Goal: Contribute content: Add original content to the website for others to see

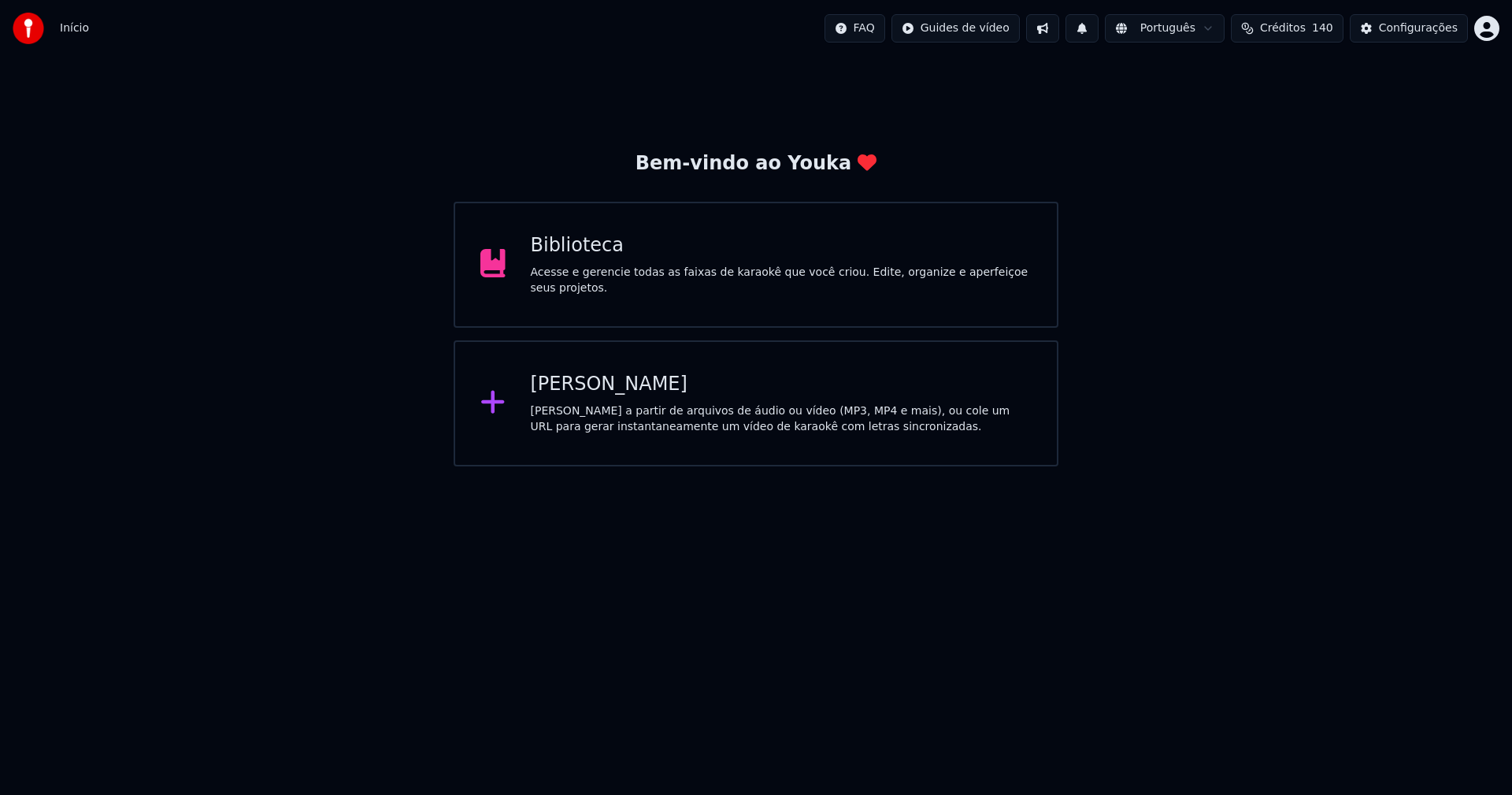
click at [577, 386] on div "[PERSON_NAME]" at bounding box center [782, 384] width 501 height 25
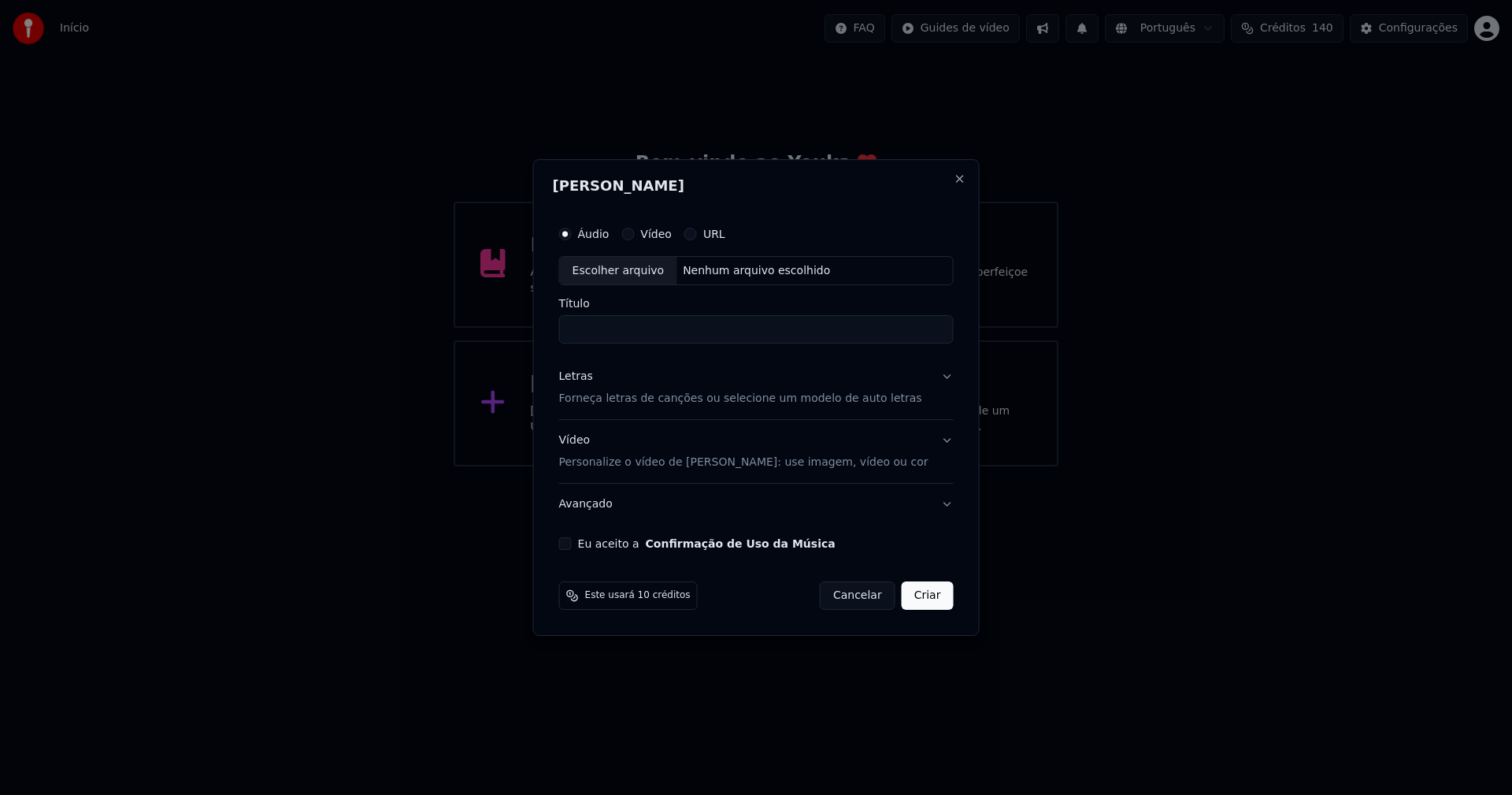
click at [623, 274] on div "Escolher arquivo" at bounding box center [618, 271] width 118 height 29
type input "**********"
click at [589, 381] on div "Letras" at bounding box center [575, 377] width 34 height 16
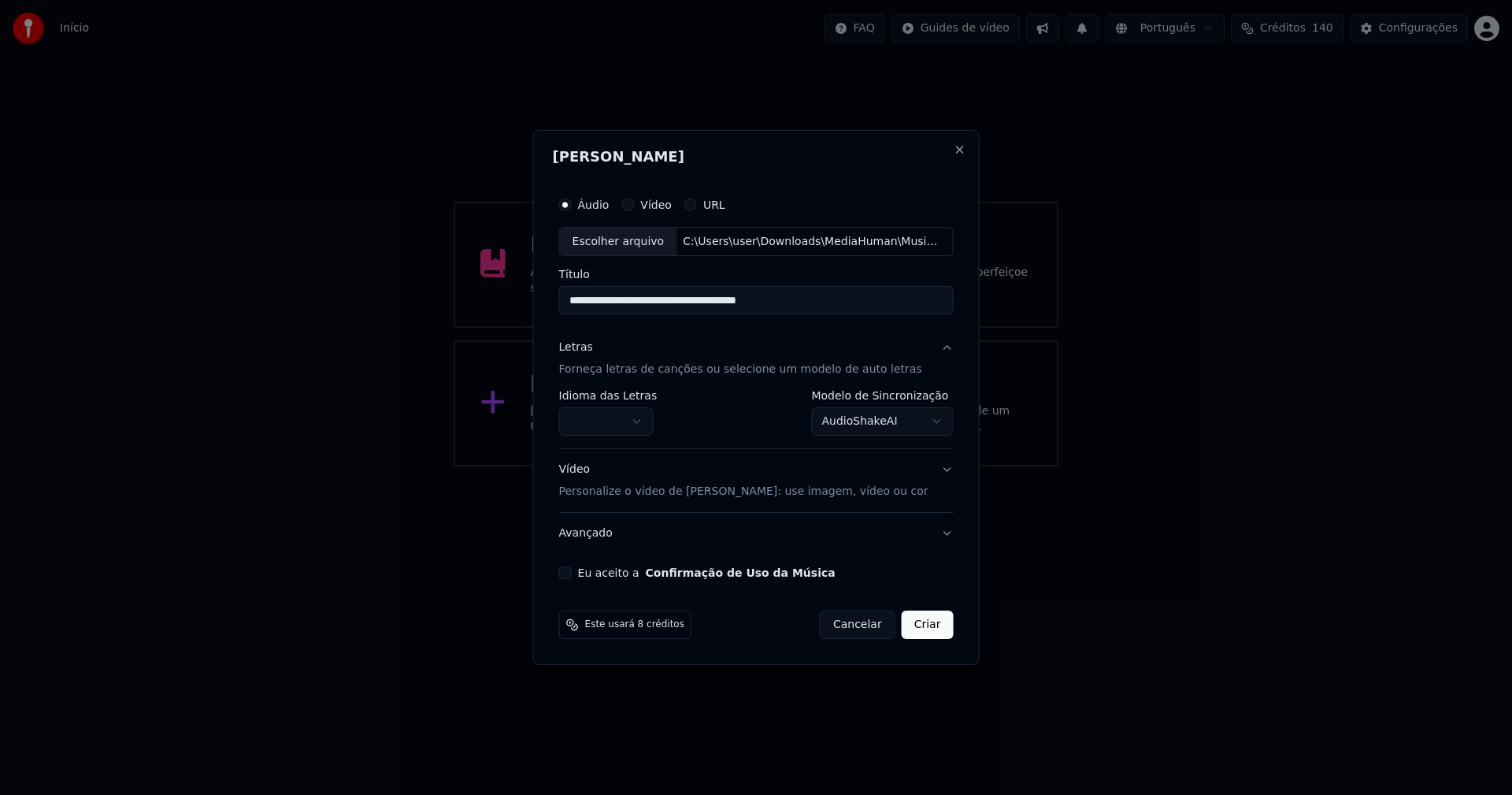
click at [608, 422] on body "**********" at bounding box center [756, 233] width 1512 height 467
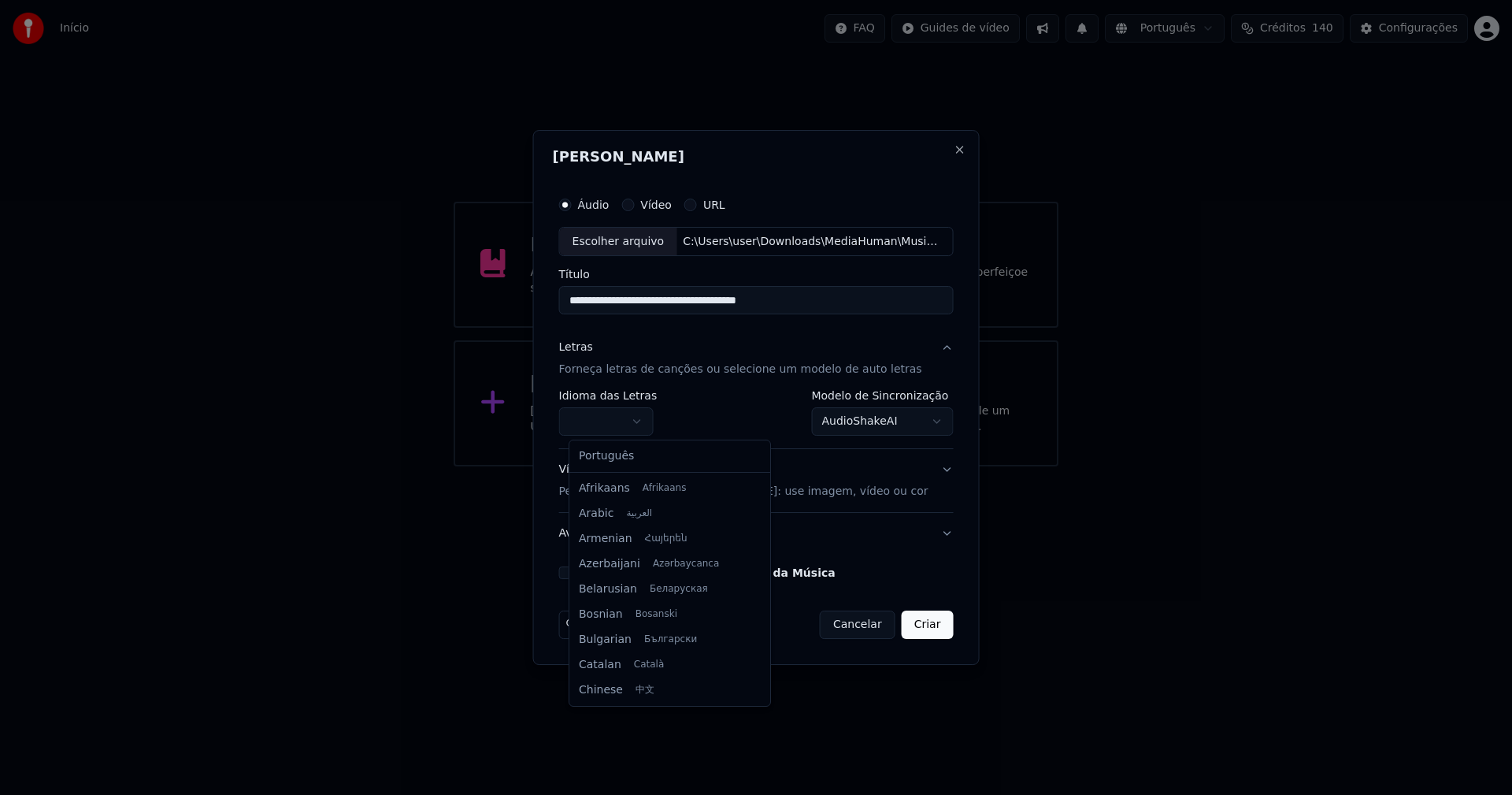
select select "**"
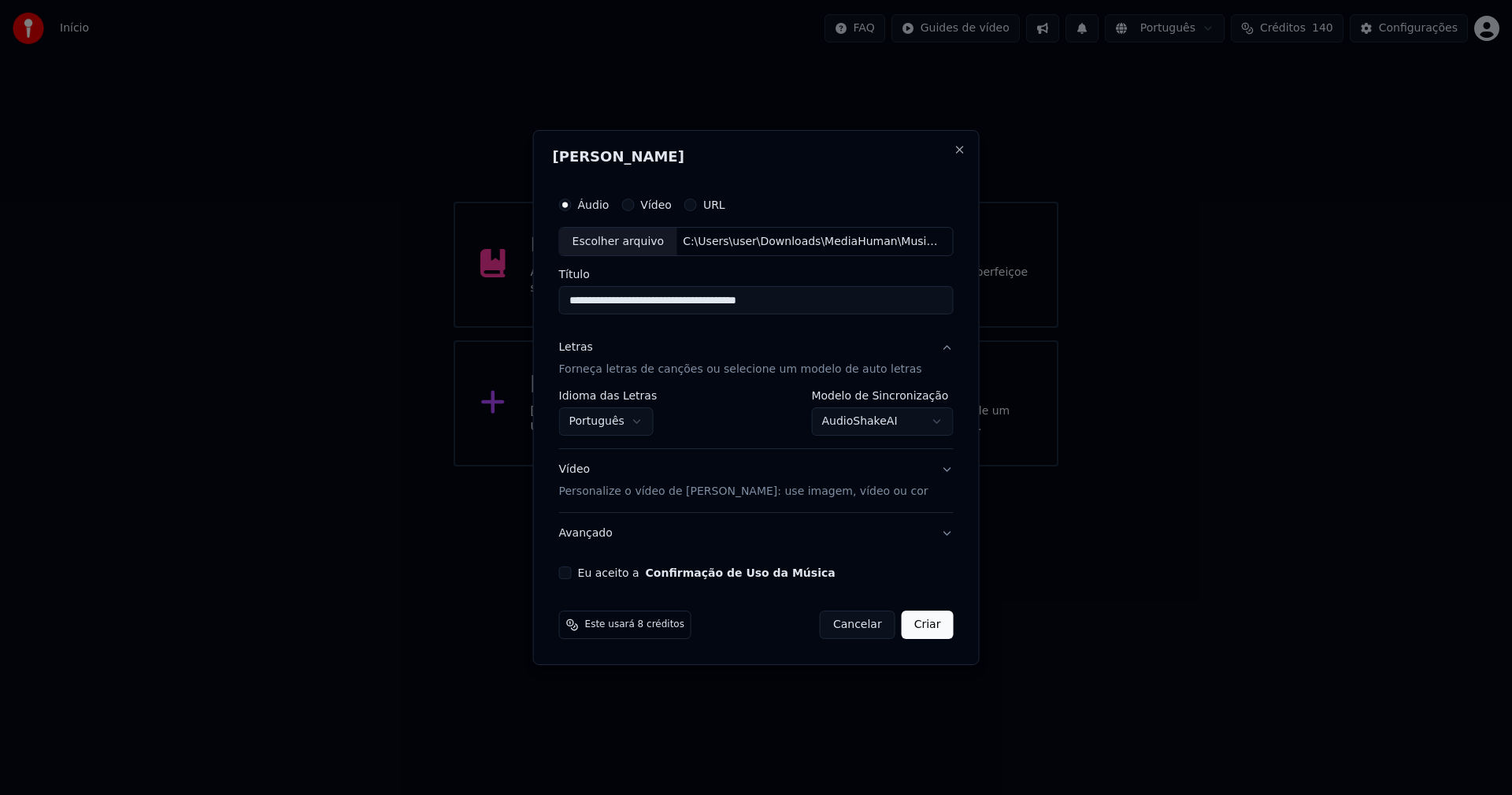
click at [880, 421] on body "**********" at bounding box center [756, 233] width 1512 height 467
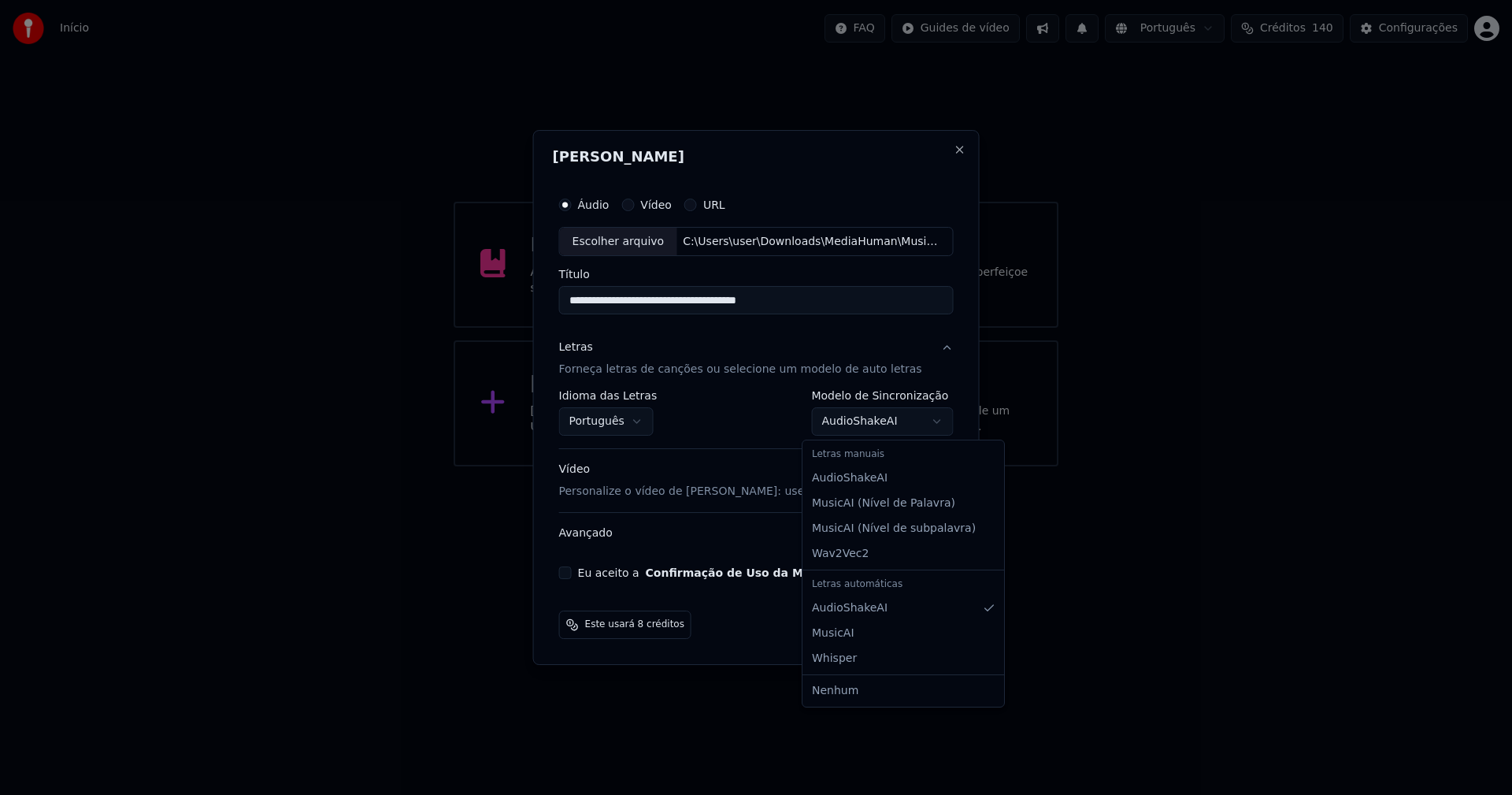
select select "**********"
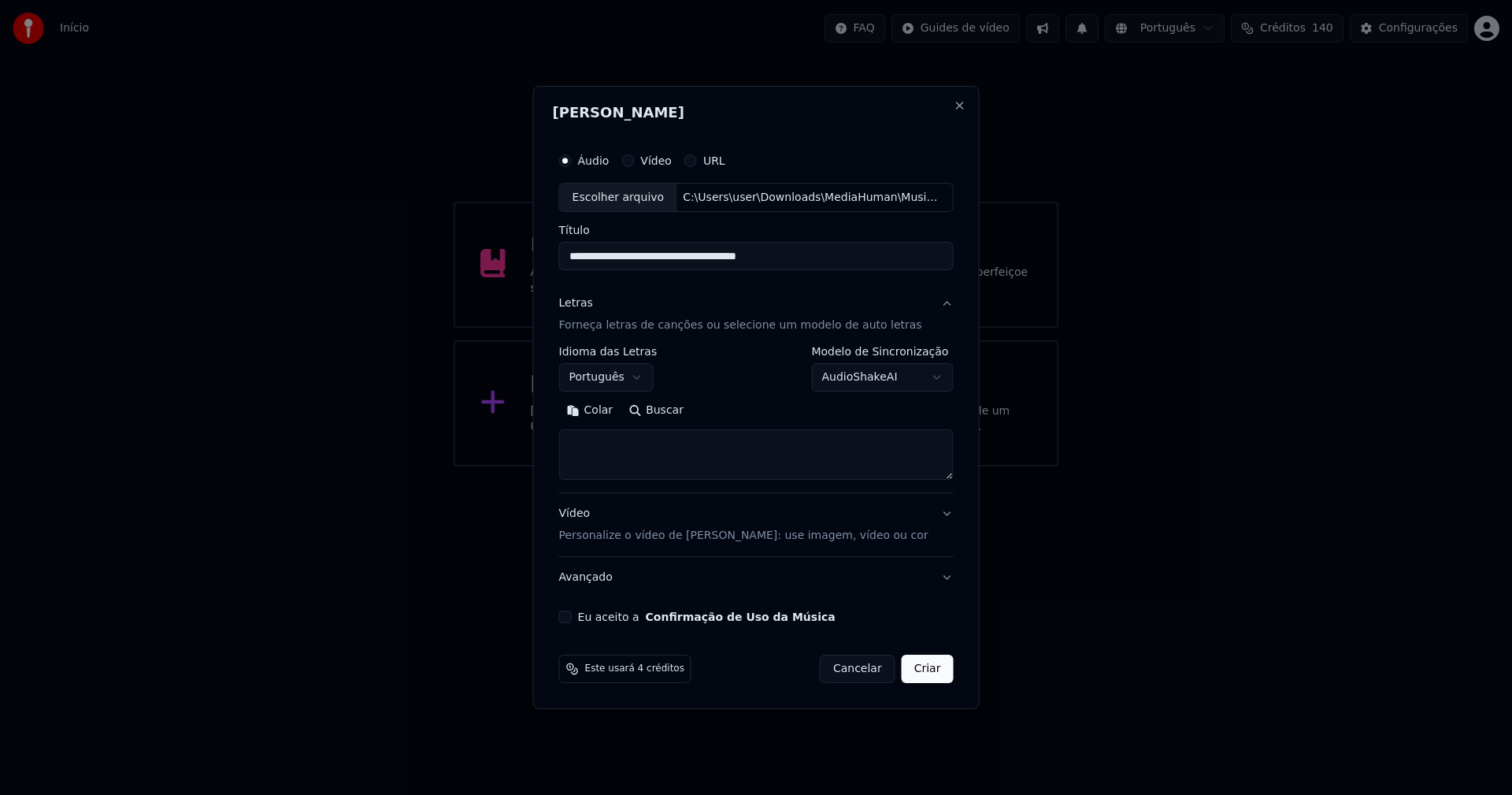
click at [608, 408] on button "Colar" at bounding box center [589, 411] width 62 height 25
click at [572, 615] on button "Eu aceito a Confirmação de Uso da Música" at bounding box center [565, 616] width 12 height 12
click at [904, 672] on button "Criar" at bounding box center [928, 669] width 52 height 29
type textarea "**********"
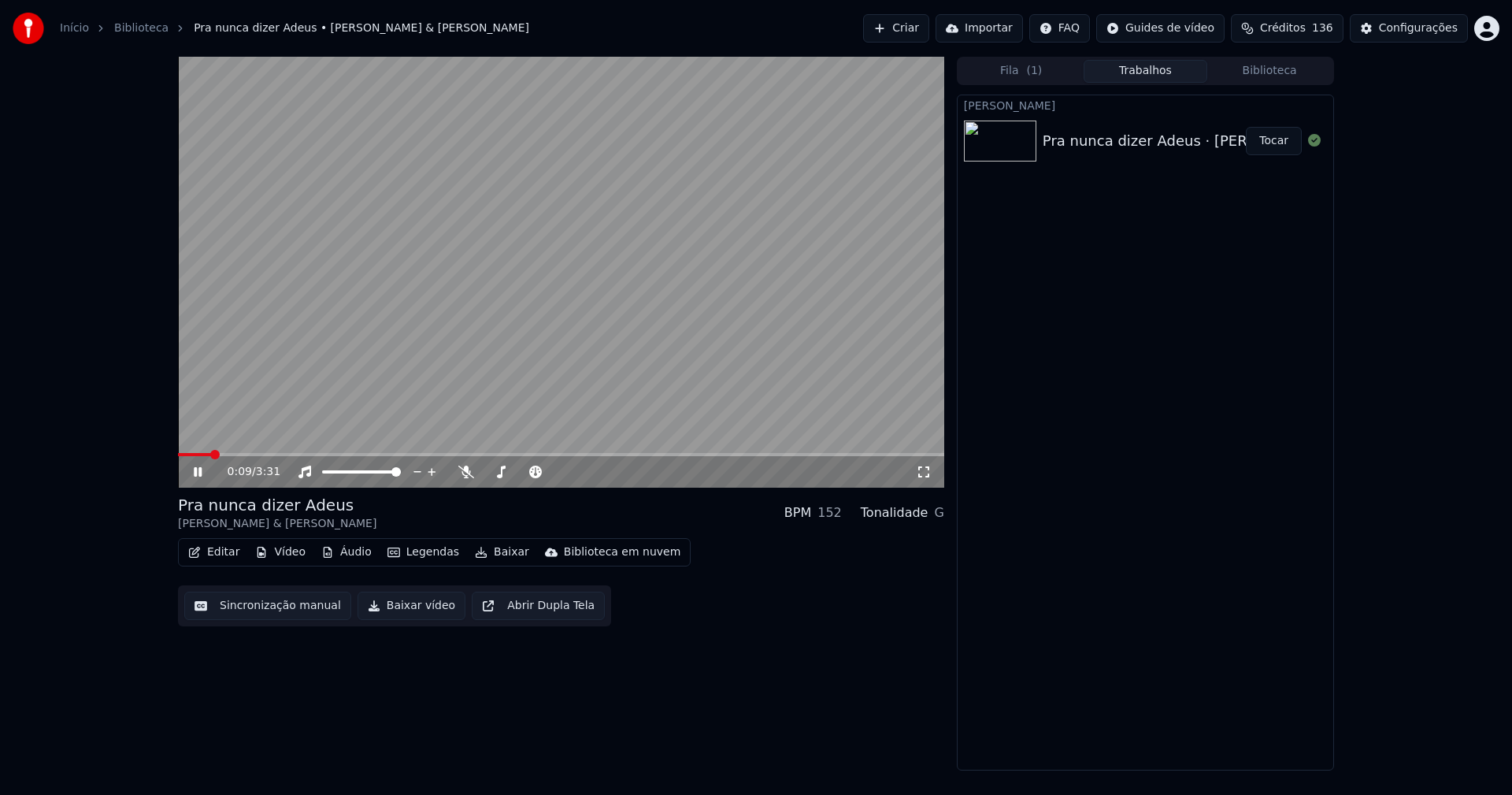
click at [194, 475] on icon at bounding box center [198, 471] width 8 height 10
click at [352, 557] on button "Áudio" at bounding box center [346, 551] width 63 height 22
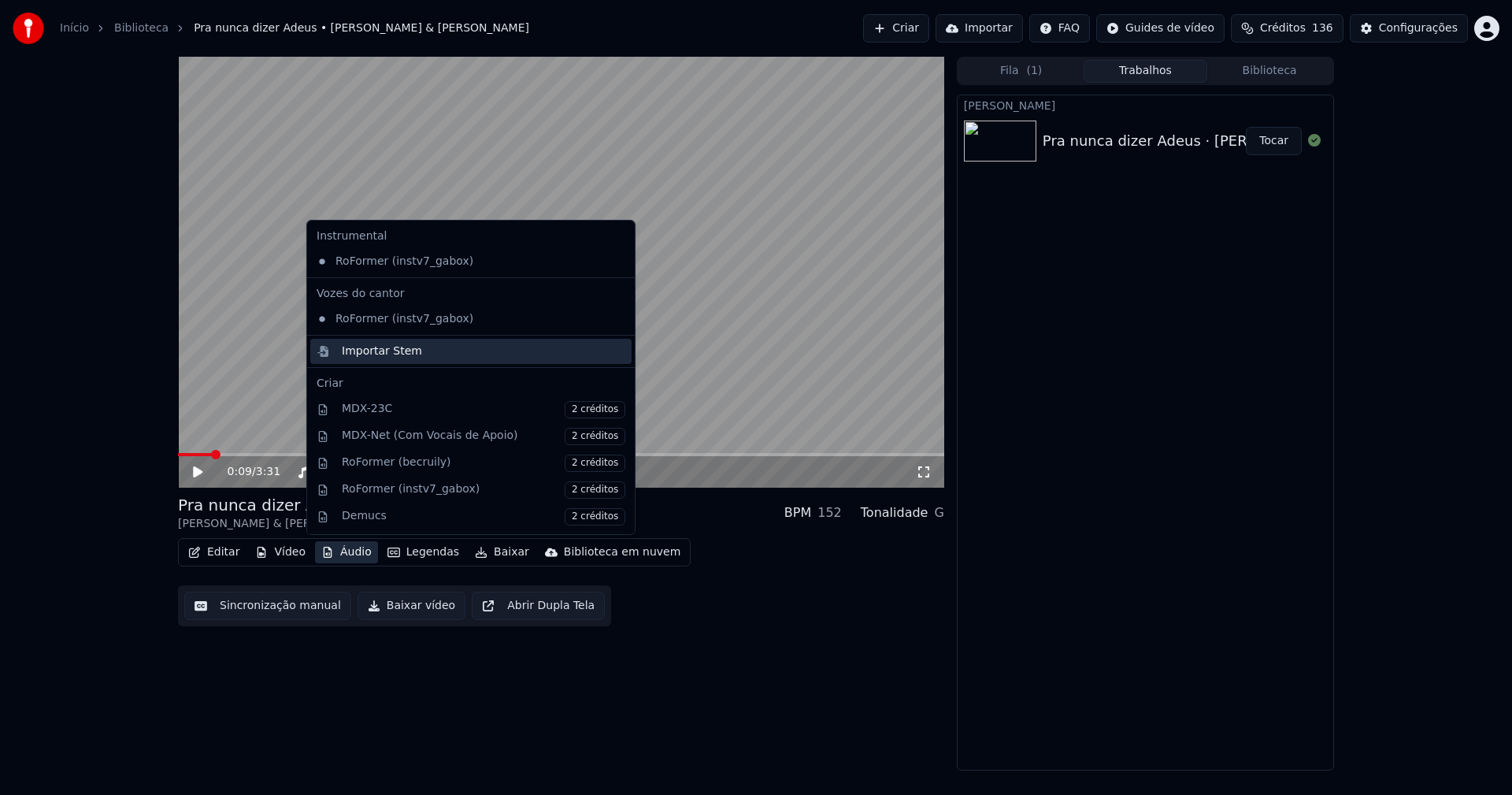
click at [356, 351] on div "Importar Stem" at bounding box center [382, 351] width 80 height 16
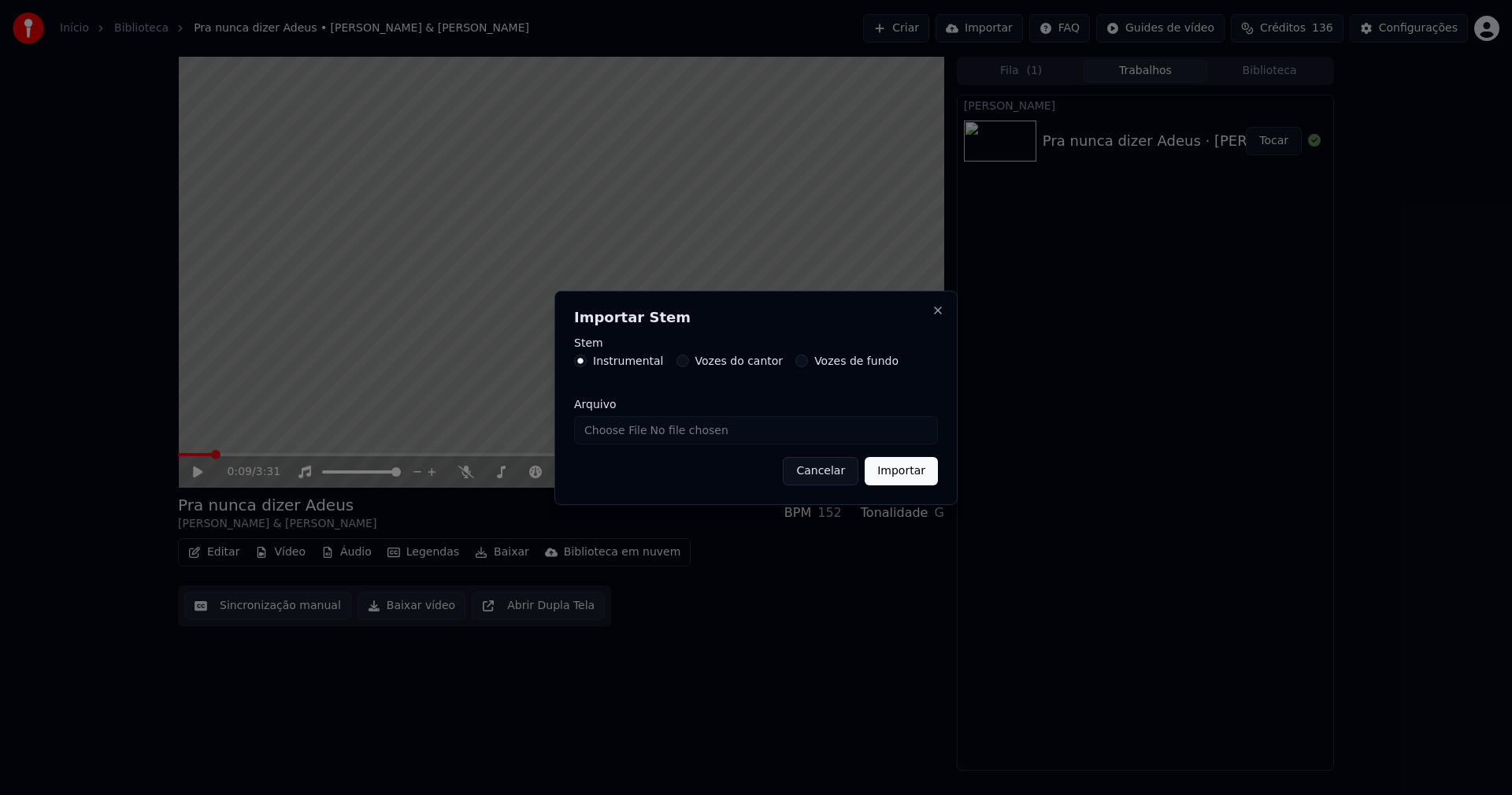
click at [631, 430] on input "Arquivo" at bounding box center [756, 430] width 364 height 29
type input "**********"
click at [901, 478] on button "Importar" at bounding box center [901, 471] width 73 height 29
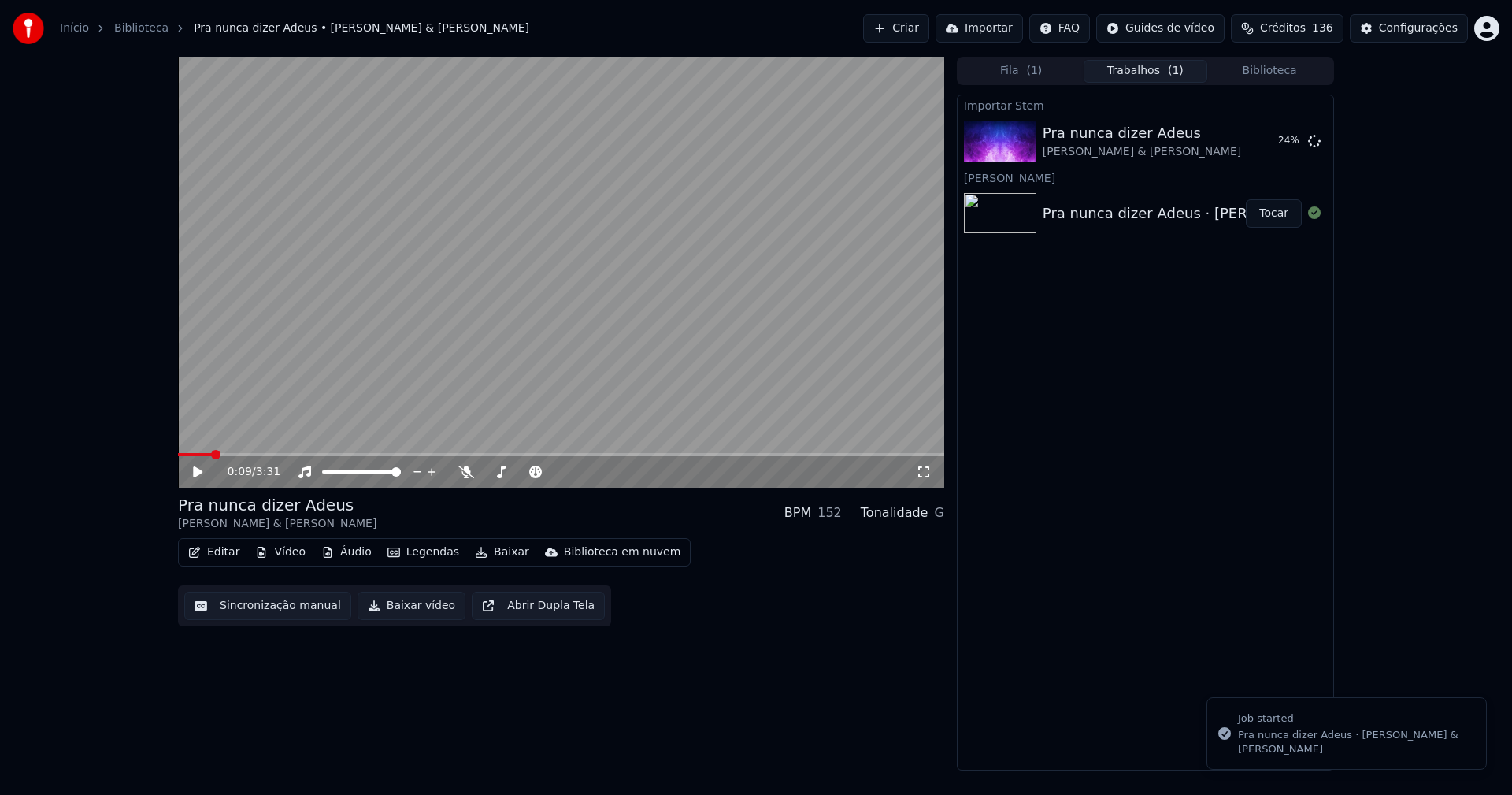
click at [290, 553] on button "Vídeo" at bounding box center [280, 551] width 63 height 22
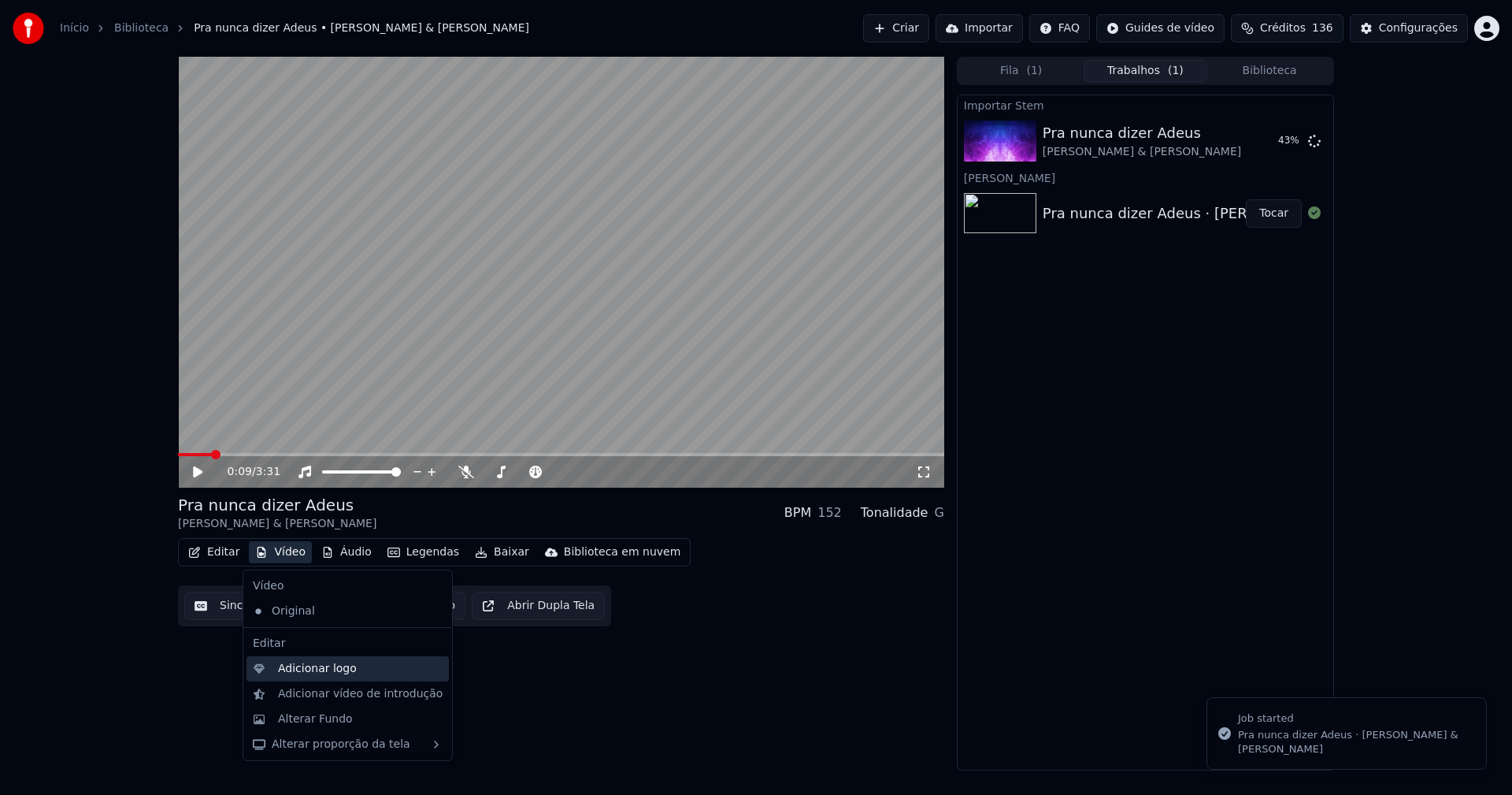
click at [322, 673] on div "Adicionar logo" at bounding box center [317, 669] width 78 height 16
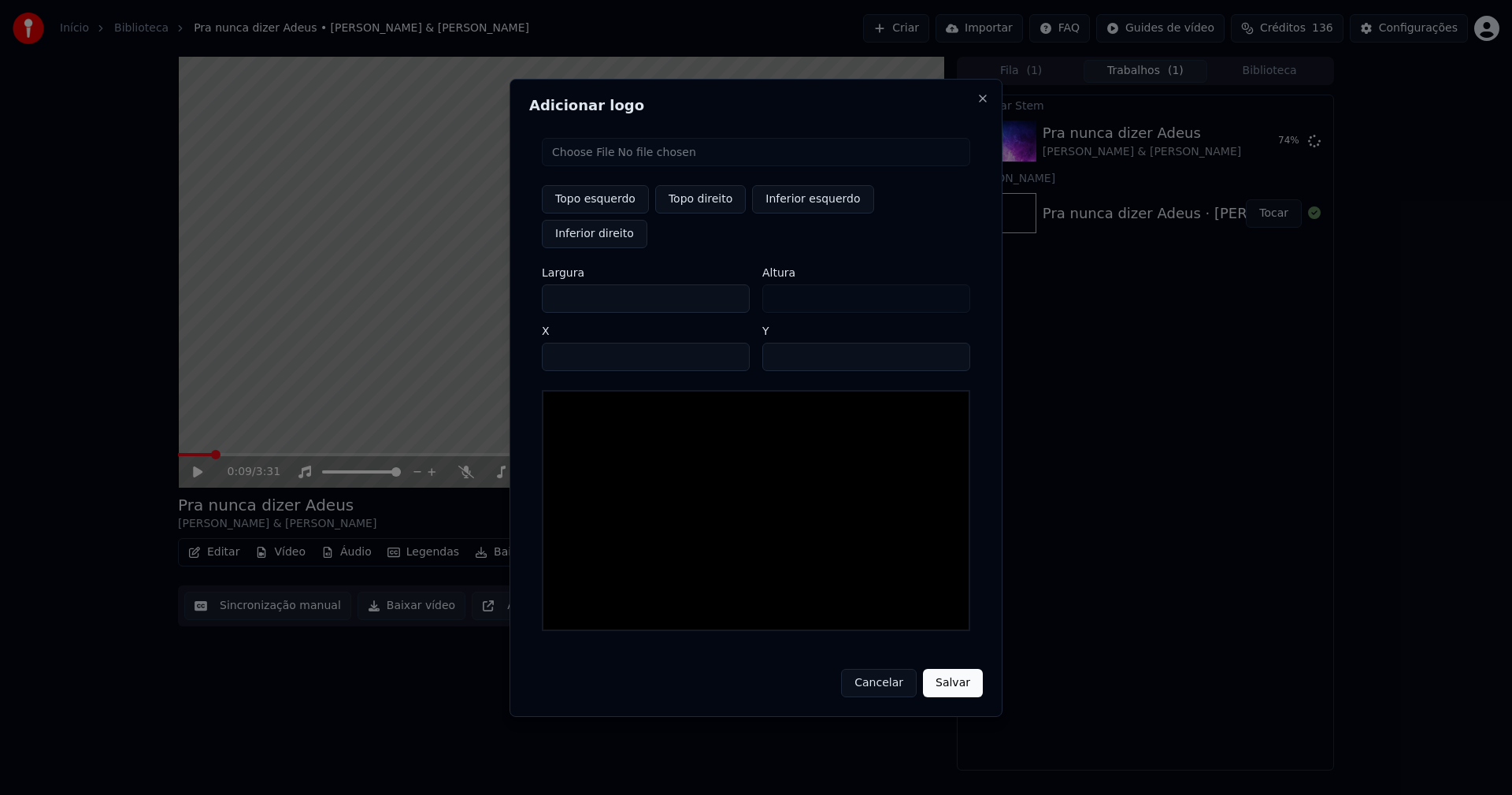
click at [590, 166] on input "file" at bounding box center [756, 152] width 428 height 29
type input "**********"
click at [691, 213] on button "Topo direito" at bounding box center [701, 199] width 91 height 29
type input "****"
drag, startPoint x: 568, startPoint y: 282, endPoint x: 541, endPoint y: 283, distance: 27.0
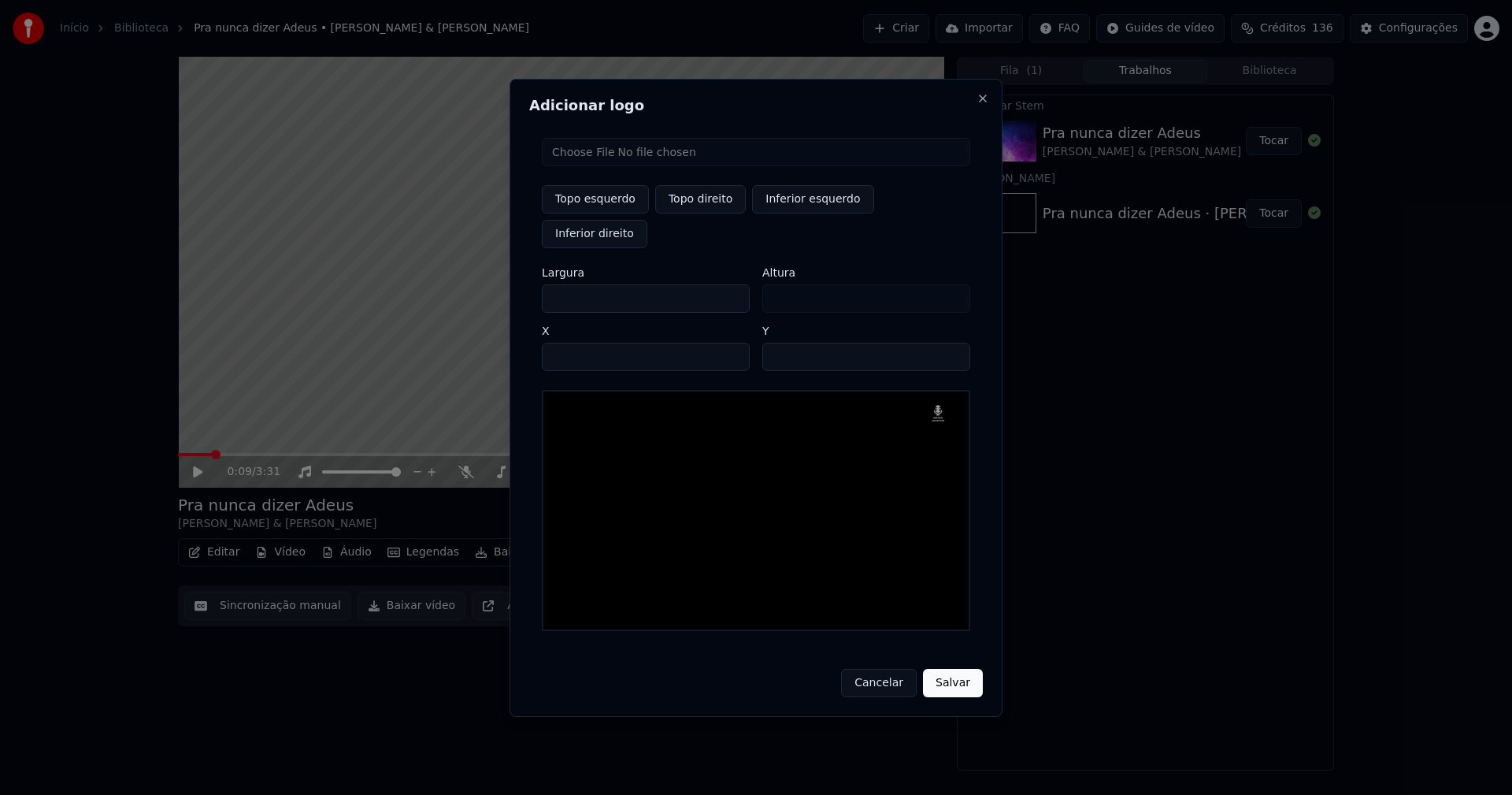
click at [541, 283] on div "Topo esquerdo Topo direito Inferior esquerdo Inferior direito Largura *** Altur…" at bounding box center [756, 384] width 454 height 518
type input "**"
type input "***"
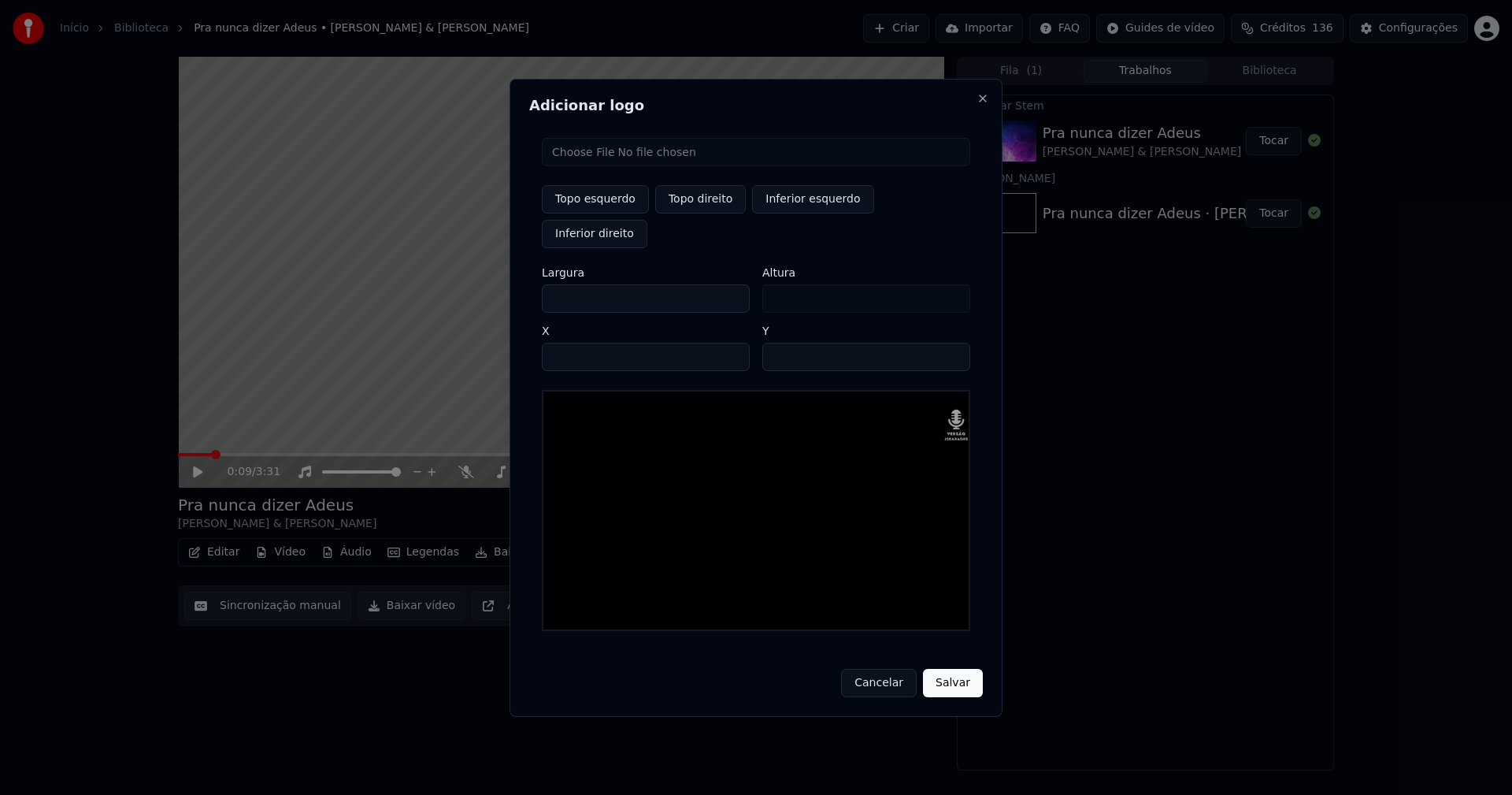
type input "***"
click at [574, 343] on input "****" at bounding box center [645, 357] width 208 height 29
type input "****"
click at [778, 343] on input "**" at bounding box center [866, 357] width 208 height 29
type input "**"
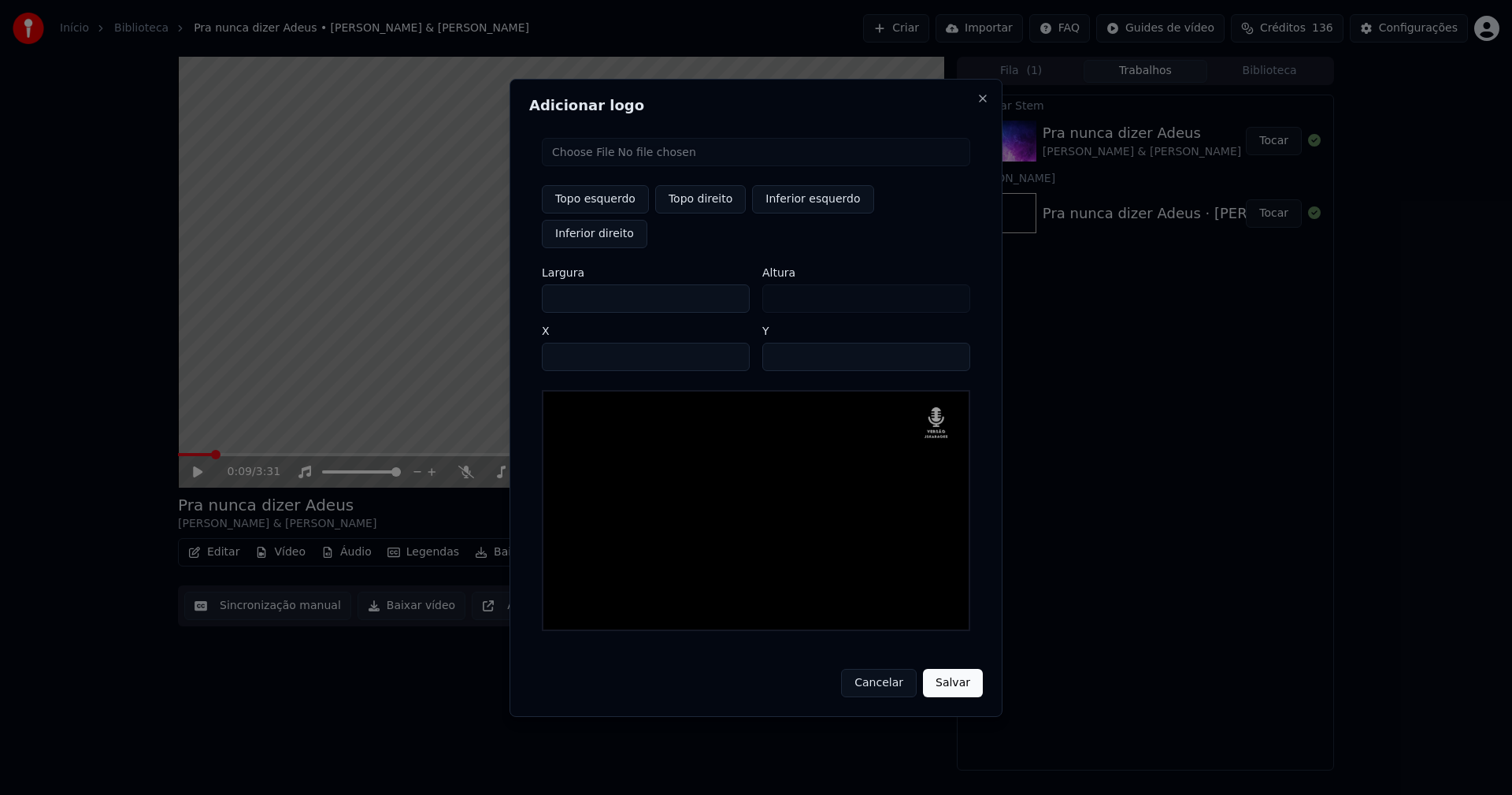
click at [961, 669] on button "Salvar" at bounding box center [952, 683] width 60 height 29
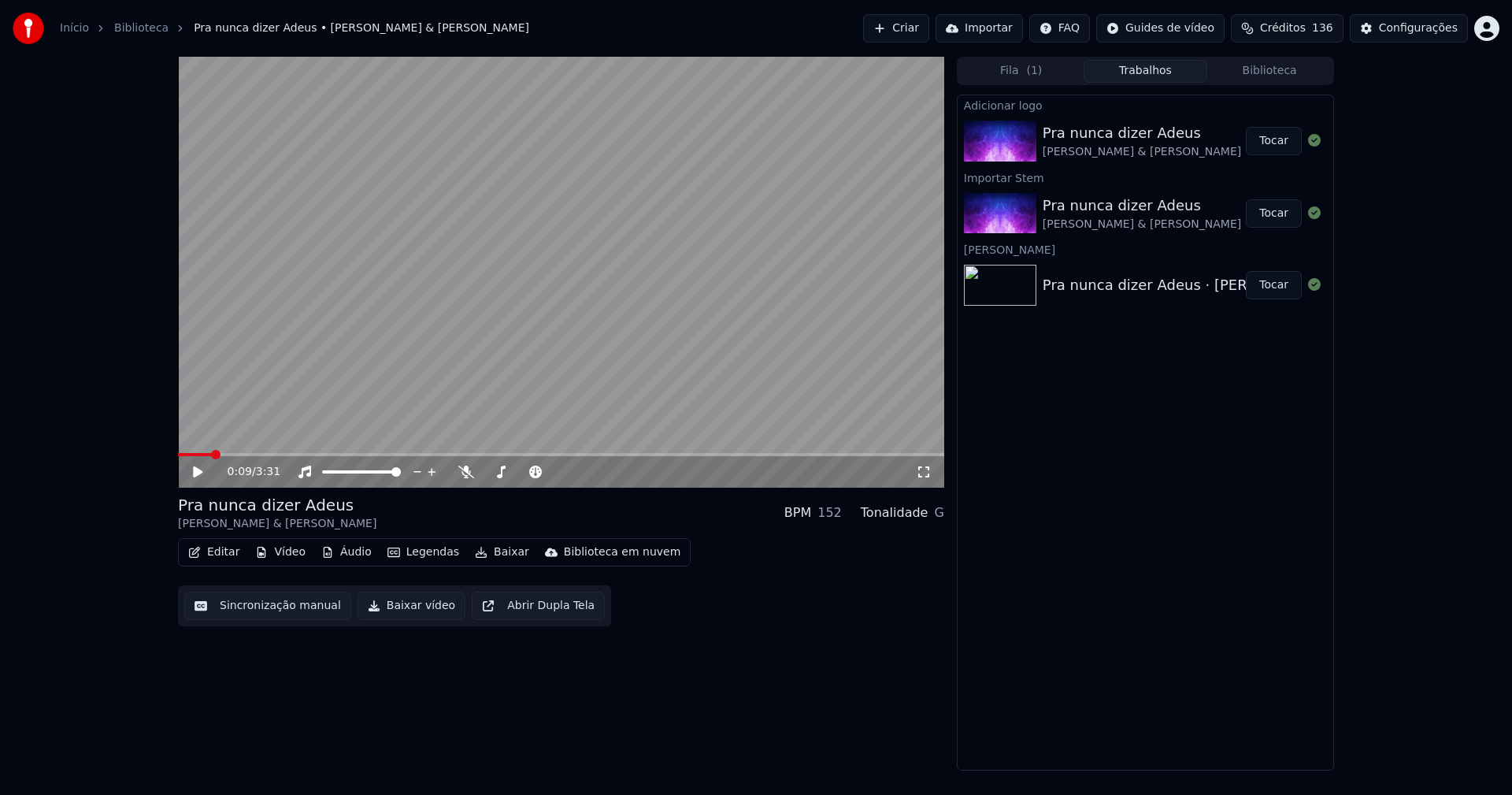
click at [355, 555] on button "Áudio" at bounding box center [346, 551] width 63 height 22
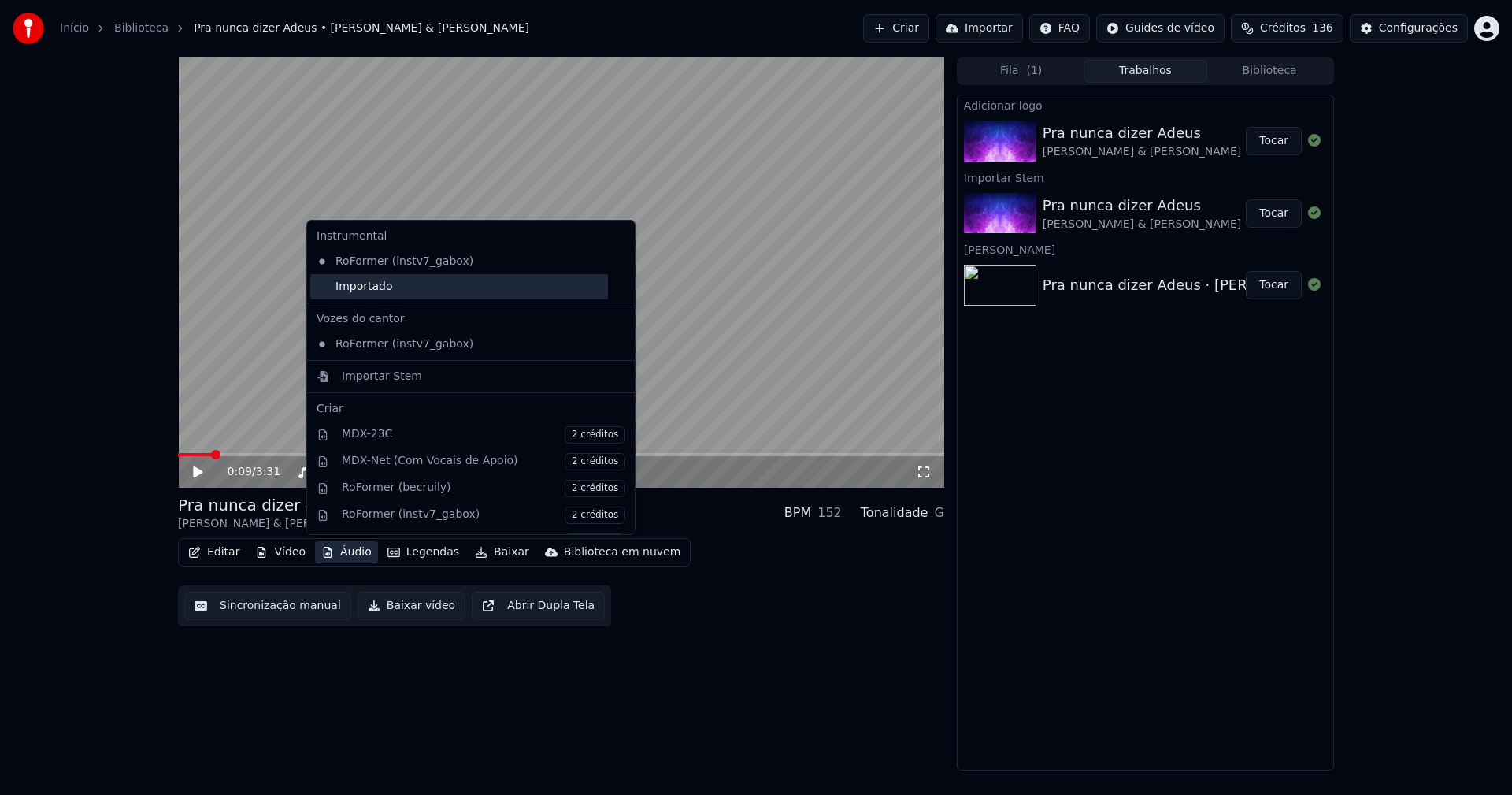
click at [350, 289] on div "Importado" at bounding box center [459, 286] width 298 height 25
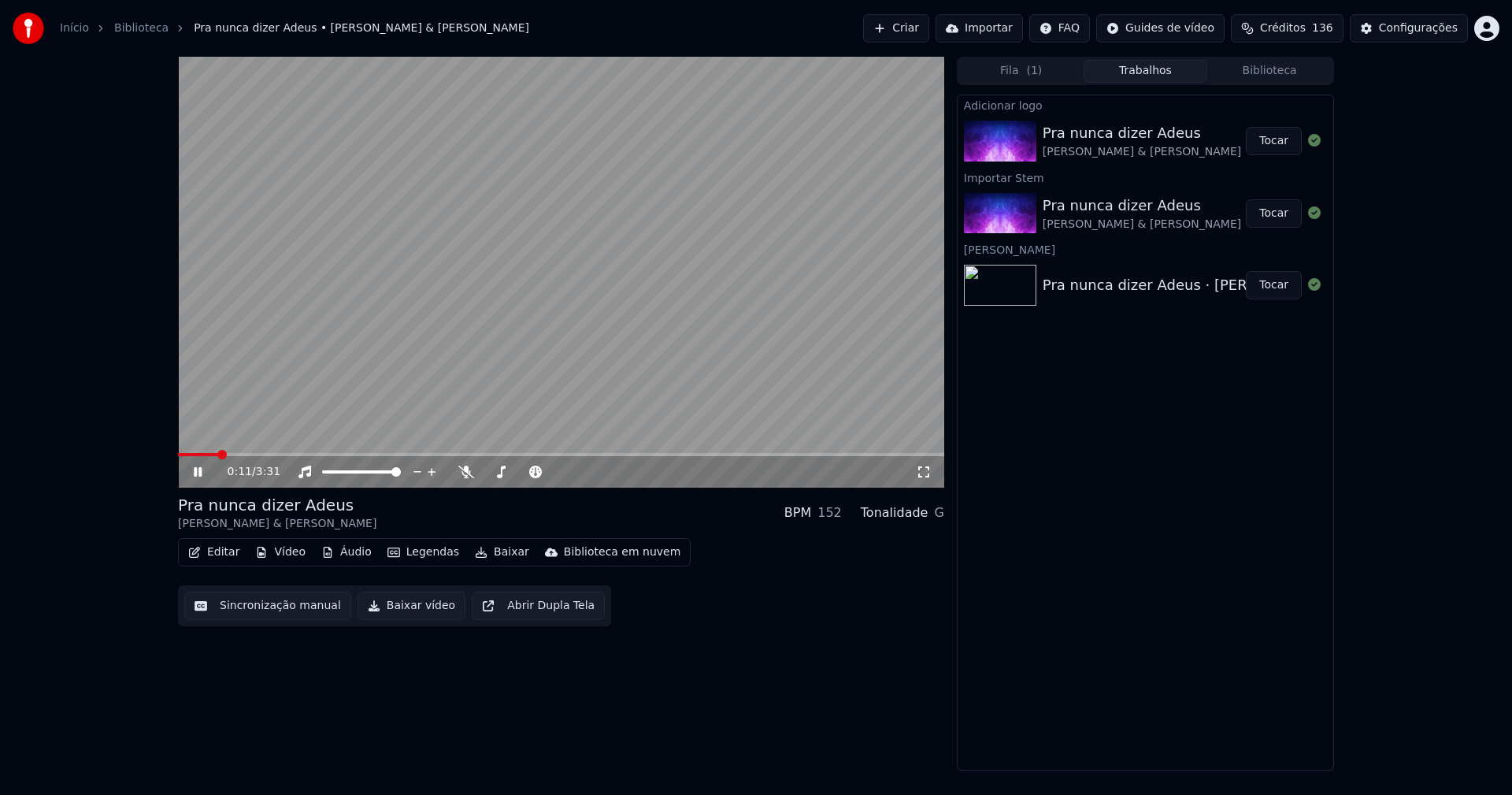
drag, startPoint x: 1279, startPoint y: 144, endPoint x: 1118, endPoint y: 156, distance: 161.4
click at [1280, 145] on button "Tocar" at bounding box center [1273, 141] width 56 height 29
click at [223, 557] on button "Editar" at bounding box center [213, 551] width 64 height 22
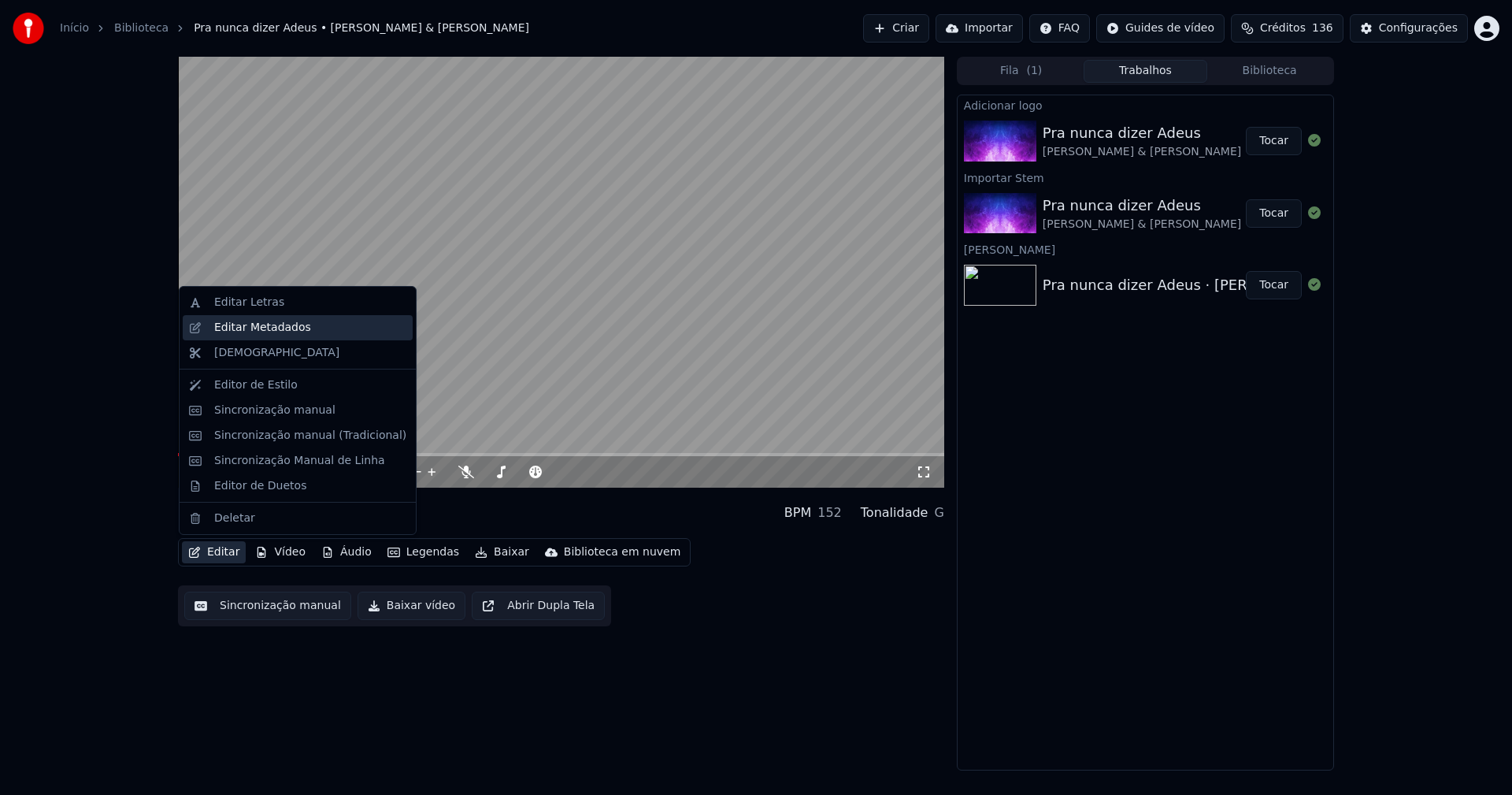
click at [282, 331] on div "Editar Metadados" at bounding box center [262, 327] width 97 height 16
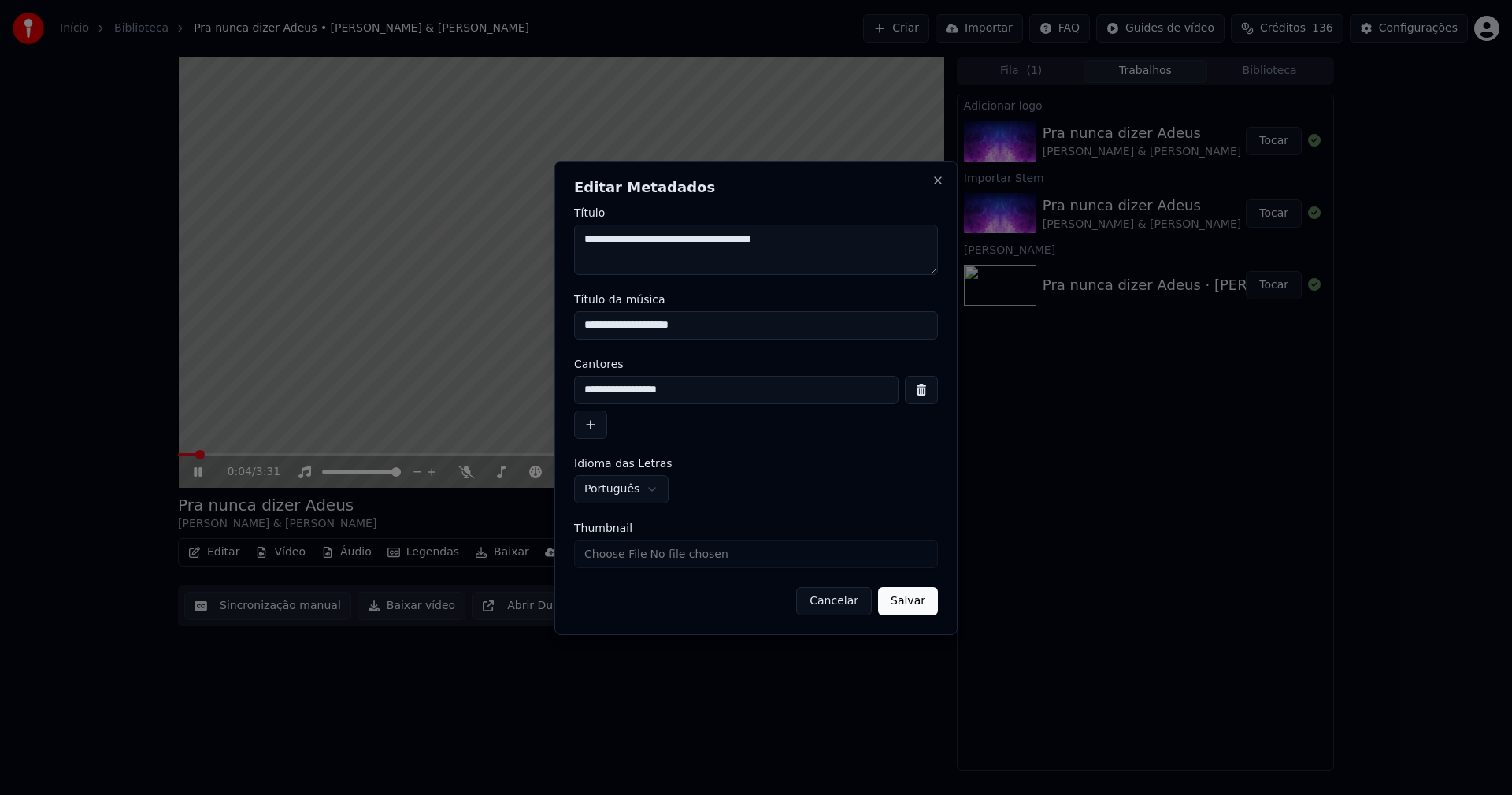
drag, startPoint x: 702, startPoint y: 327, endPoint x: 480, endPoint y: 326, distance: 222.0
click at [480, 326] on body "**********" at bounding box center [756, 397] width 1512 height 795
type input "**********"
click at [903, 606] on button "Salvar" at bounding box center [908, 601] width 60 height 29
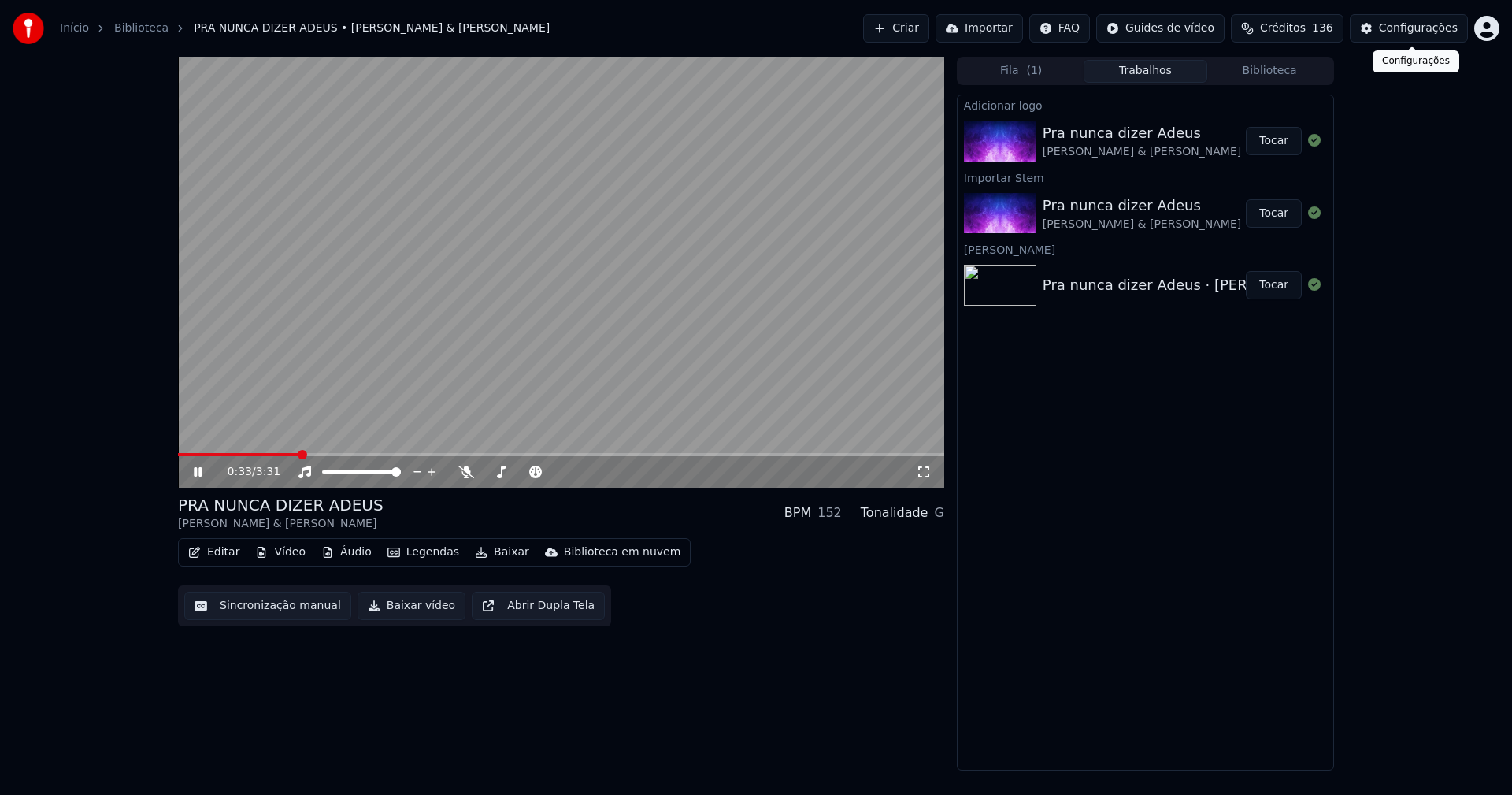
click at [1423, 28] on div "Configurações" at bounding box center [1418, 29] width 78 height 16
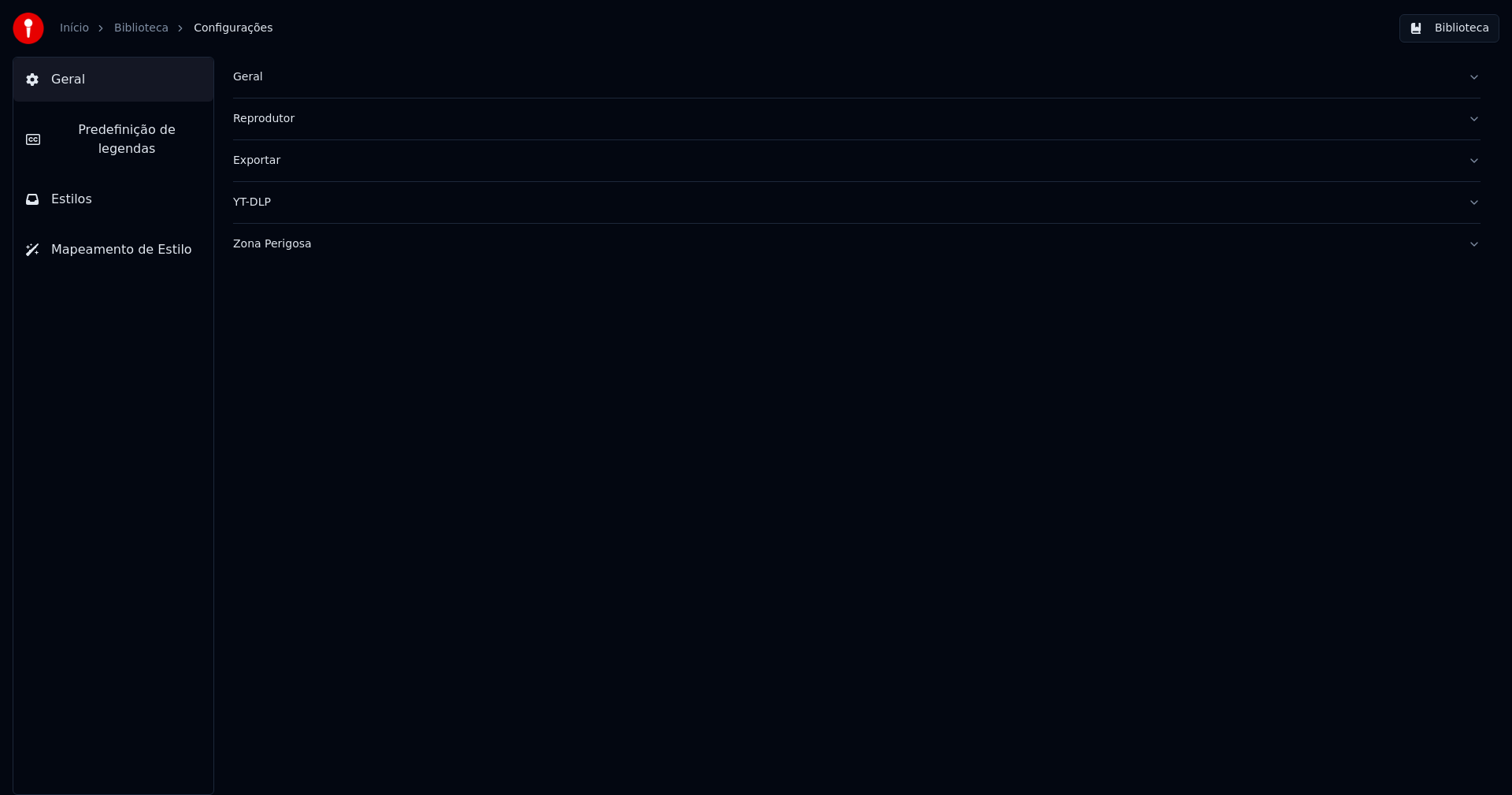
click at [84, 178] on button "Estilos" at bounding box center [113, 199] width 200 height 44
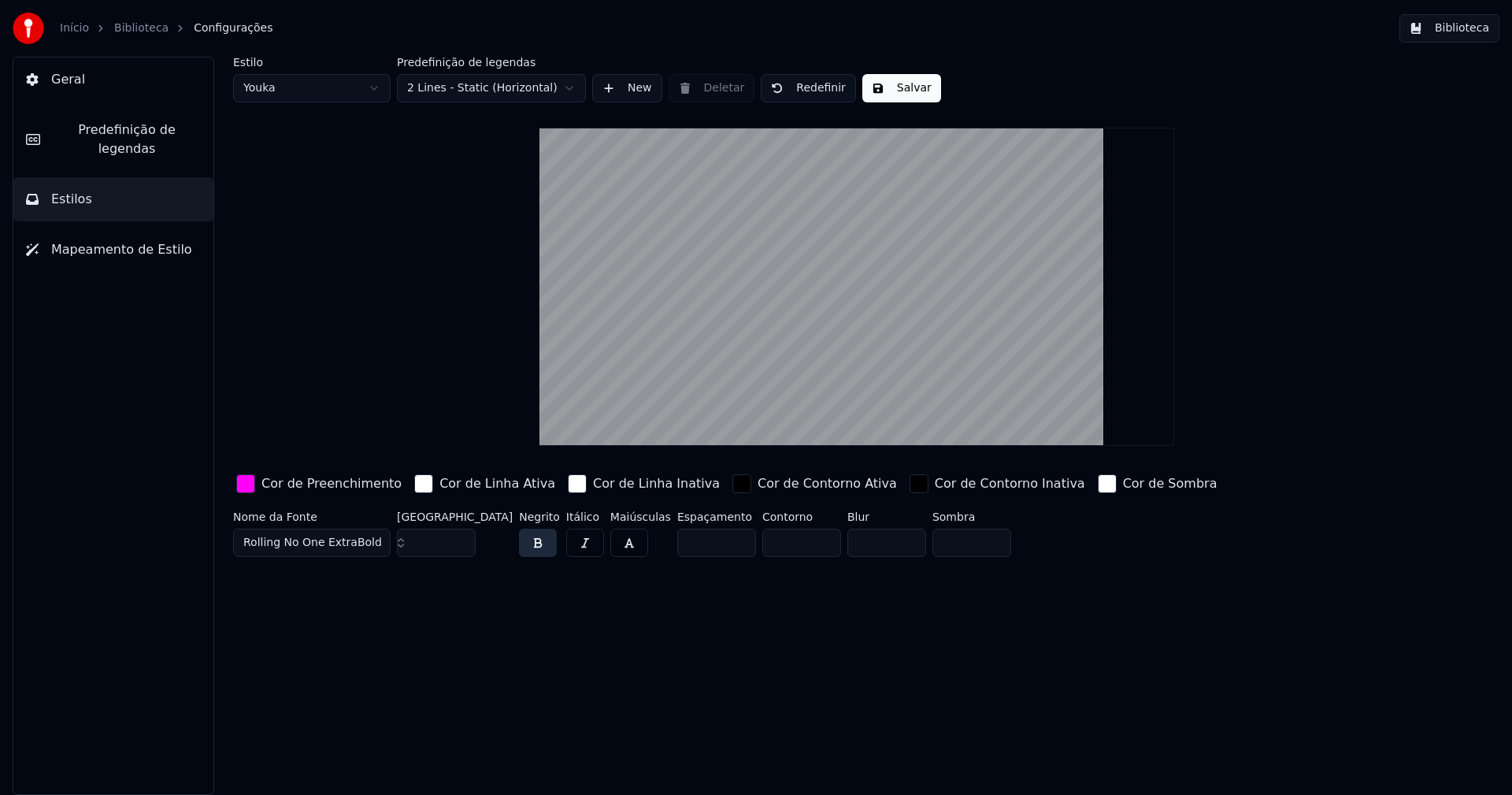
click at [248, 488] on div "button" at bounding box center [245, 484] width 19 height 19
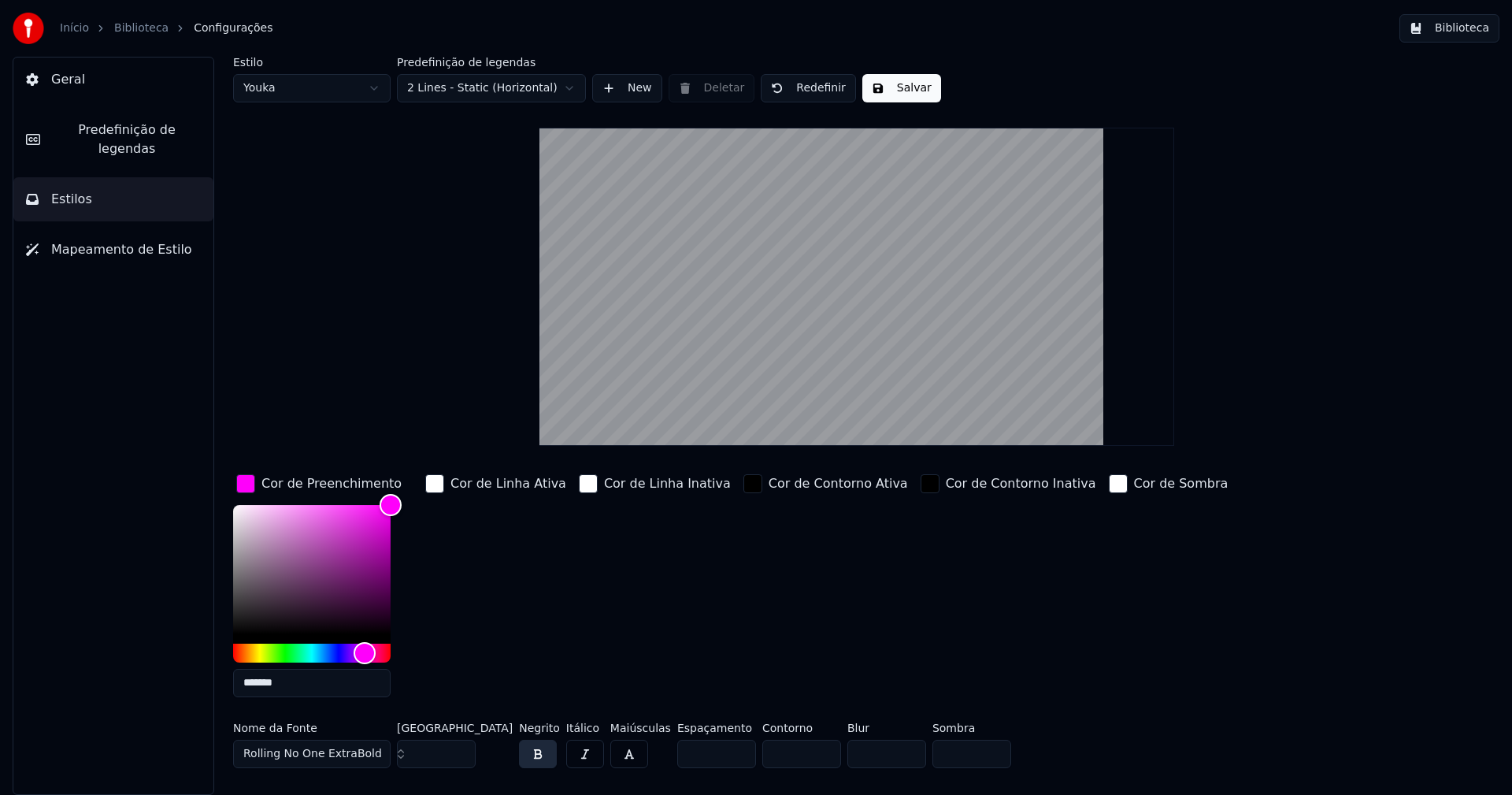
click at [298, 688] on input "*******" at bounding box center [312, 683] width 158 height 29
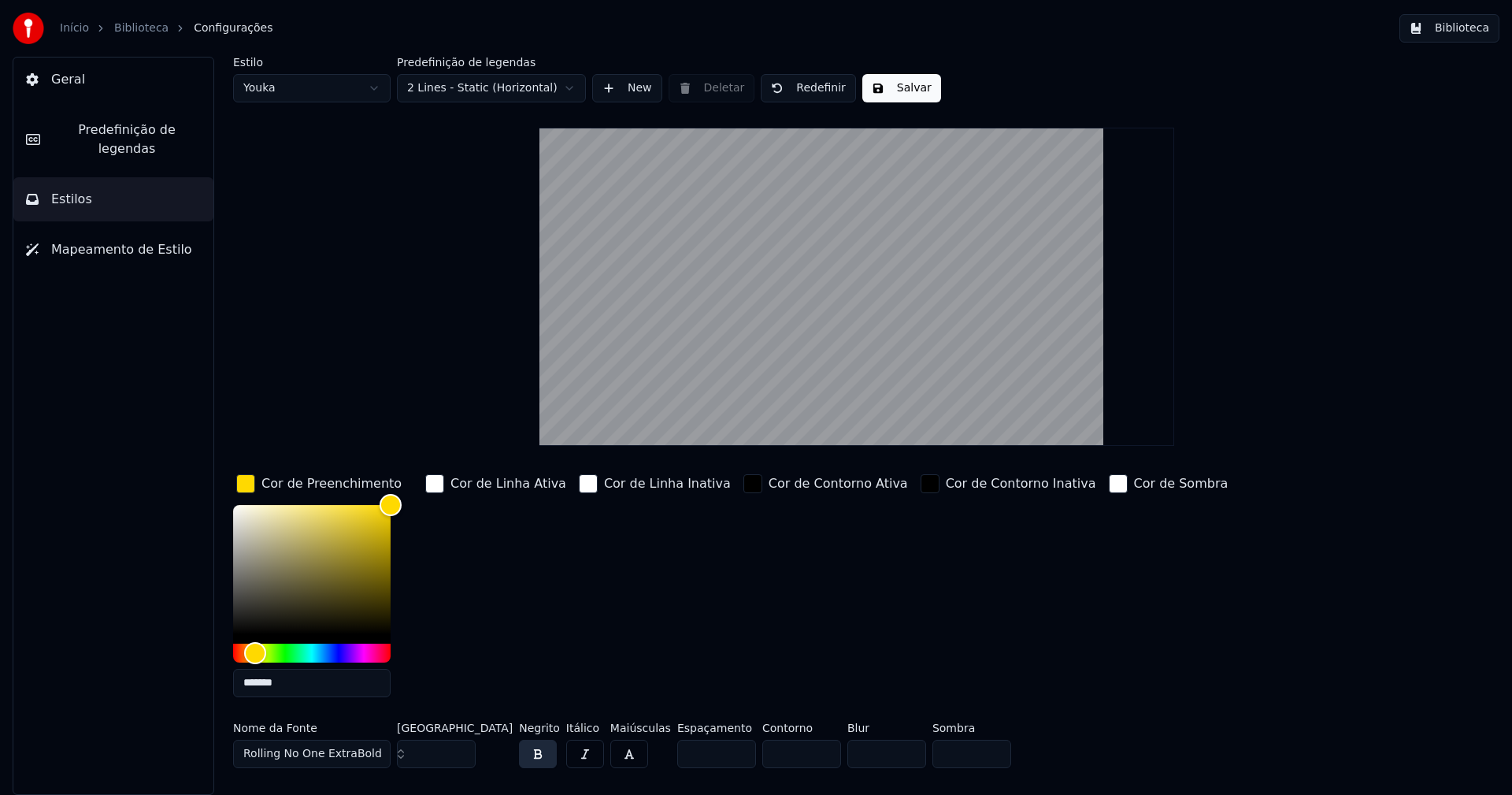
type input "*******"
click at [240, 485] on div "button" at bounding box center [245, 484] width 19 height 19
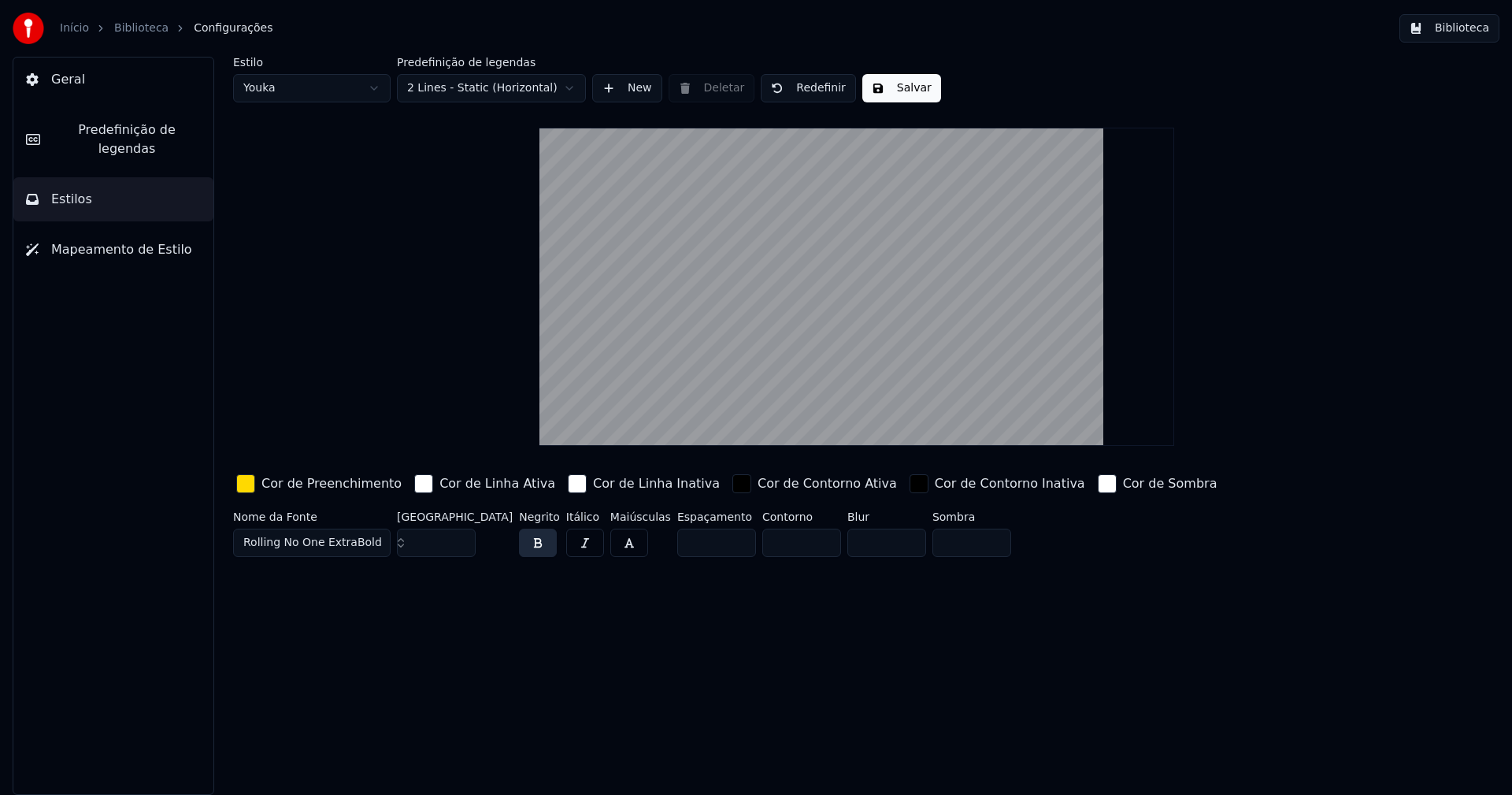
click at [911, 98] on button "Salvar" at bounding box center [902, 88] width 78 height 29
click at [1462, 28] on button "Biblioteca" at bounding box center [1448, 28] width 100 height 29
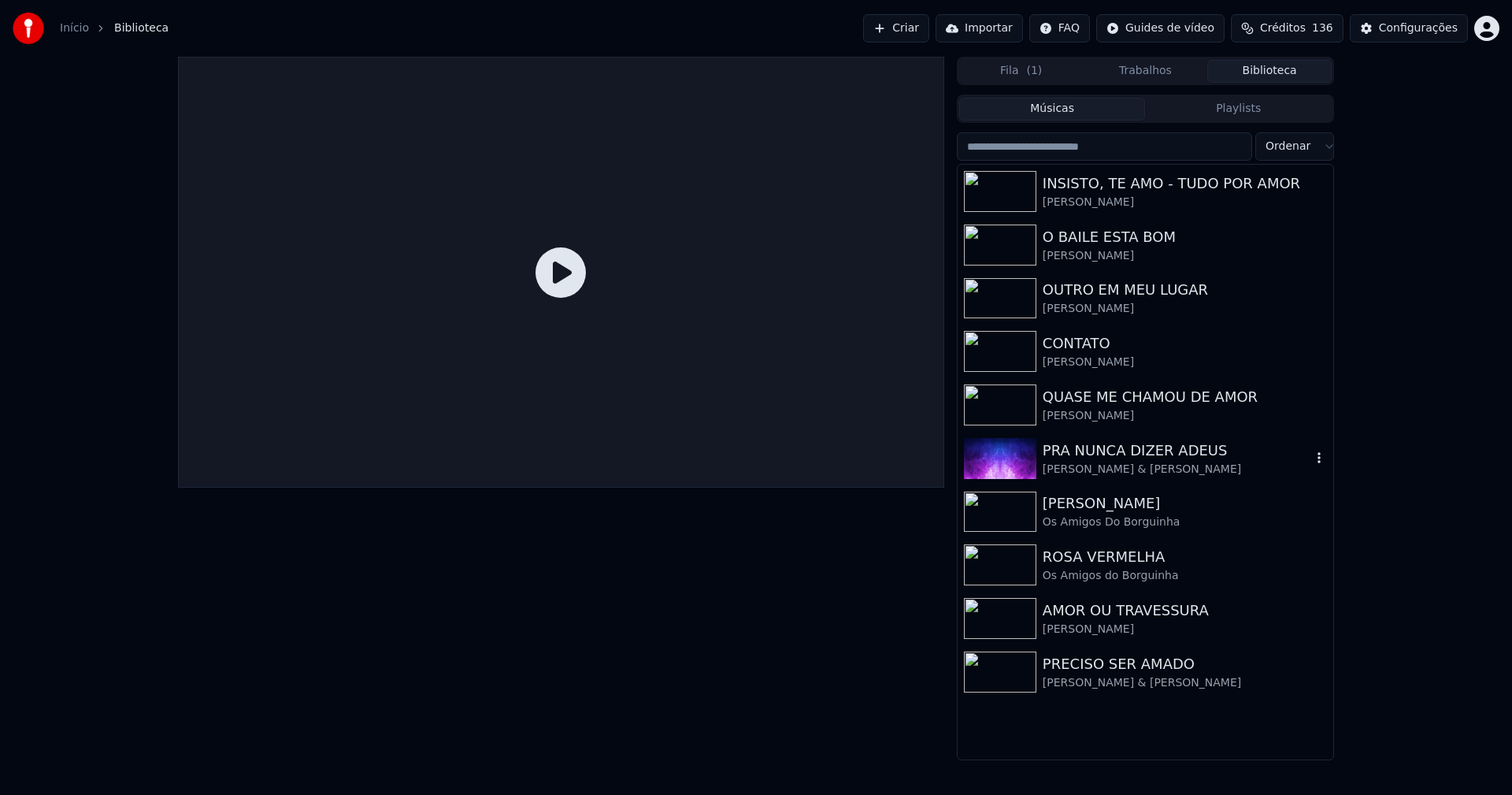
click at [1076, 458] on div "PRA NUNCA DIZER ADEUS" at bounding box center [1177, 450] width 268 height 22
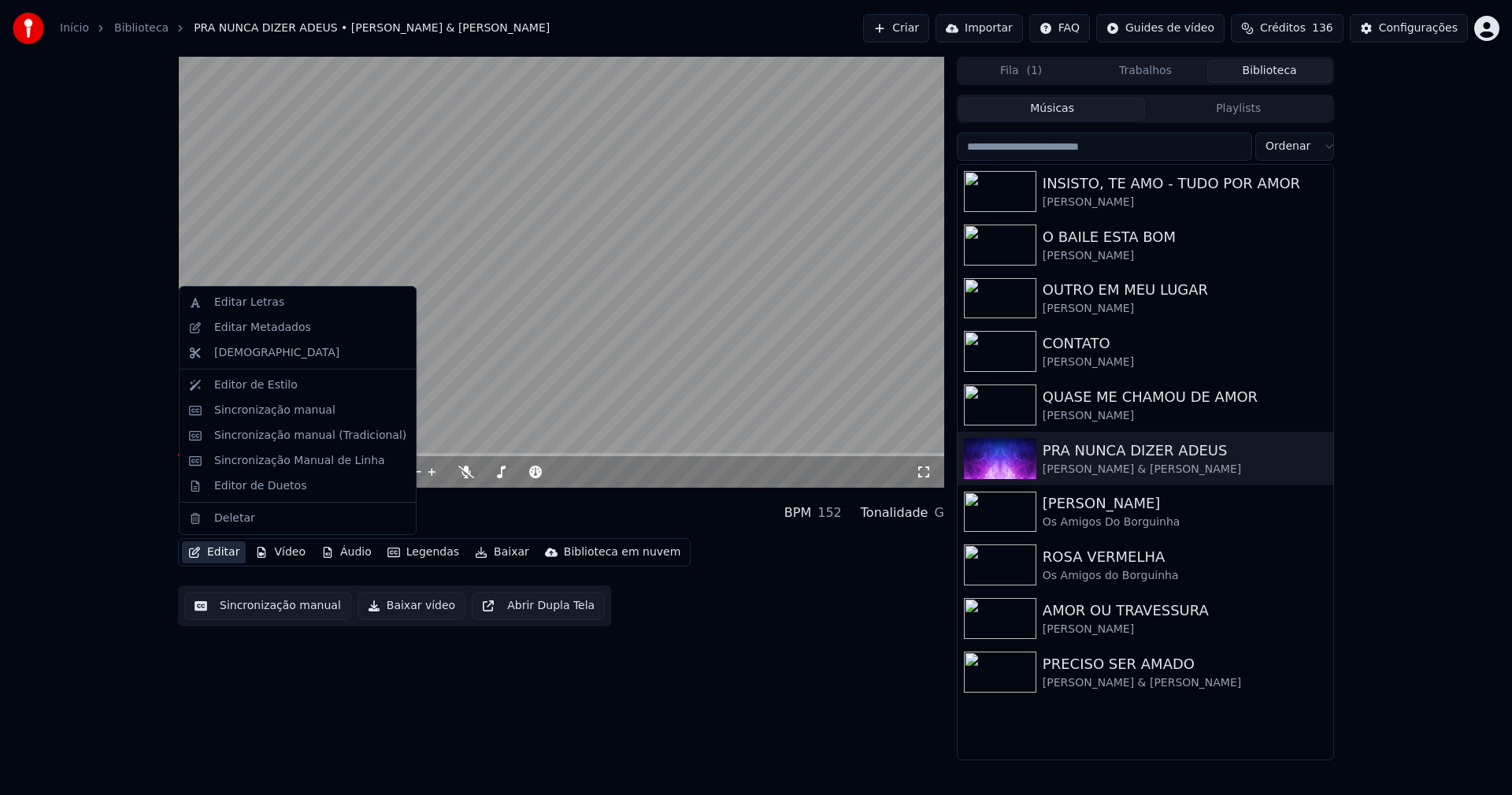
click at [224, 556] on button "Editar" at bounding box center [213, 551] width 64 height 22
click at [270, 441] on div "Sincronização manual (Tradicional)" at bounding box center [310, 435] width 192 height 16
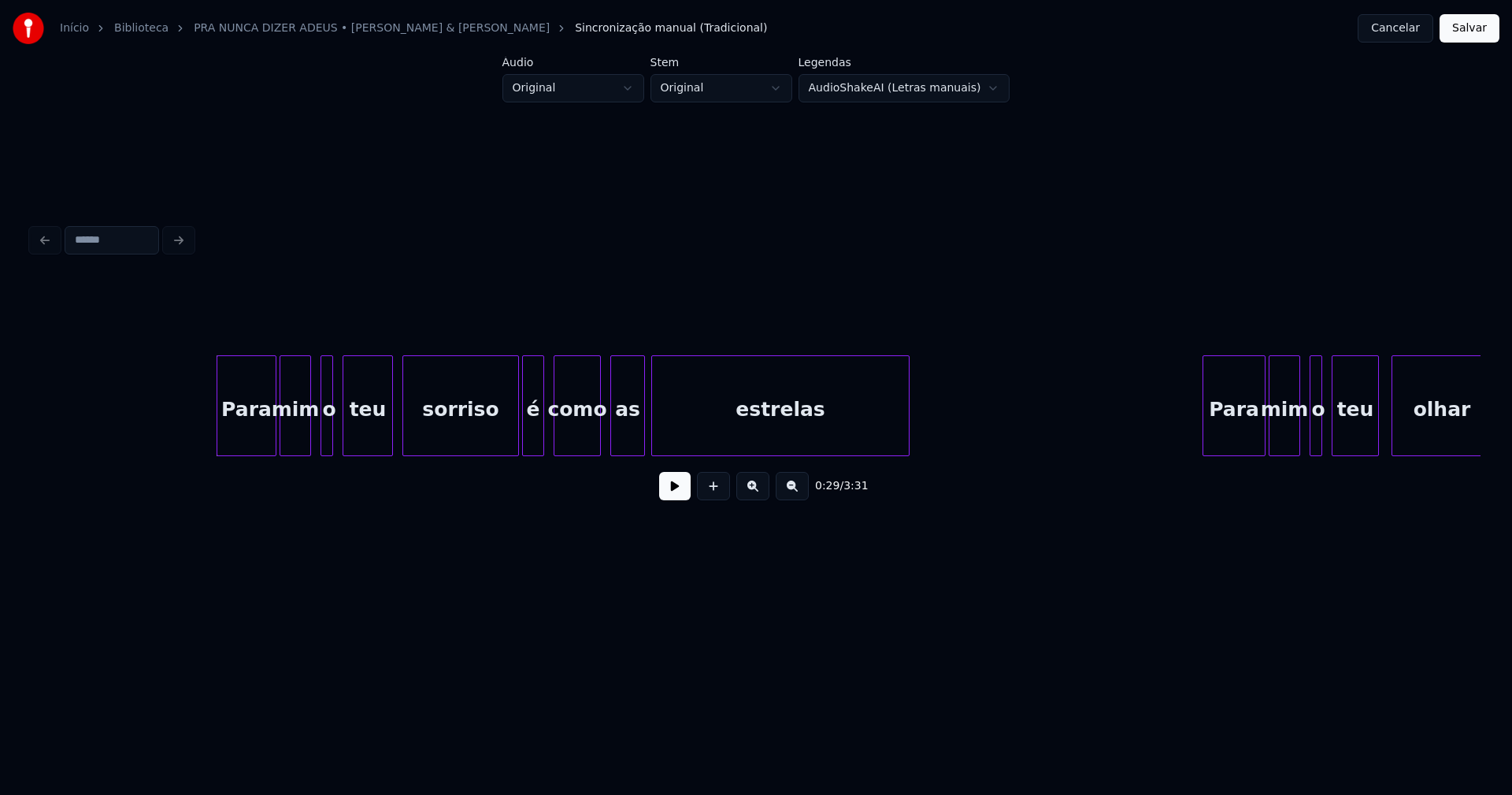
scroll to position [0, 4355]
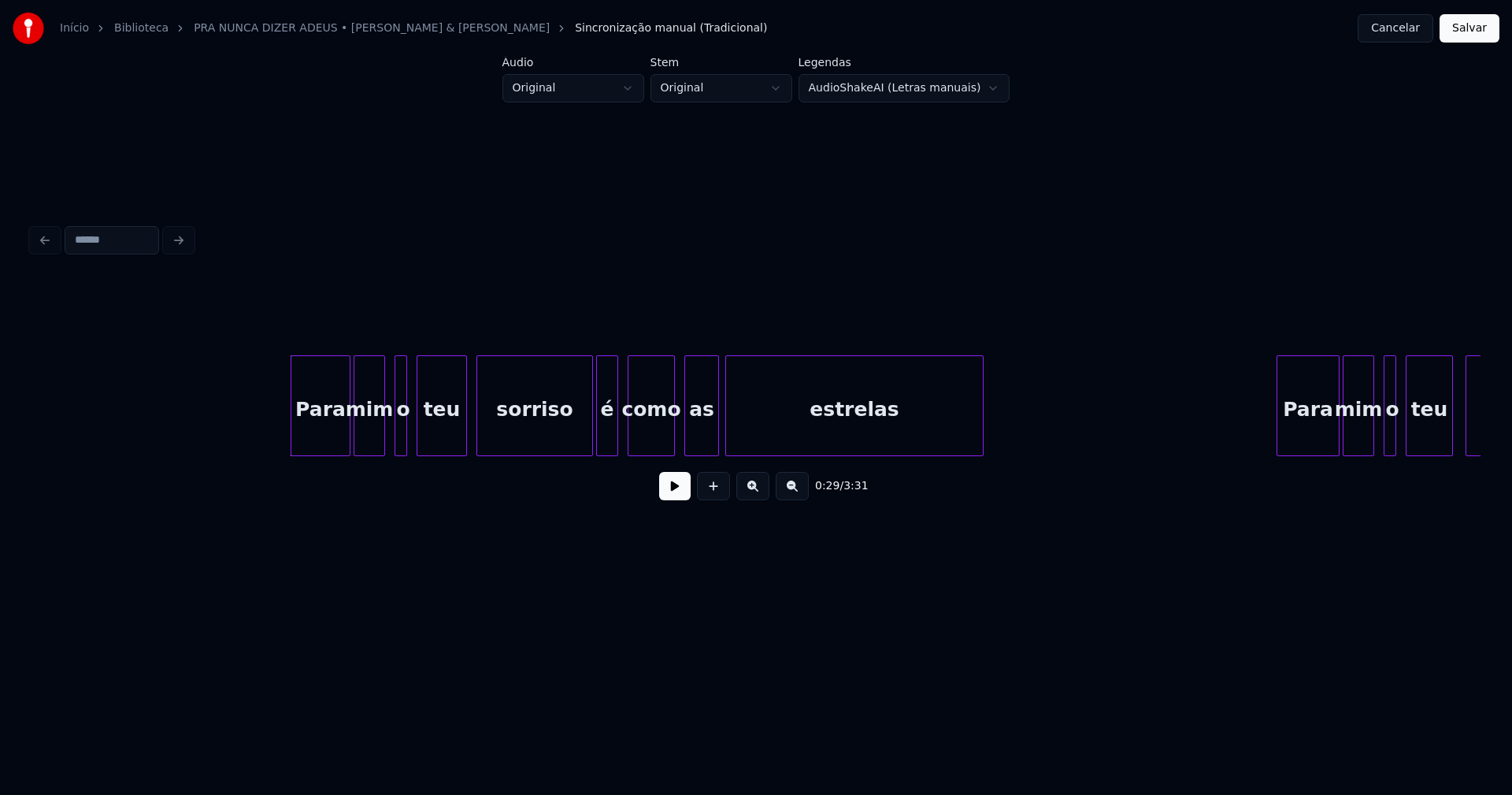
click at [673, 491] on button at bounding box center [675, 486] width 31 height 29
click at [576, 447] on div at bounding box center [576, 406] width 4 height 99
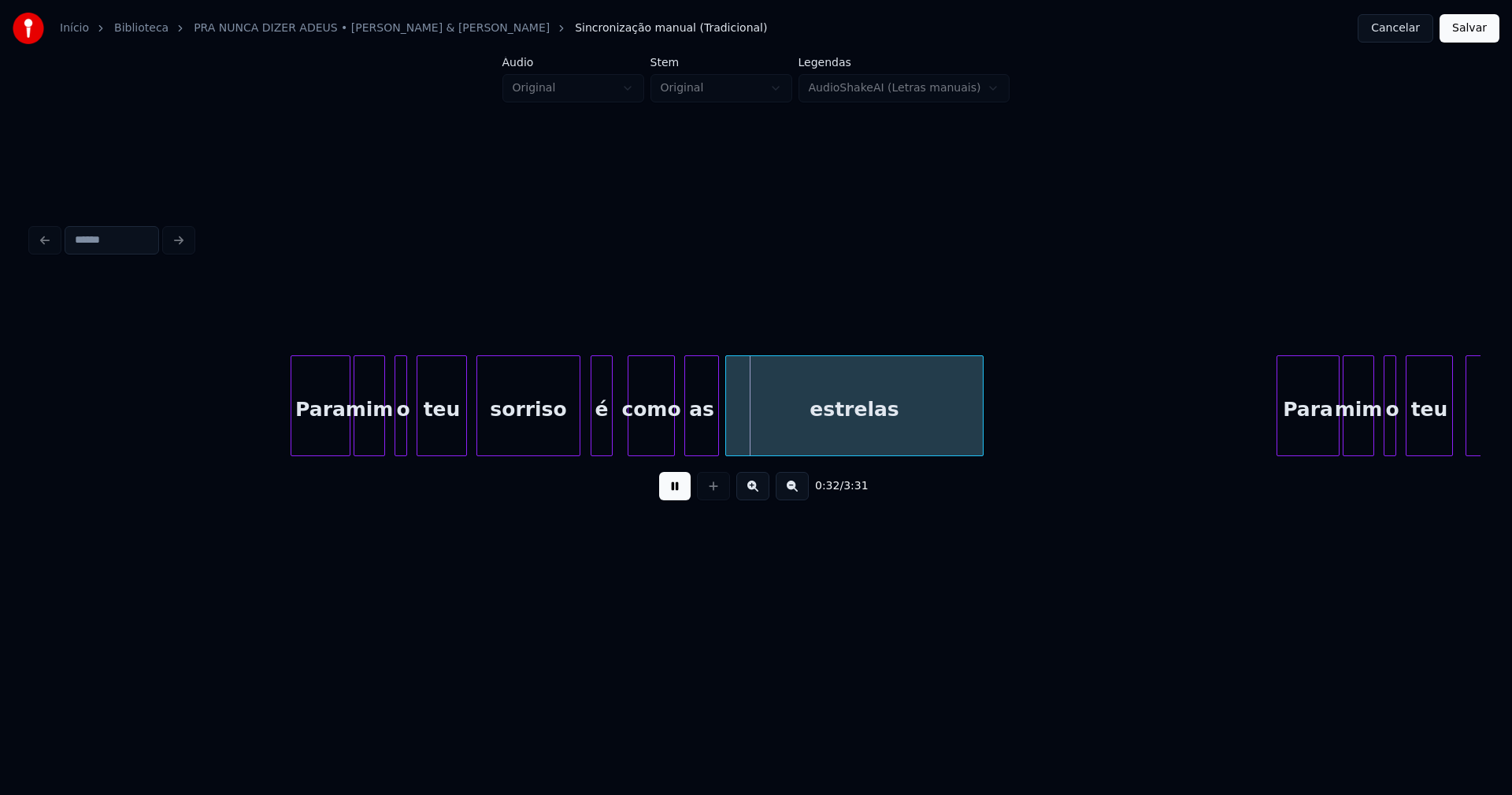
click at [602, 441] on div "é" at bounding box center [601, 409] width 21 height 107
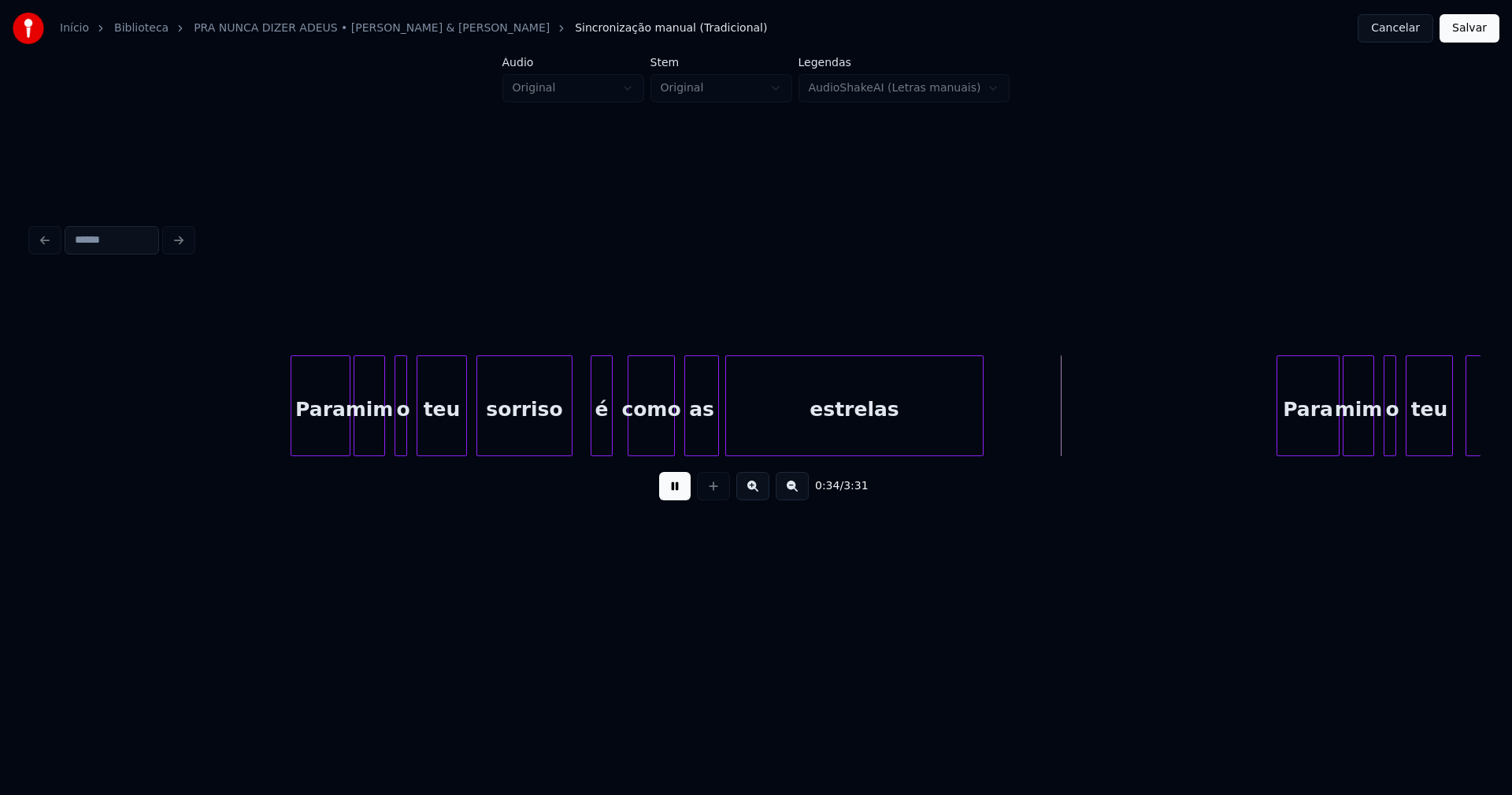
click at [570, 437] on div at bounding box center [568, 406] width 4 height 99
click at [599, 434] on div "é" at bounding box center [598, 409] width 21 height 107
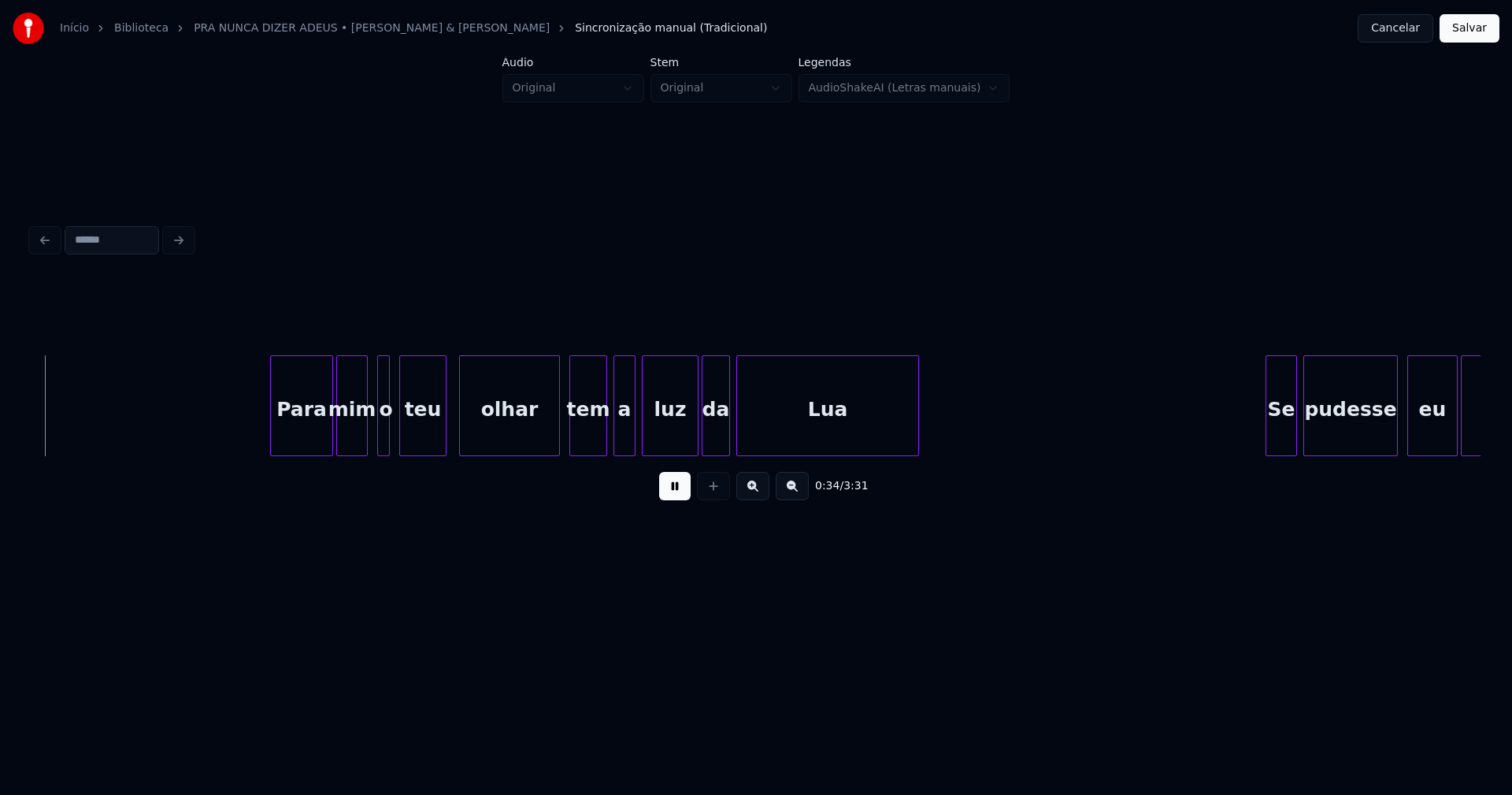
scroll to position [0, 5378]
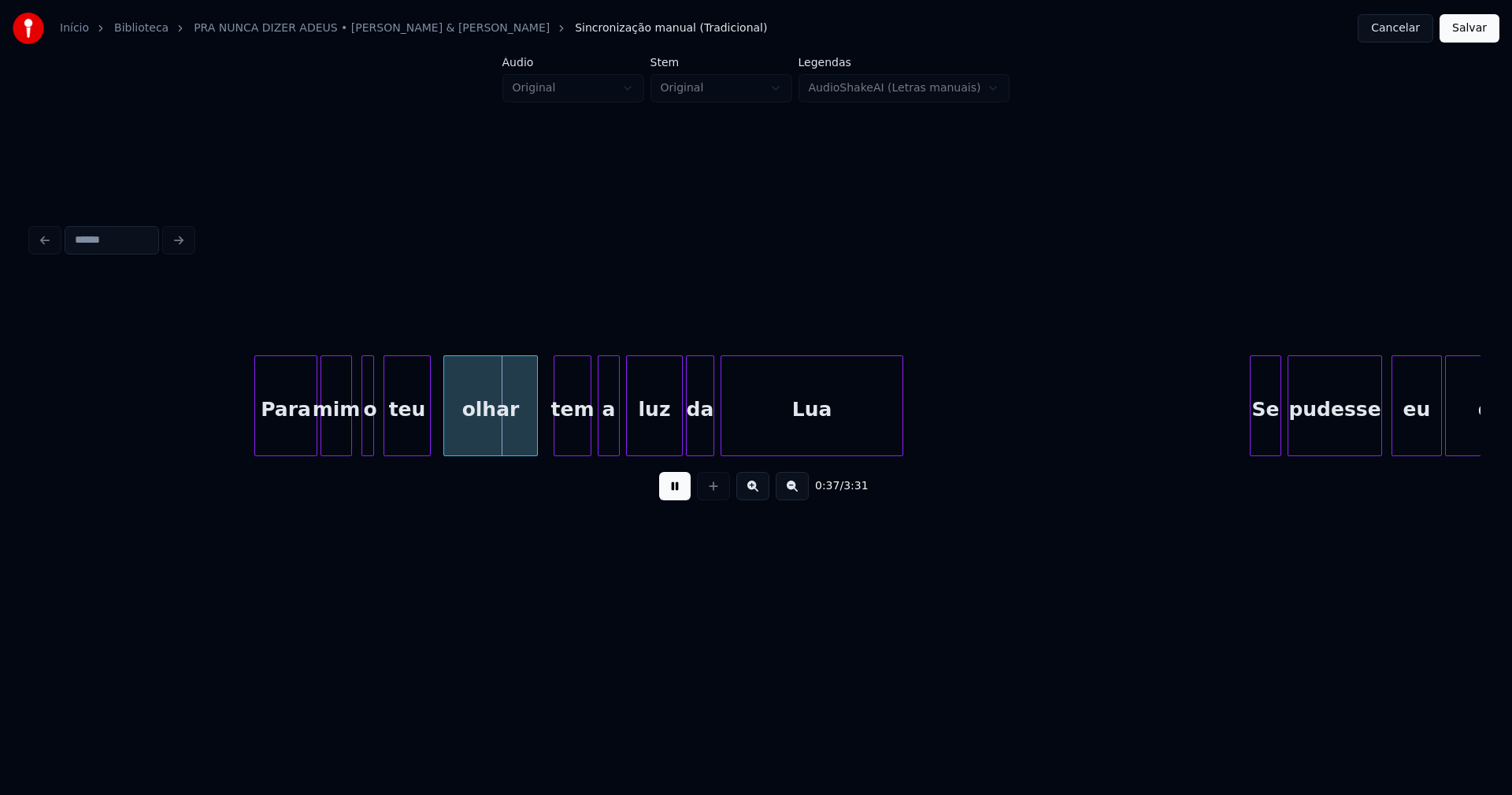
click at [534, 447] on div at bounding box center [534, 406] width 4 height 99
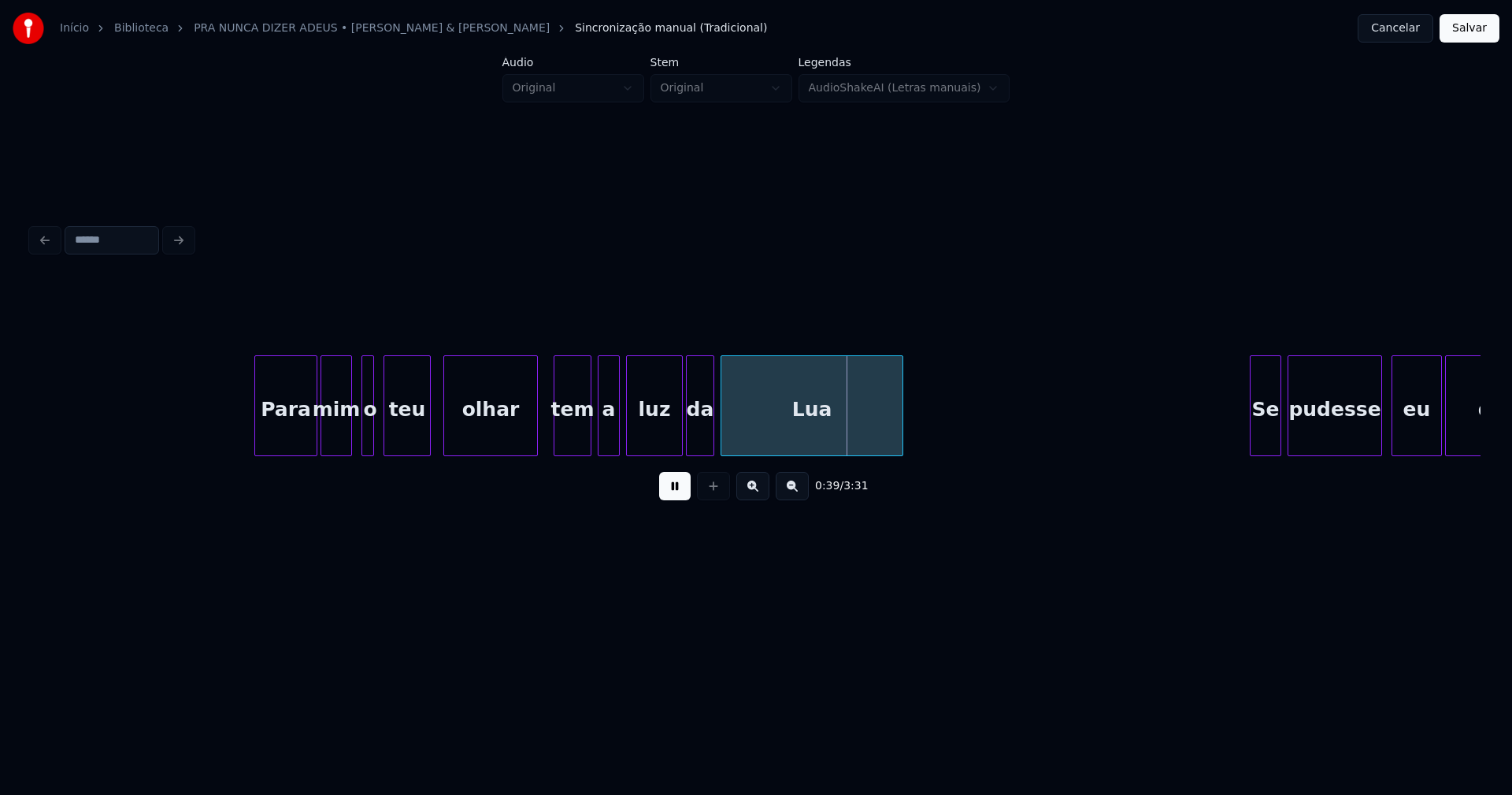
click at [369, 425] on div at bounding box center [370, 406] width 4 height 99
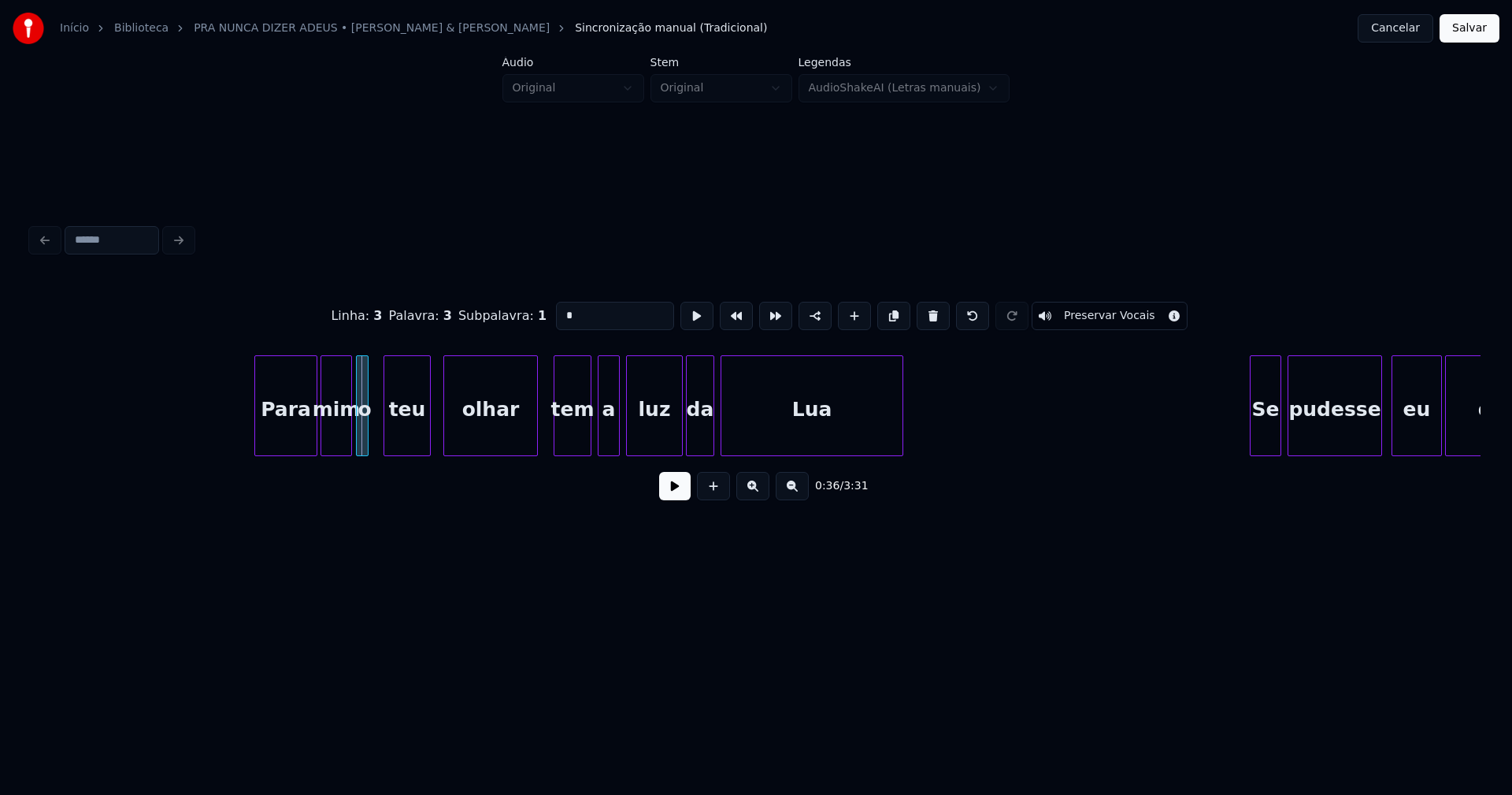
click at [362, 433] on div "o" at bounding box center [365, 409] width 16 height 107
click at [681, 500] on button at bounding box center [675, 486] width 31 height 29
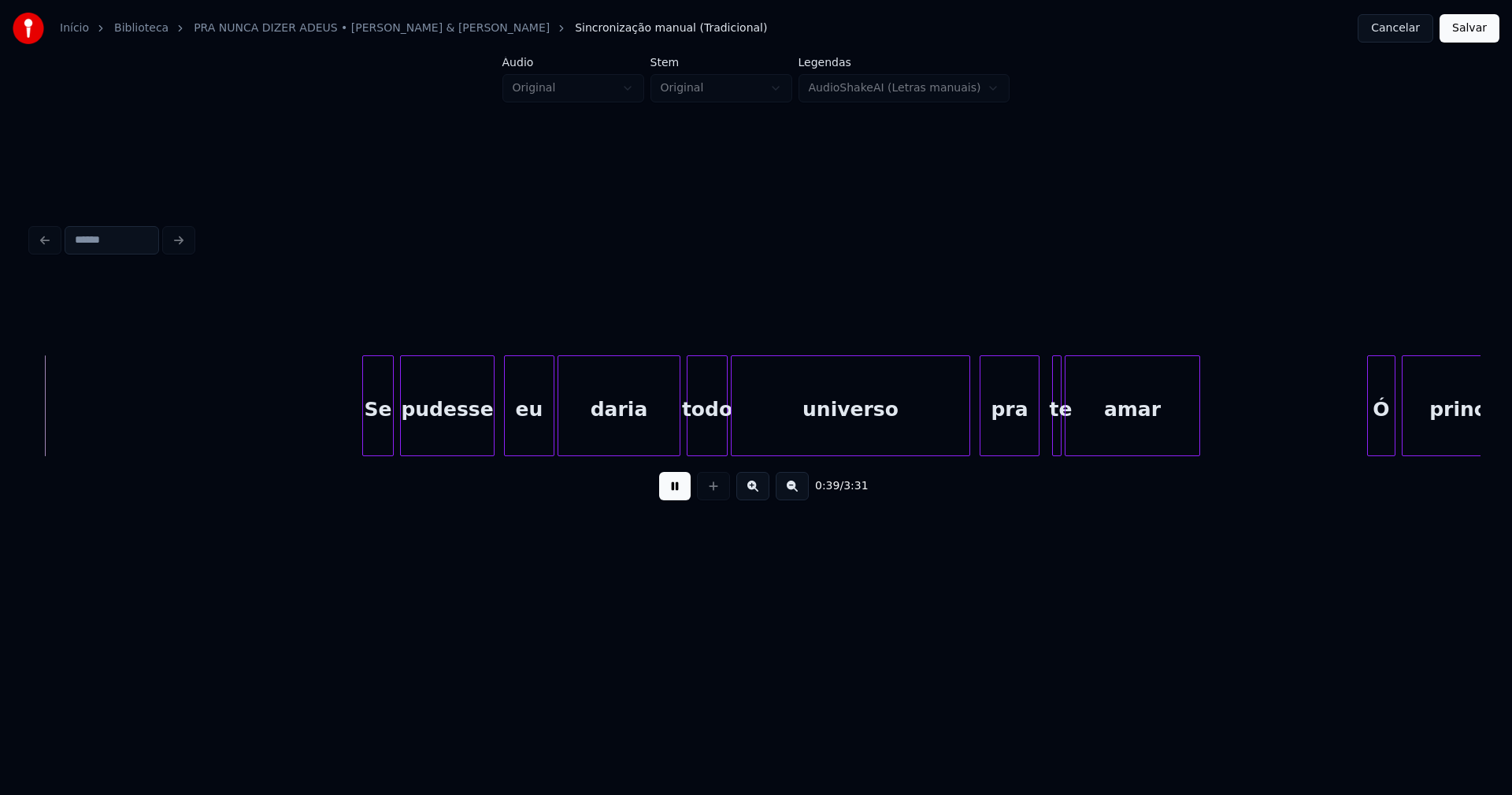
scroll to position [0, 6296]
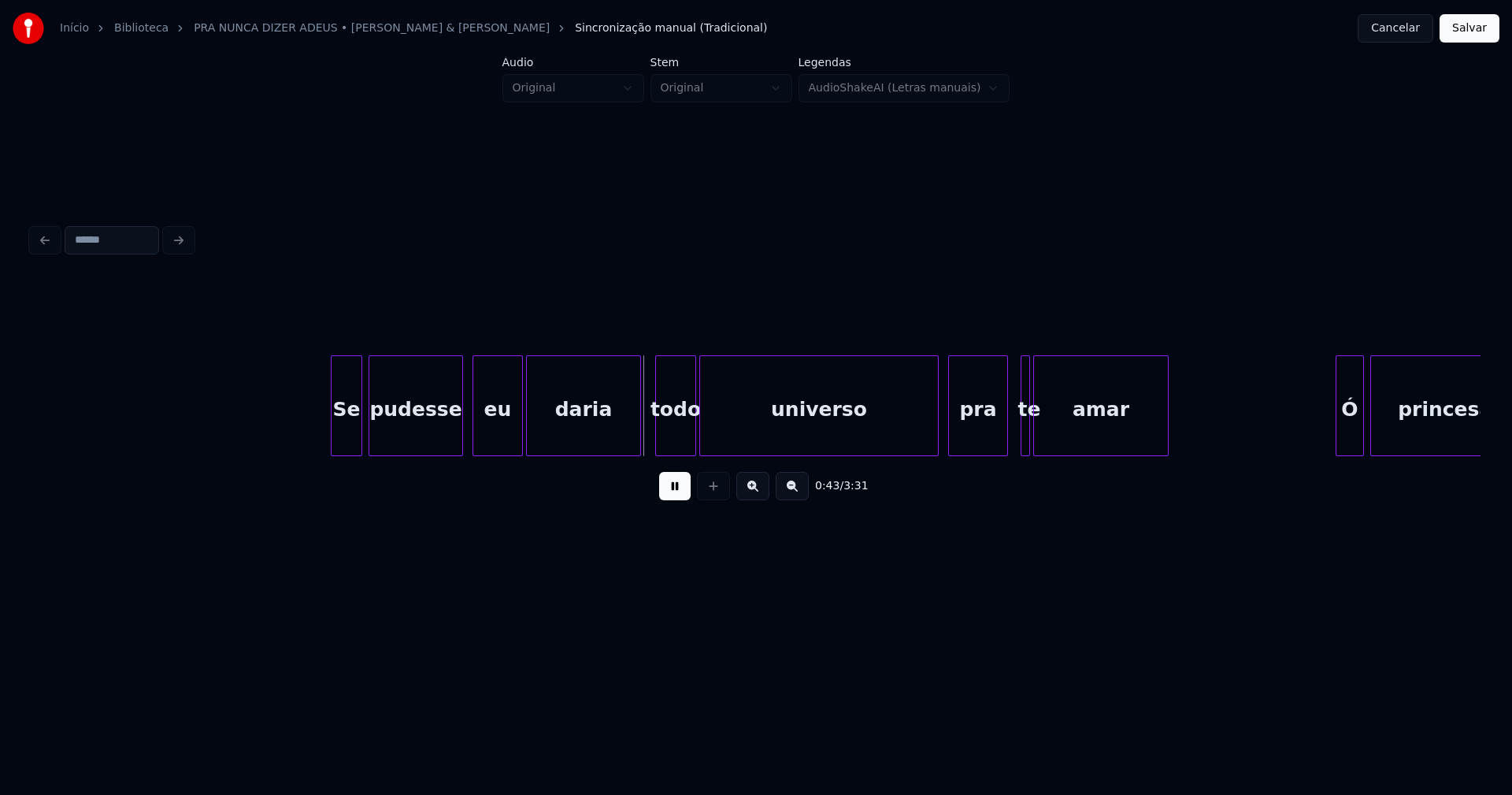
click at [638, 437] on div at bounding box center [637, 406] width 4 height 99
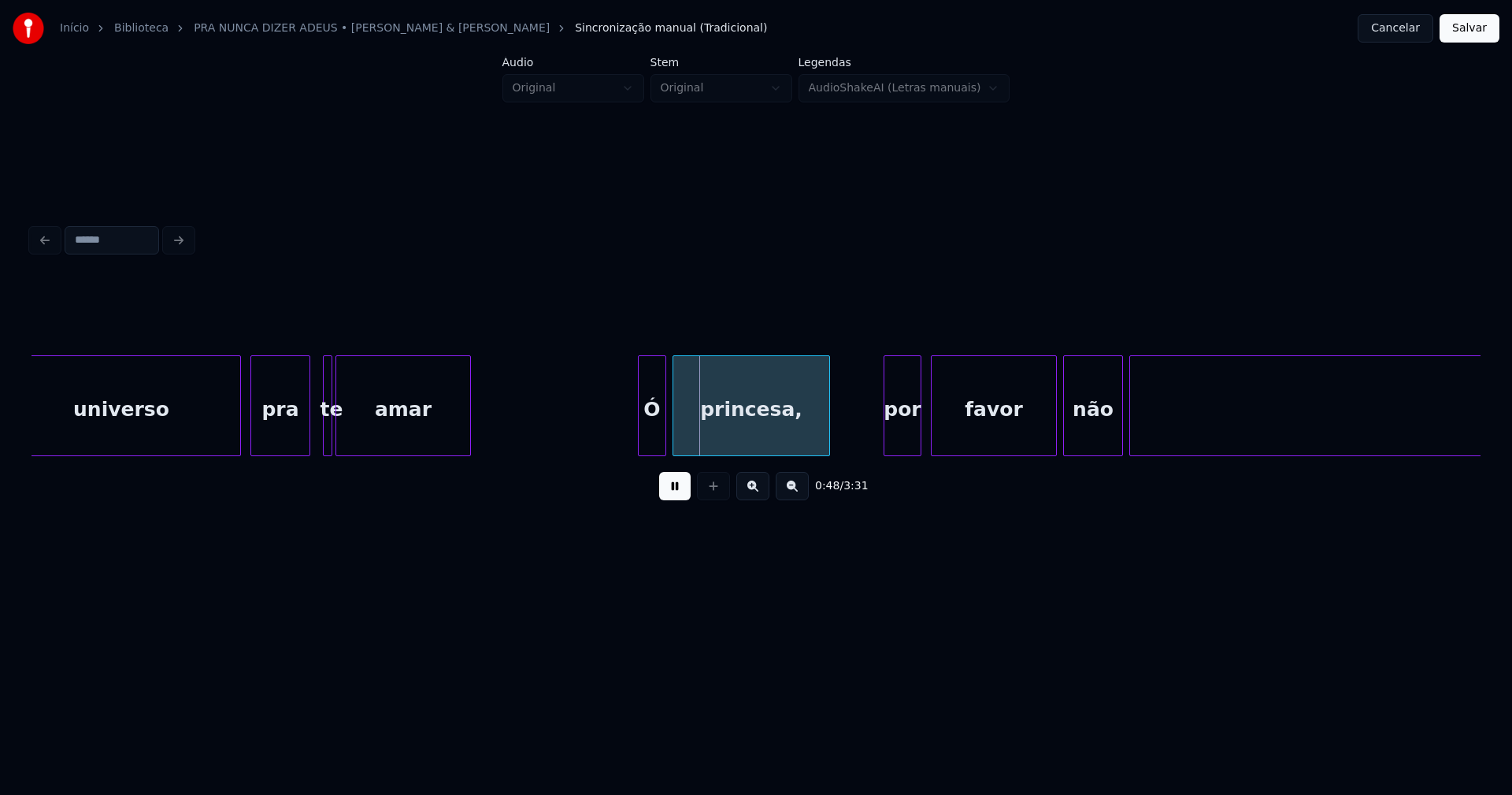
scroll to position [0, 7364]
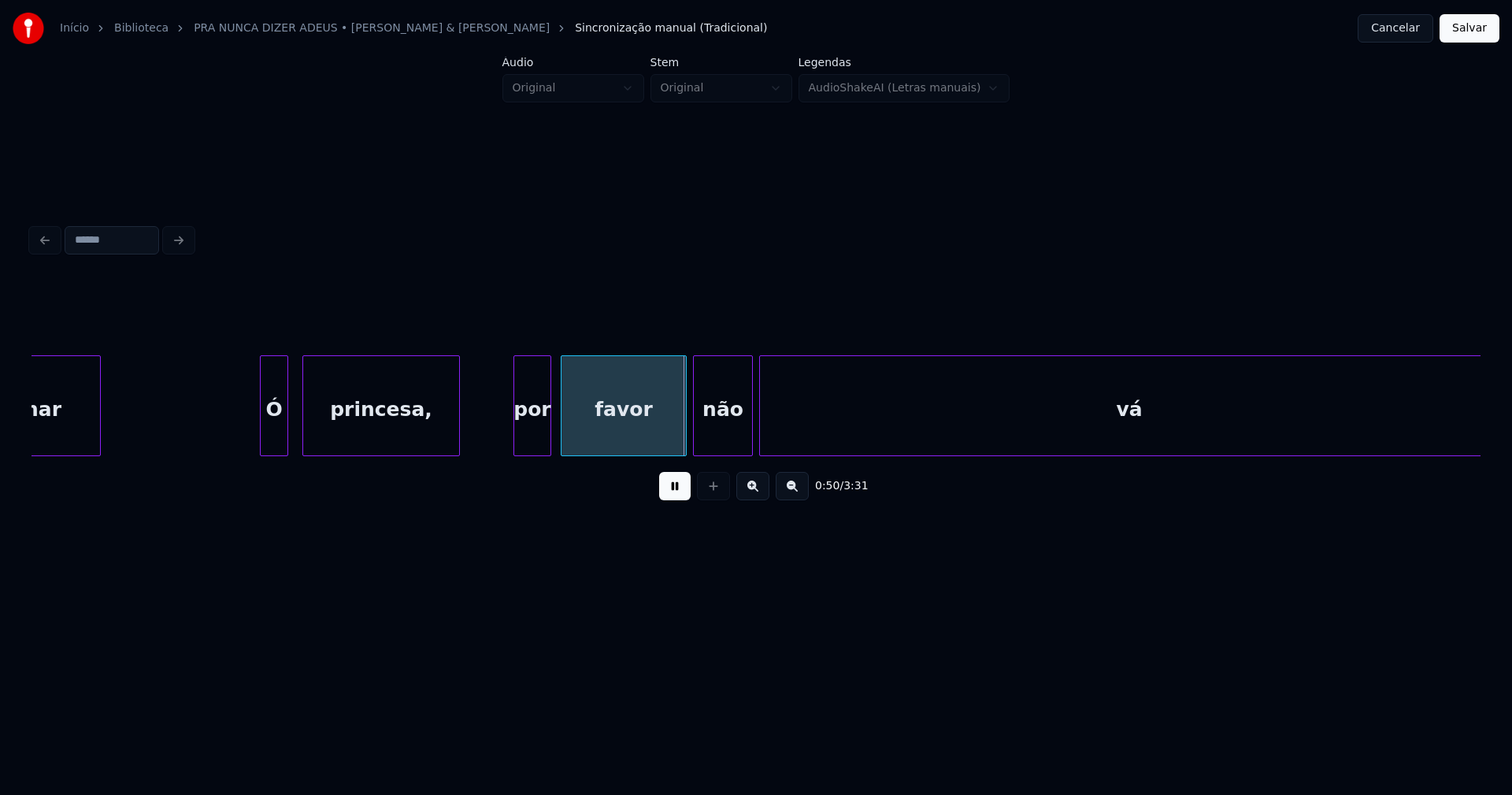
click at [275, 435] on div "Ó" at bounding box center [273, 409] width 27 height 107
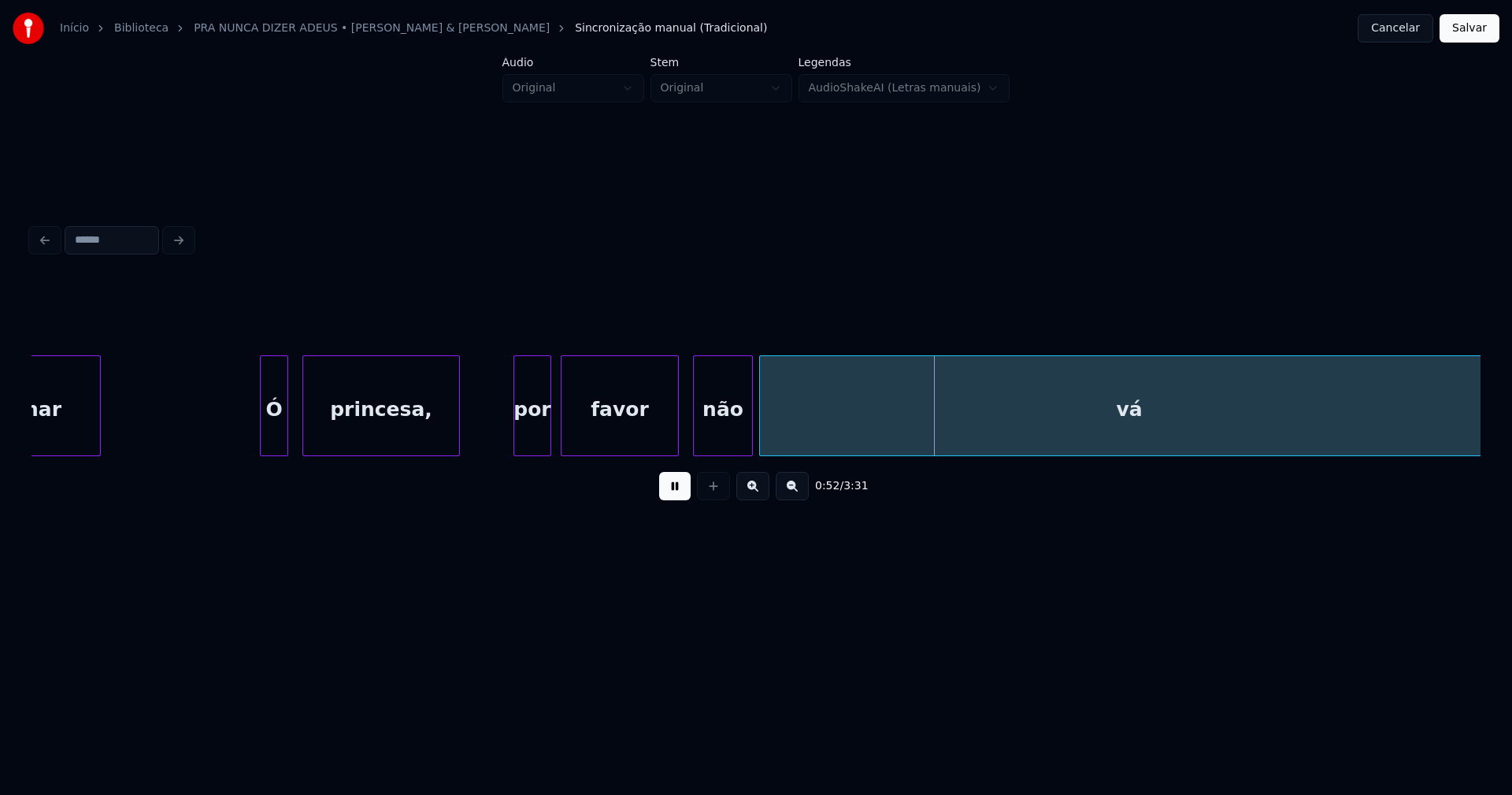
click at [676, 440] on div at bounding box center [675, 406] width 4 height 99
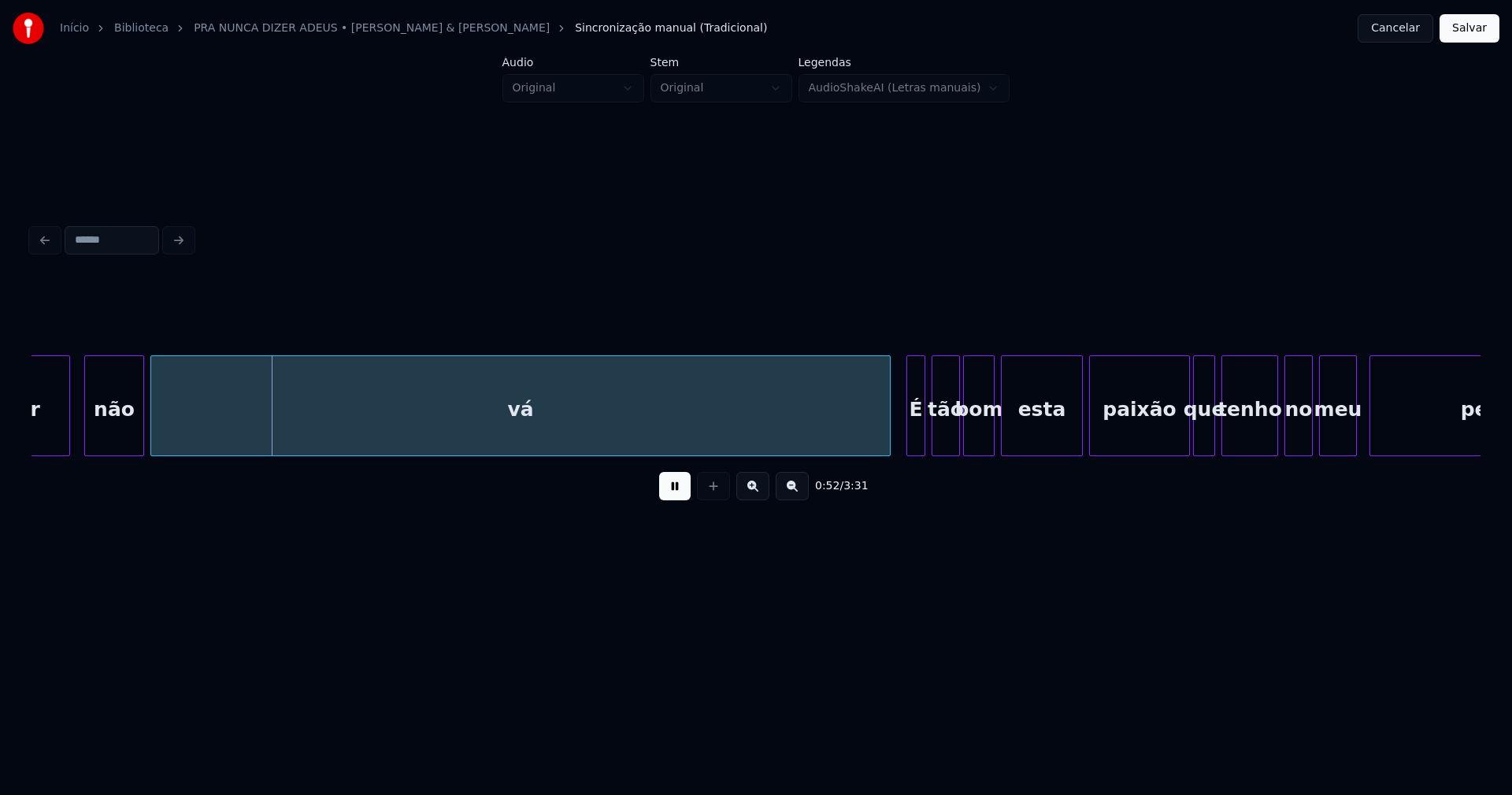
scroll to position [0, 8010]
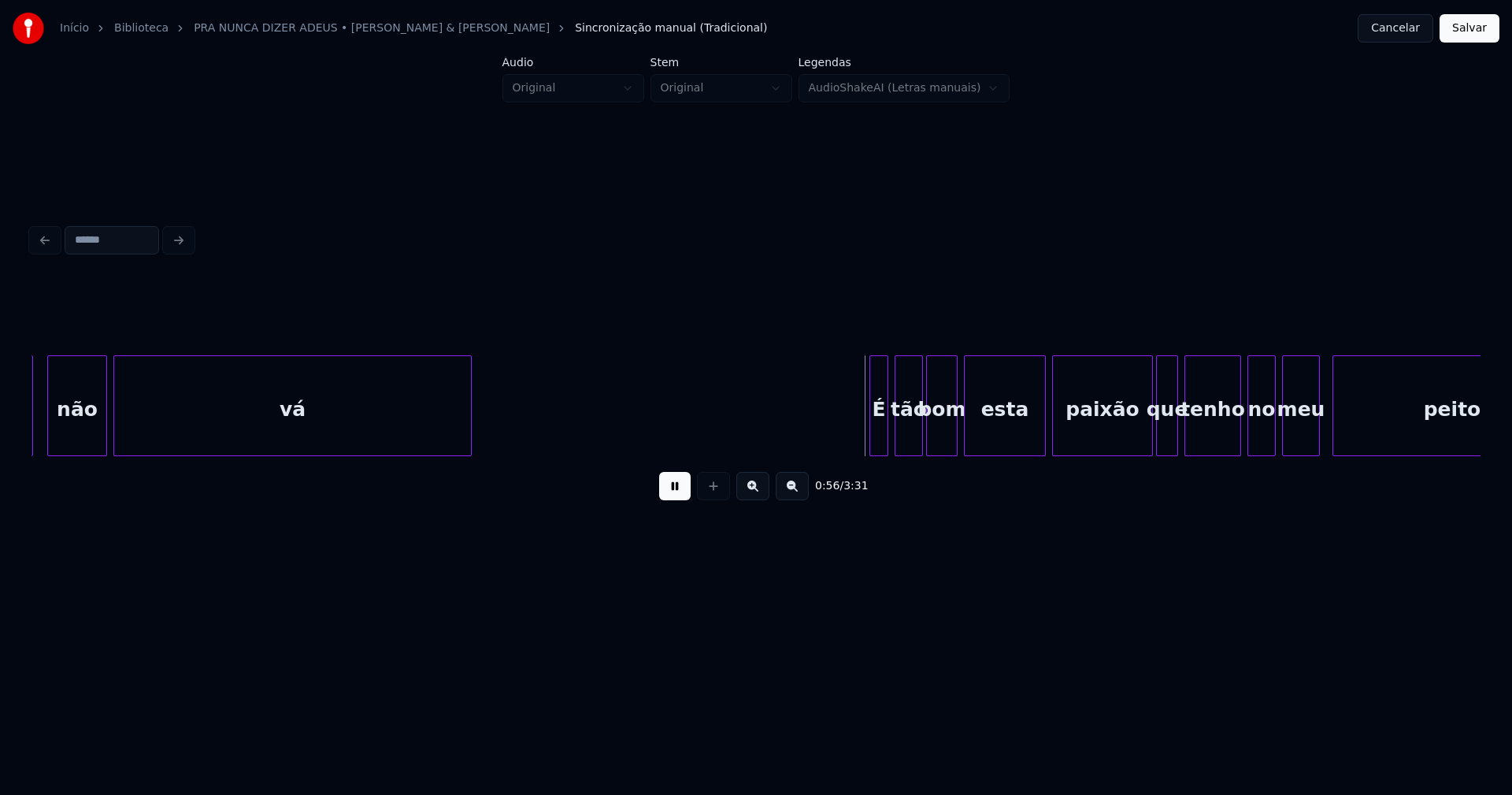
click at [468, 455] on div "favor não vá É tão bom esta paixão que tenho no meu peito" at bounding box center [756, 406] width 1448 height 101
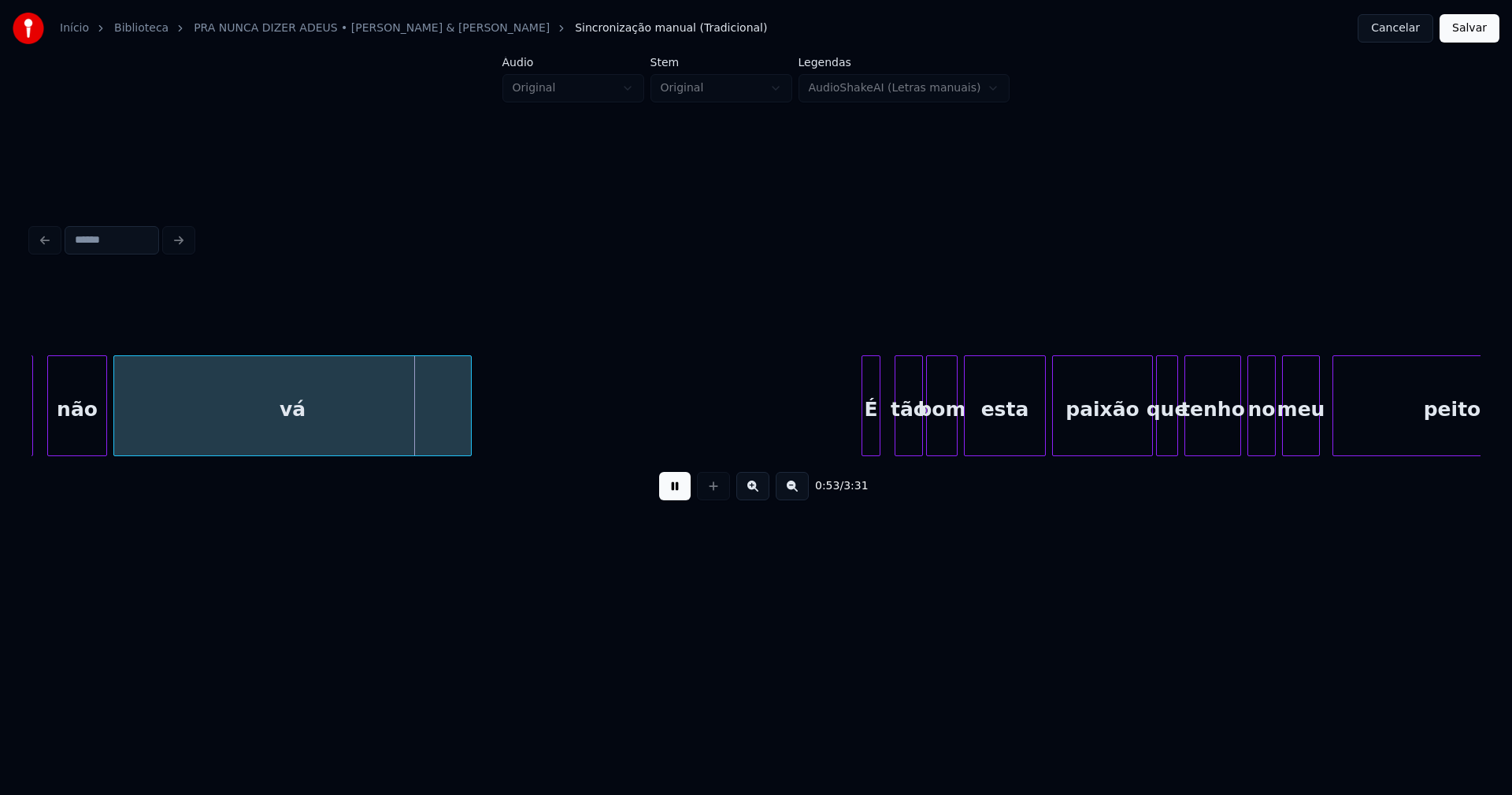
click at [870, 434] on div "É" at bounding box center [871, 409] width 17 height 107
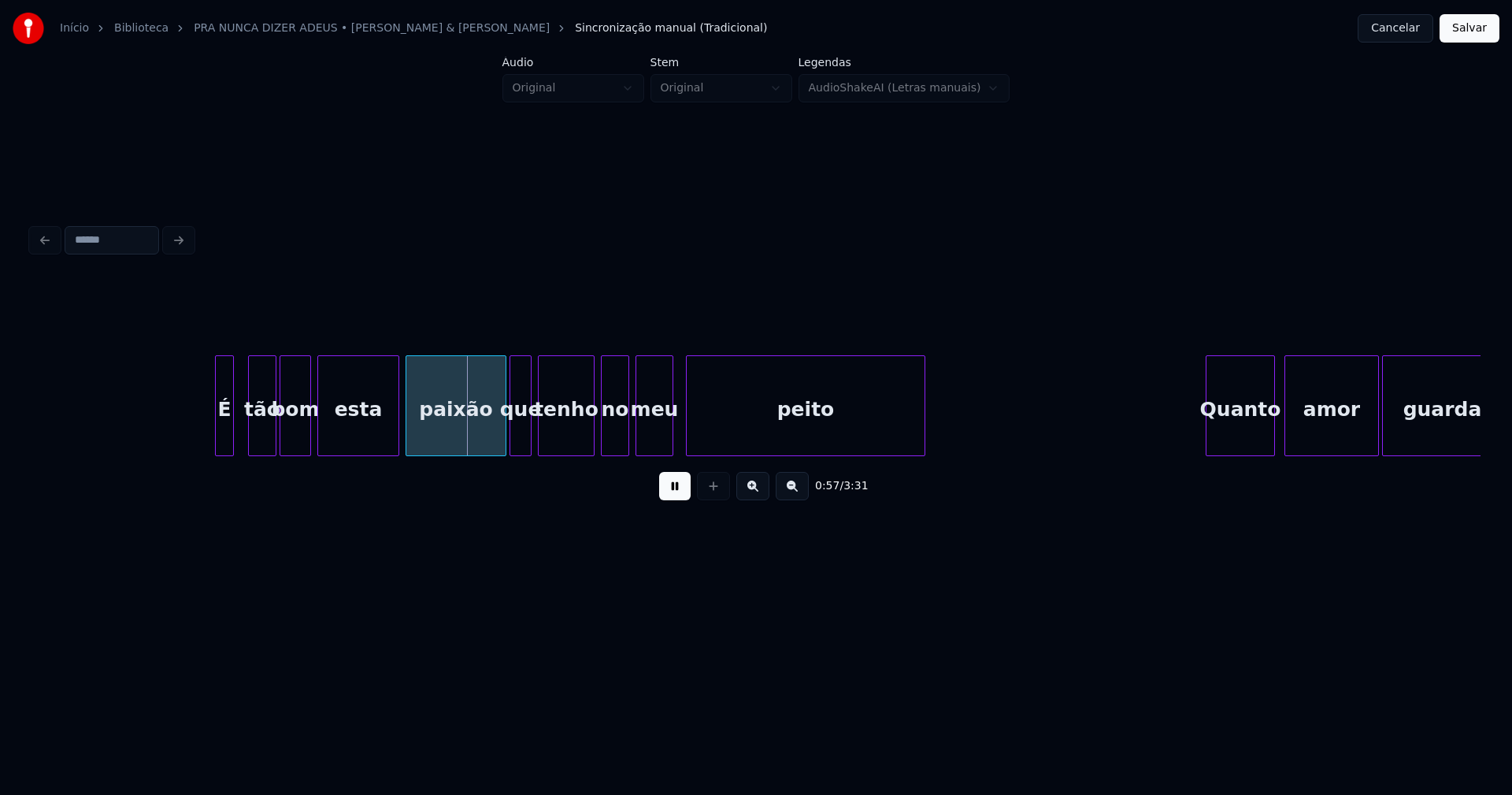
scroll to position [0, 8730]
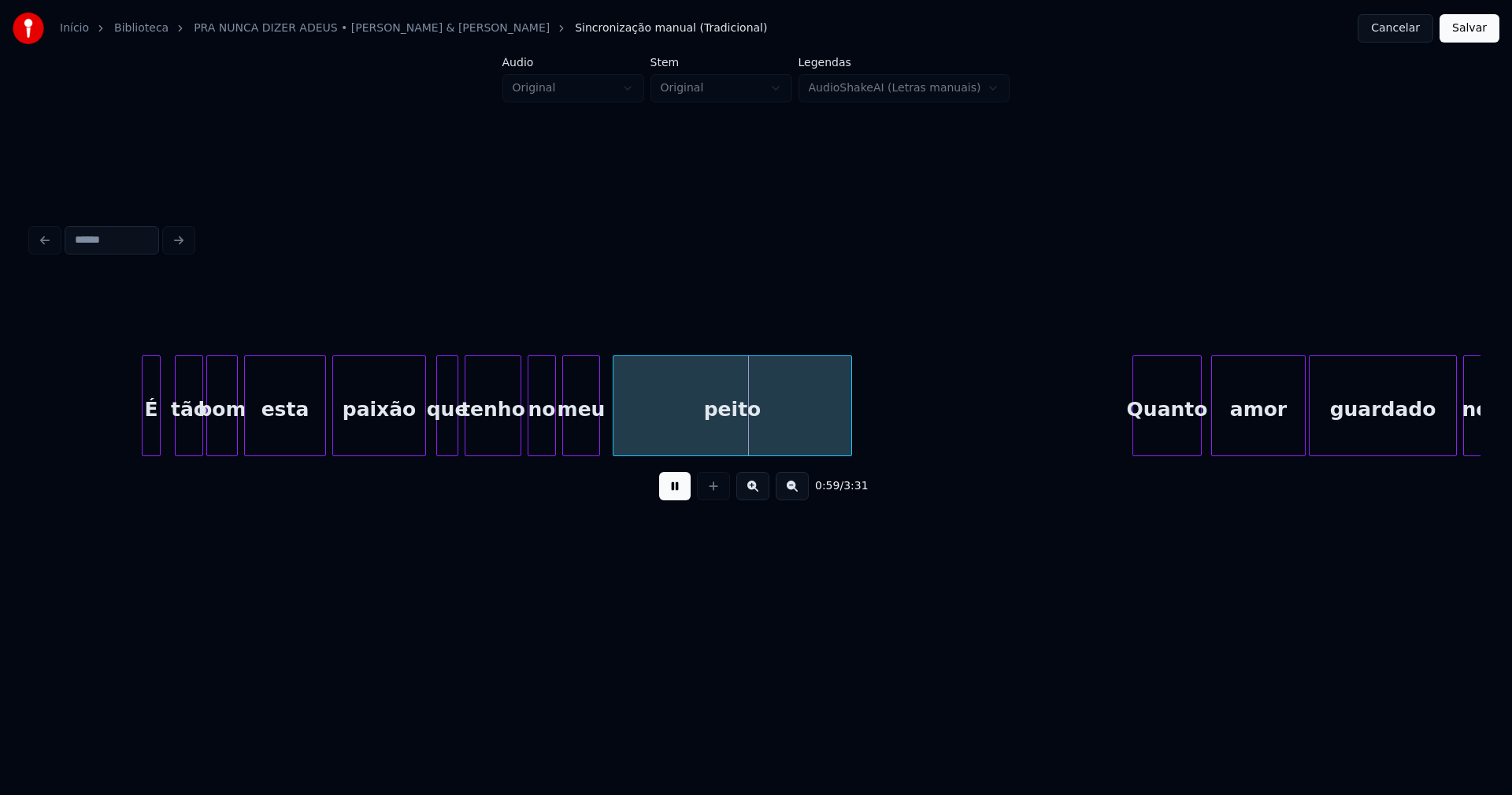
click at [420, 448] on div at bounding box center [422, 406] width 4 height 99
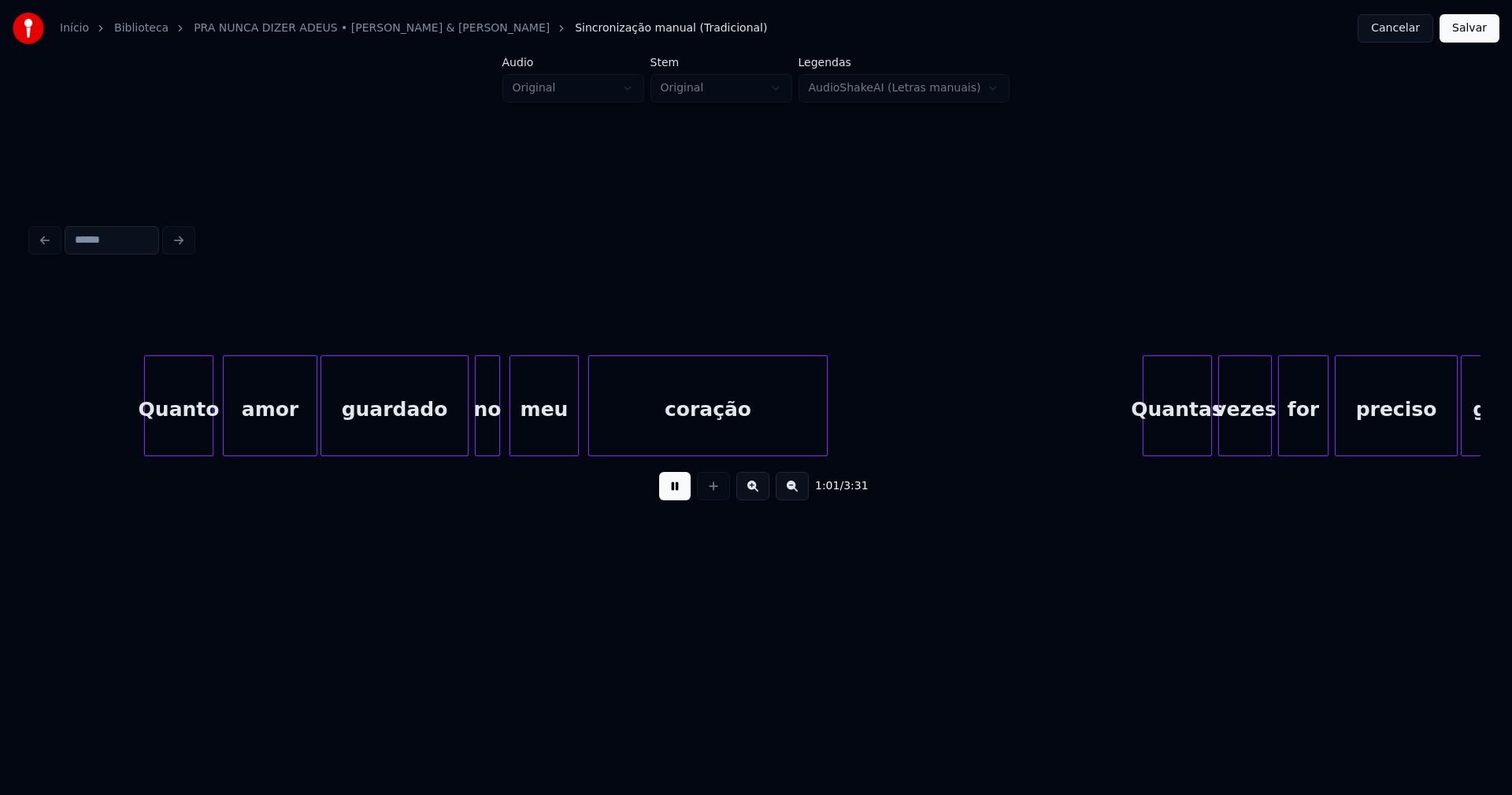
scroll to position [0, 9723]
click at [454, 439] on div at bounding box center [452, 406] width 4 height 99
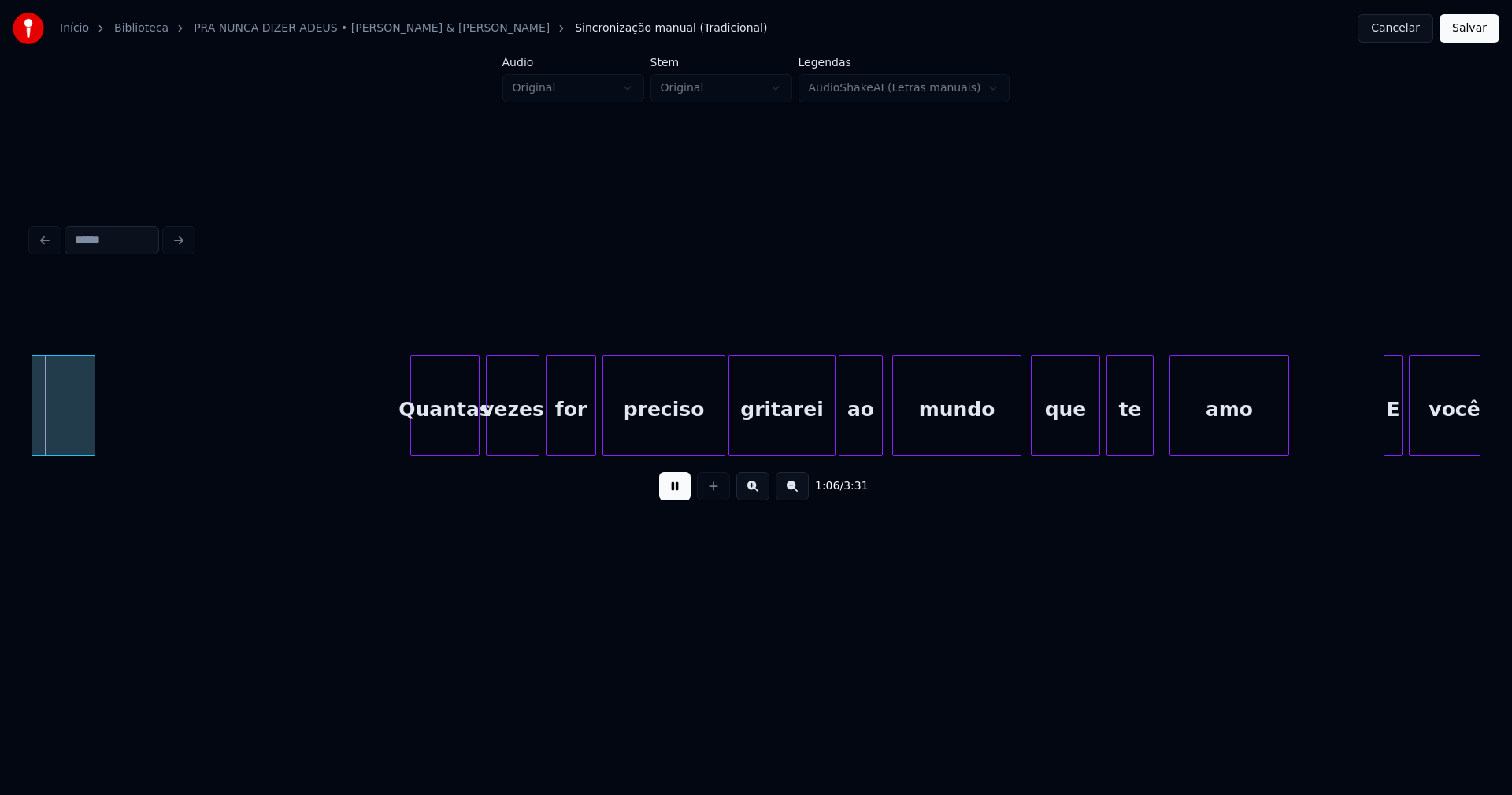
scroll to position [0, 10461]
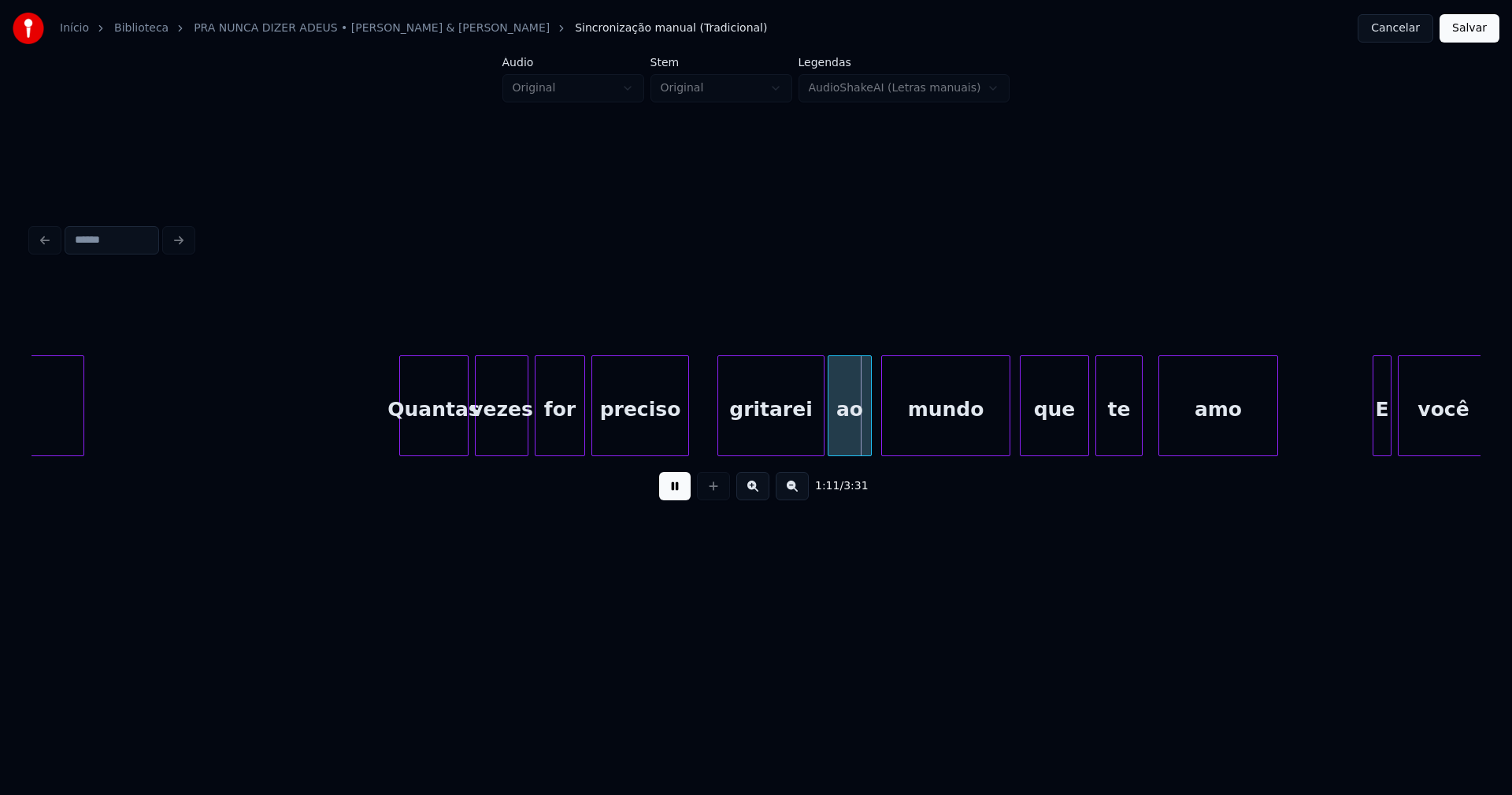
click at [686, 445] on div at bounding box center [685, 406] width 4 height 99
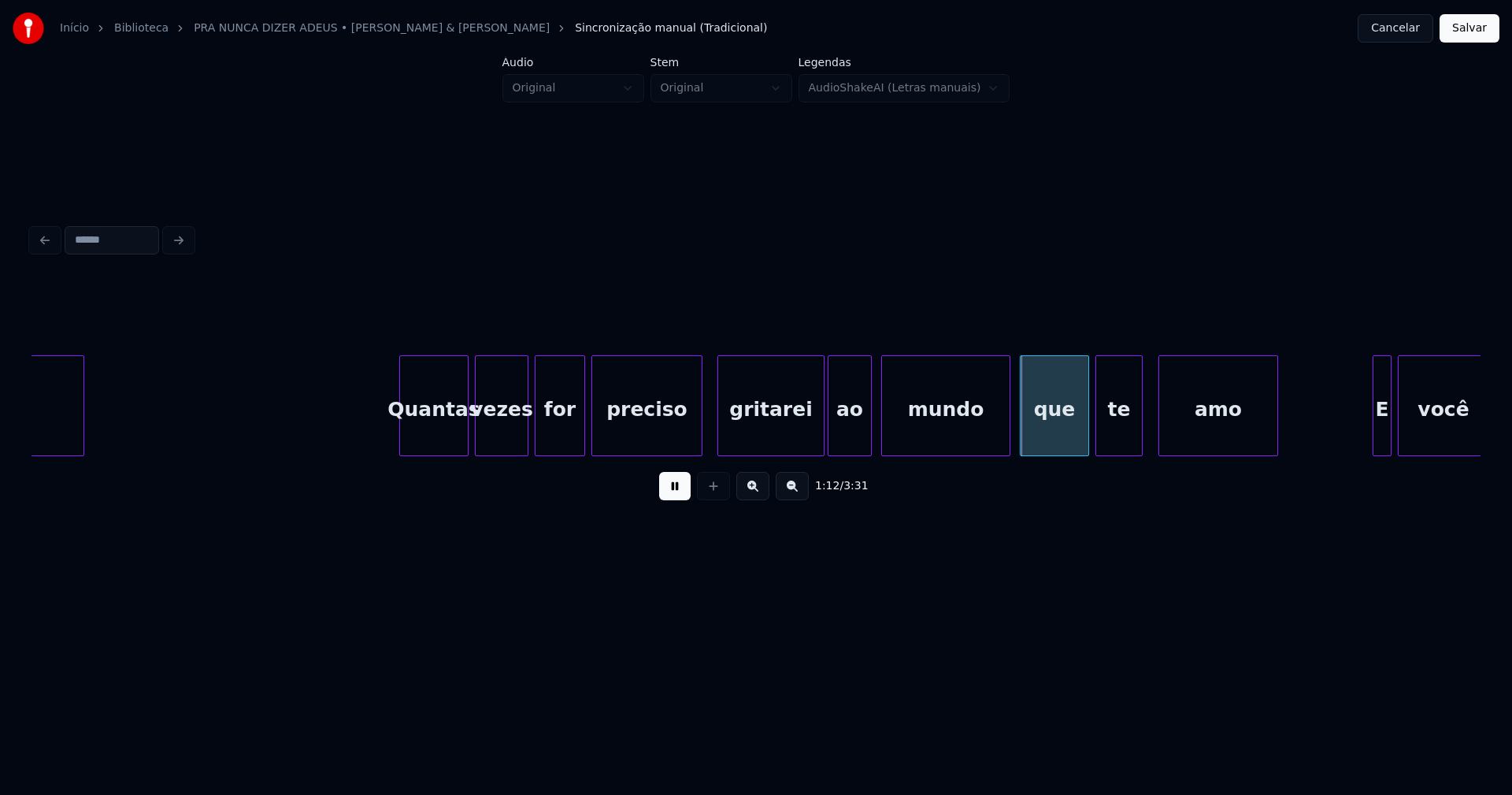
click at [699, 435] on div at bounding box center [699, 406] width 4 height 99
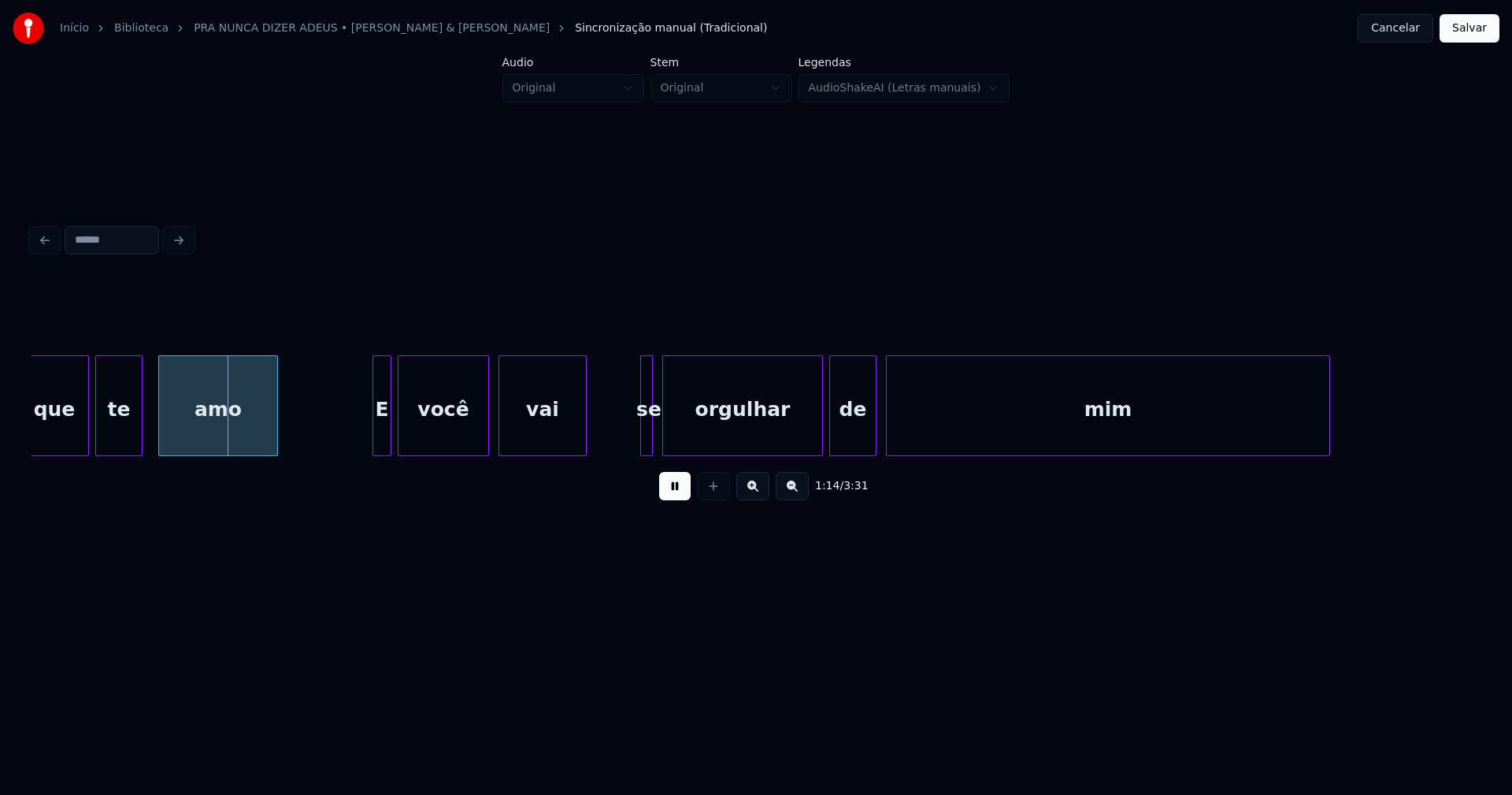
scroll to position [0, 11479]
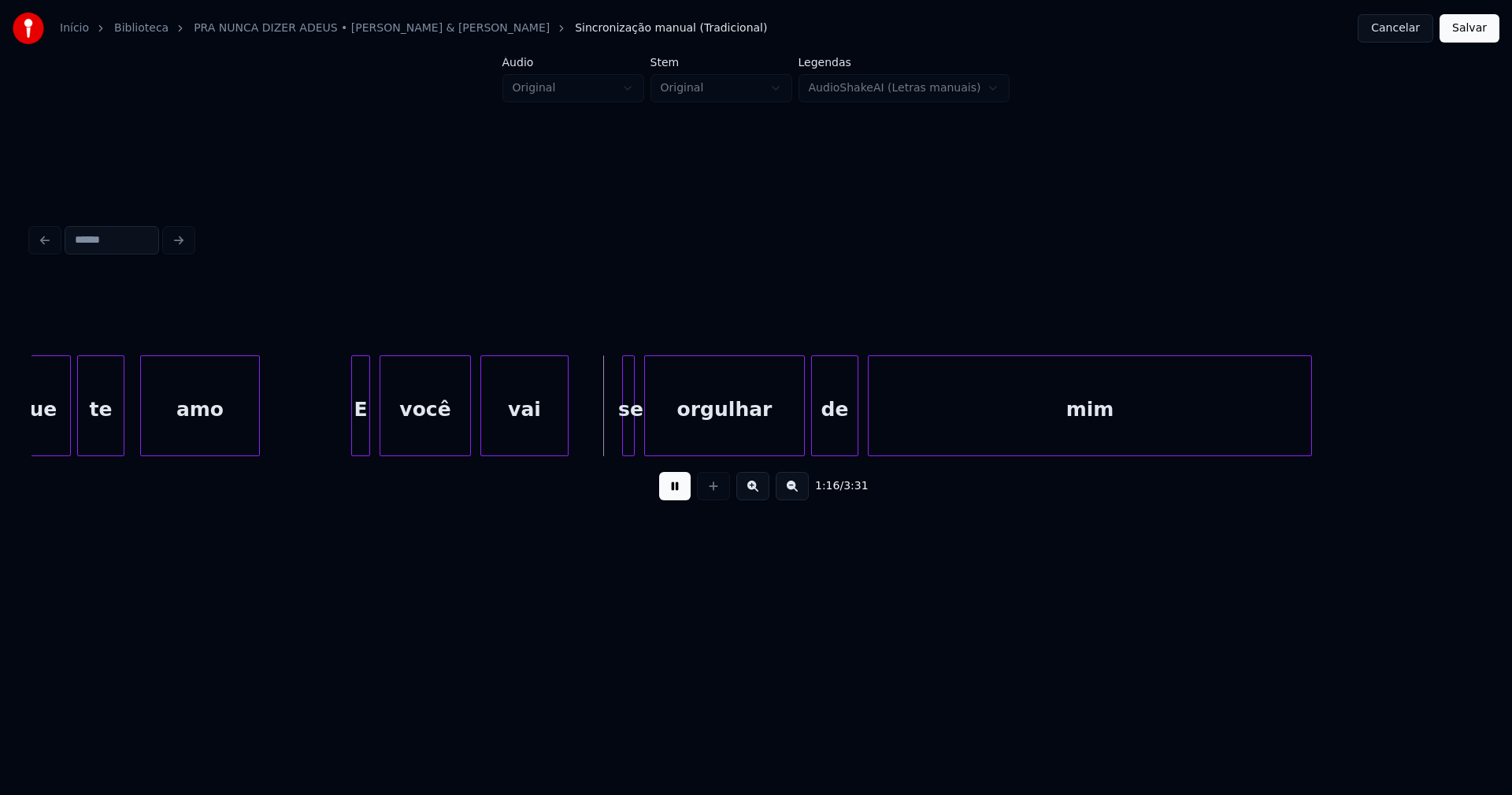
click at [364, 441] on div "E" at bounding box center [360, 409] width 17 height 107
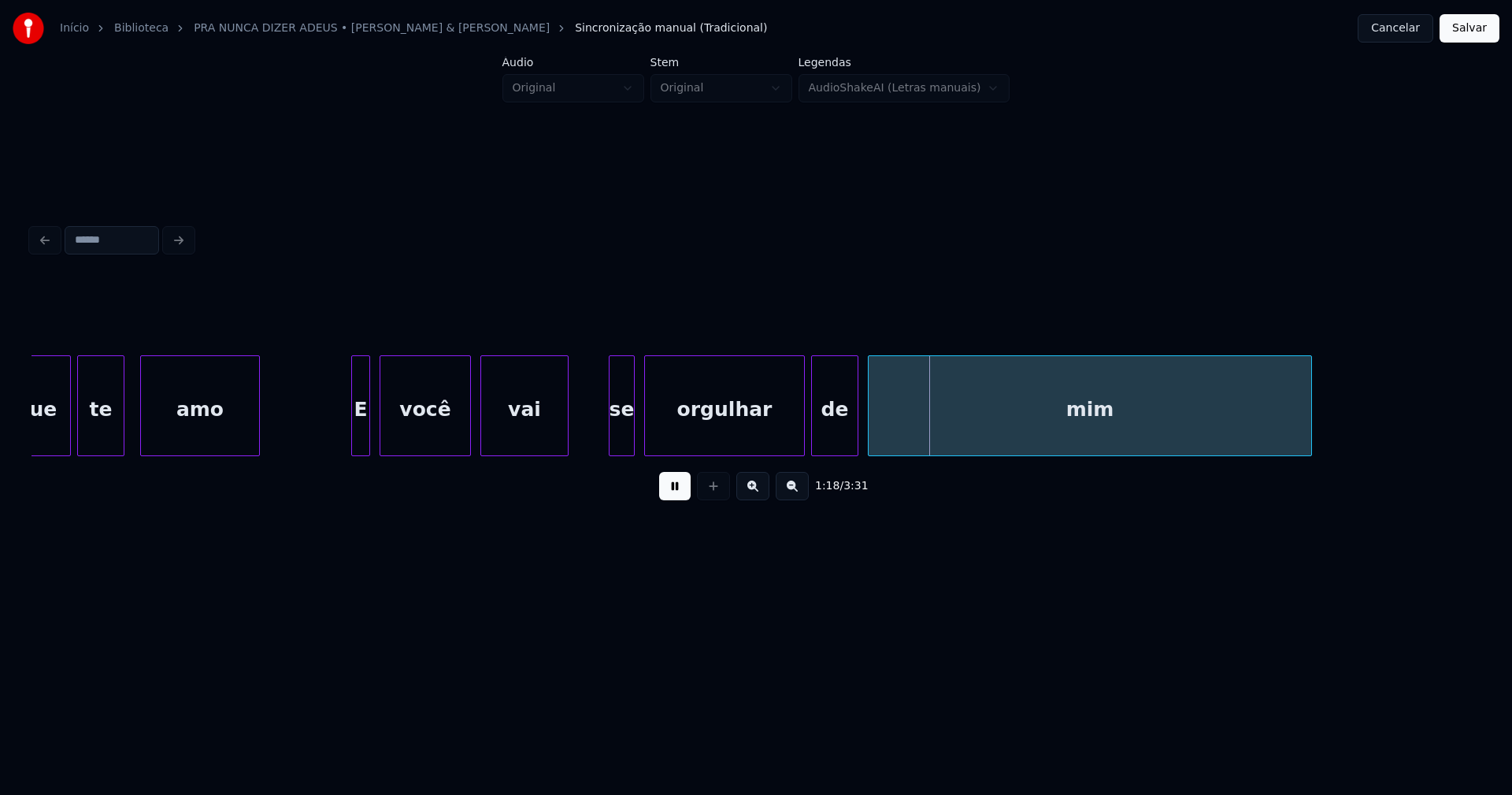
click at [608, 441] on div "se" at bounding box center [622, 406] width 26 height 101
click at [685, 436] on div "orgulhar" at bounding box center [719, 409] width 159 height 107
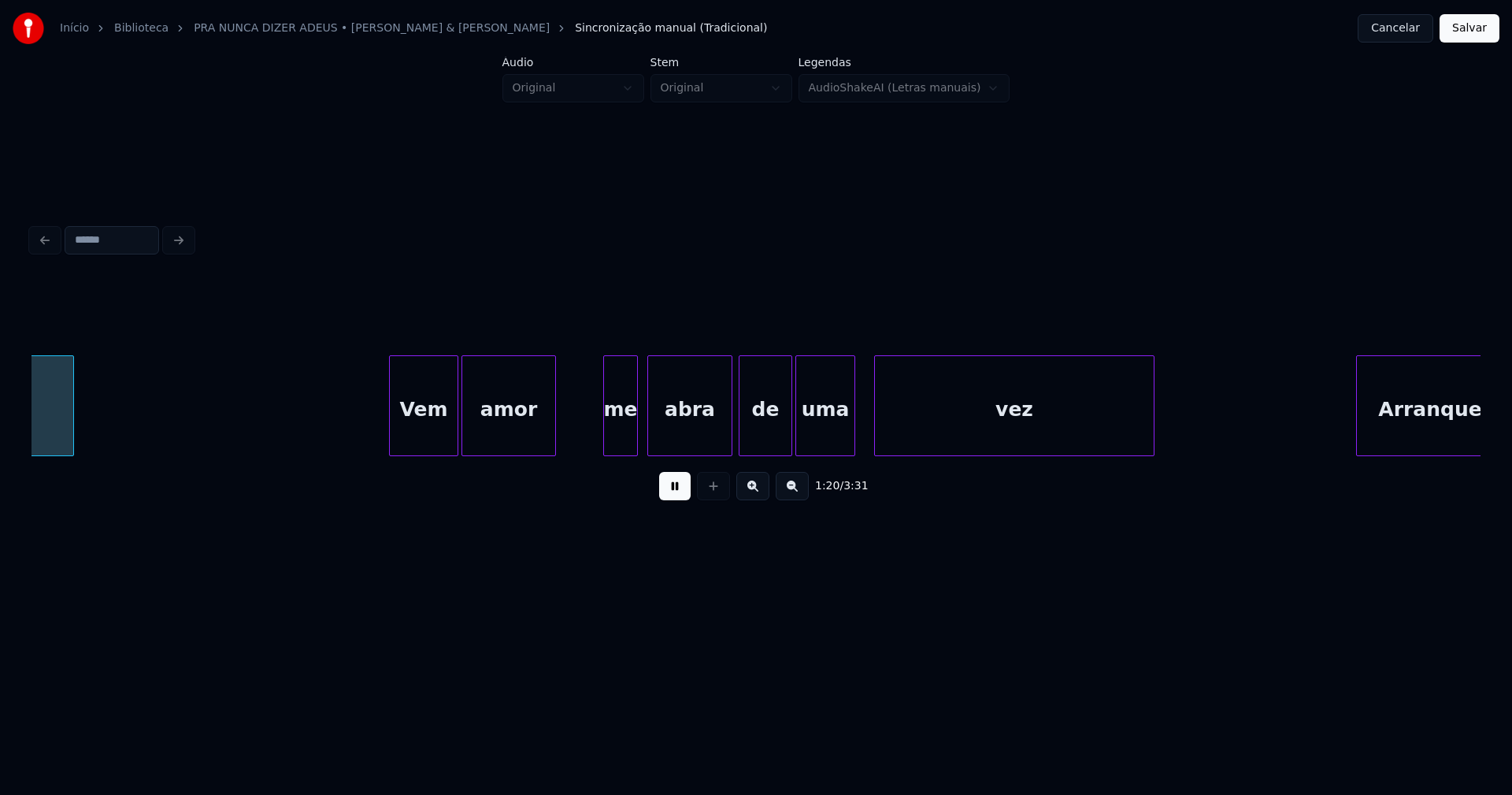
scroll to position [0, 12727]
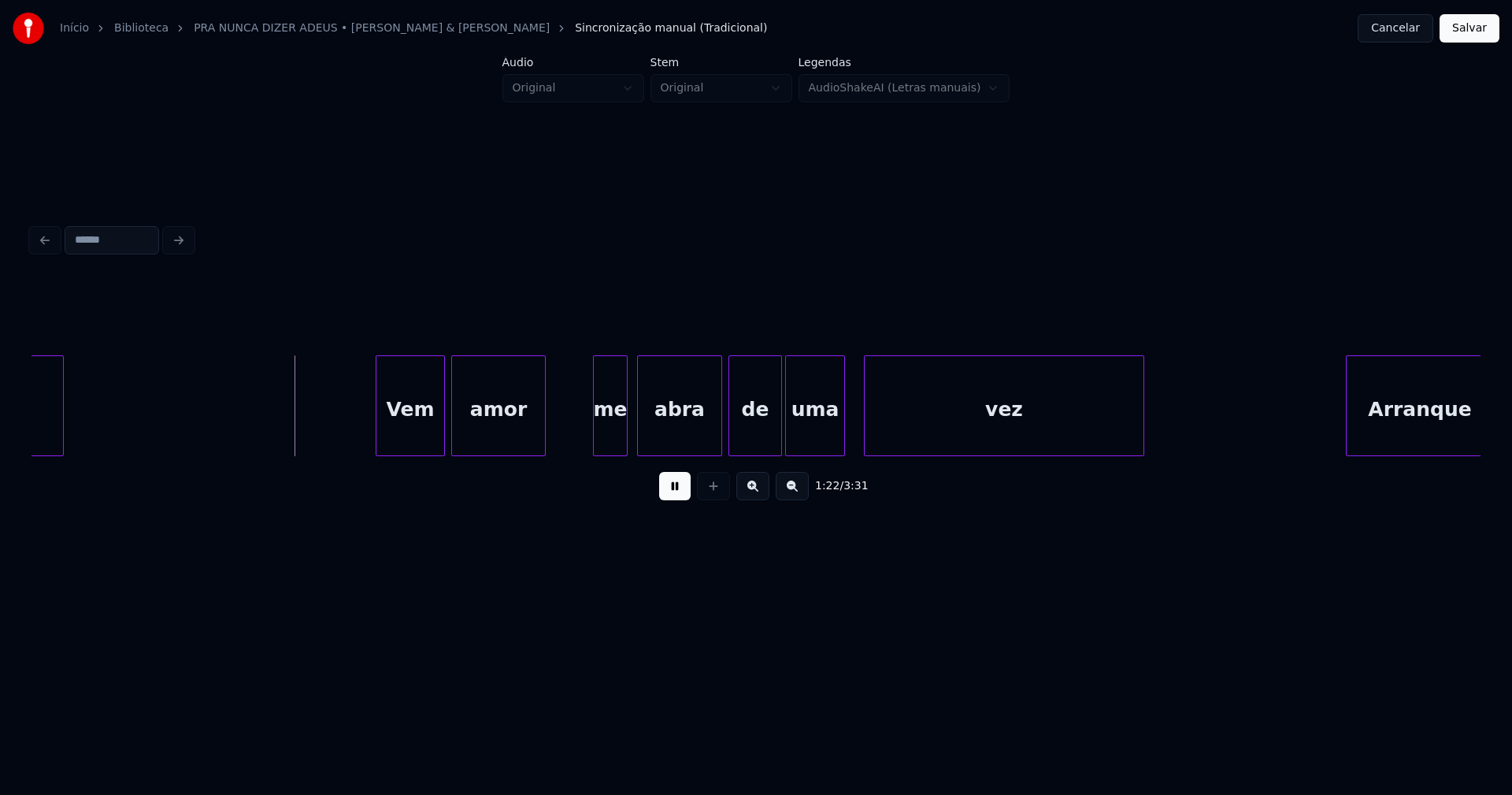
click at [412, 444] on div "Vem" at bounding box center [410, 409] width 68 height 107
click at [603, 441] on div "me" at bounding box center [602, 409] width 33 height 107
click at [671, 440] on div "abra" at bounding box center [676, 409] width 84 height 107
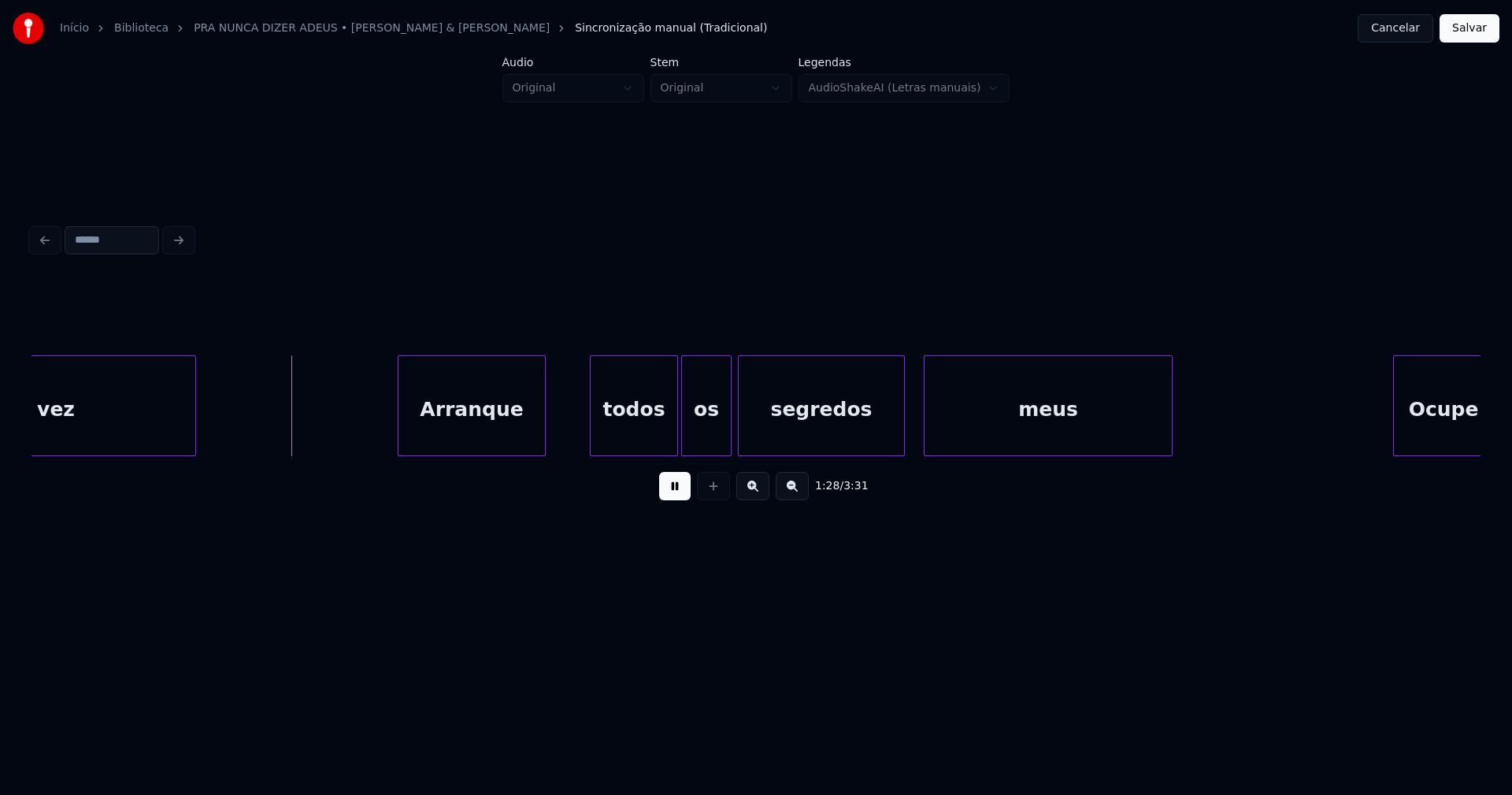
scroll to position [0, 13841]
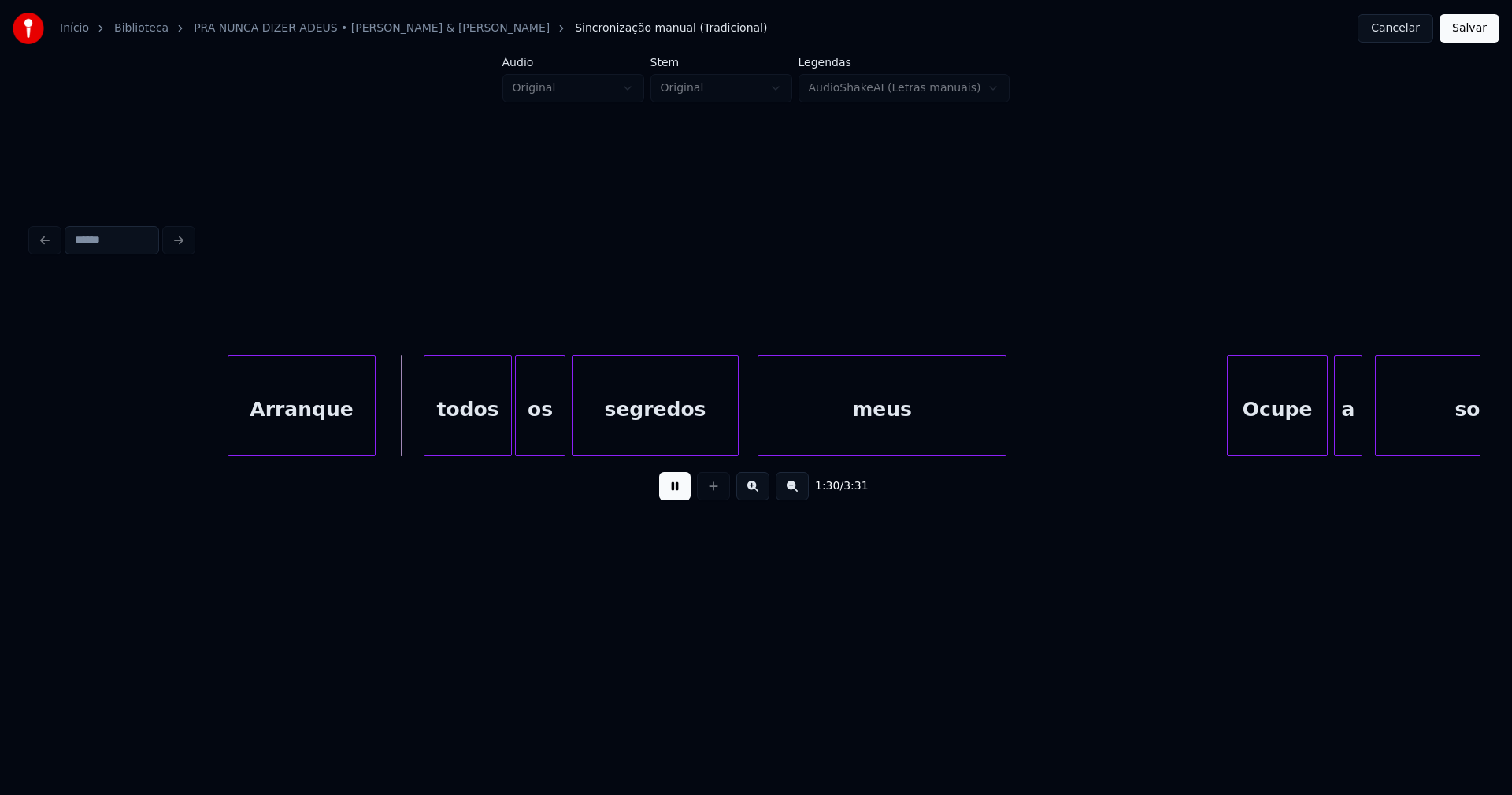
click at [324, 439] on div "Arranque" at bounding box center [301, 409] width 146 height 107
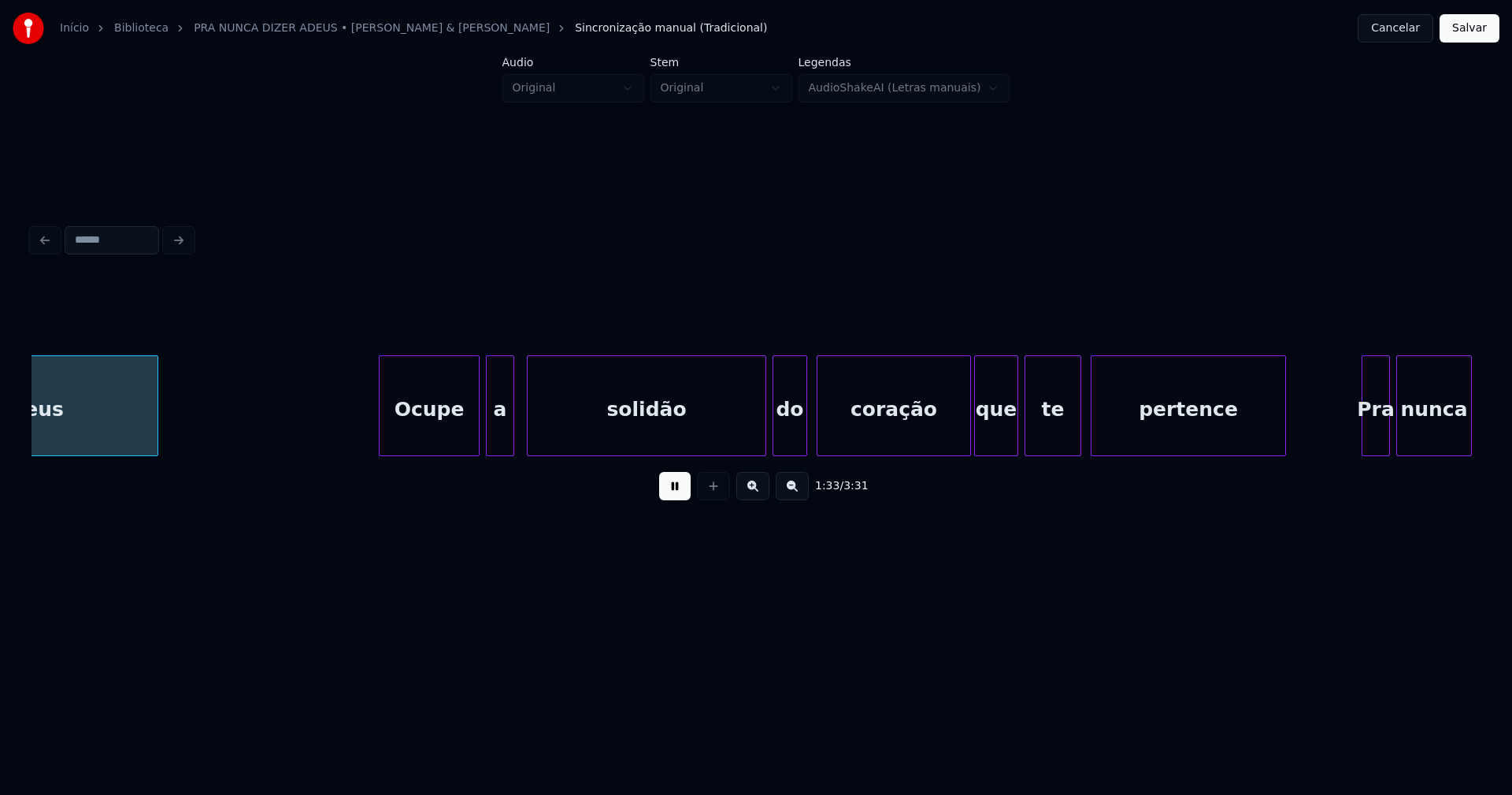
scroll to position [0, 14707]
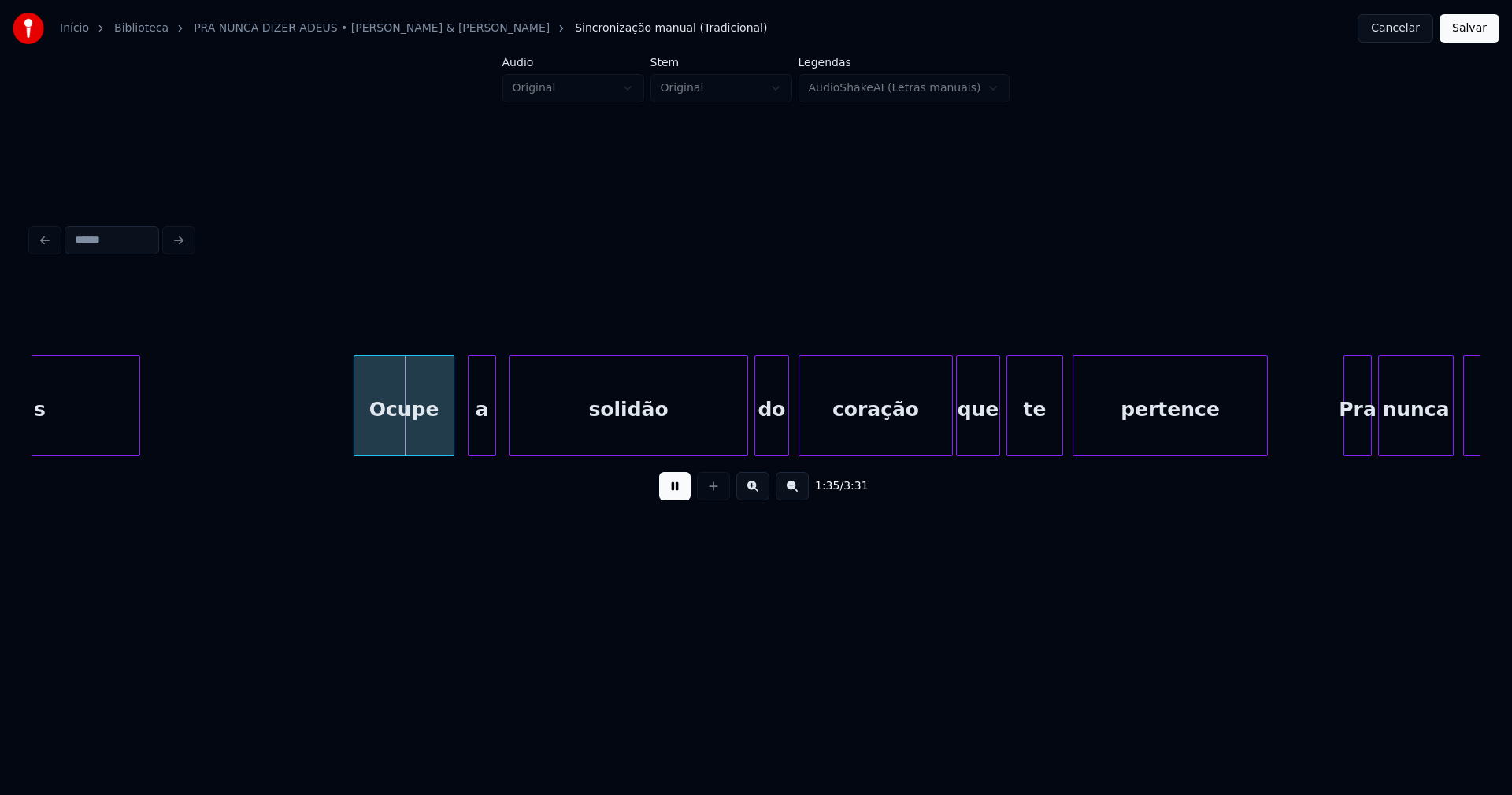
click at [403, 446] on div "Ocupe" at bounding box center [404, 409] width 99 height 107
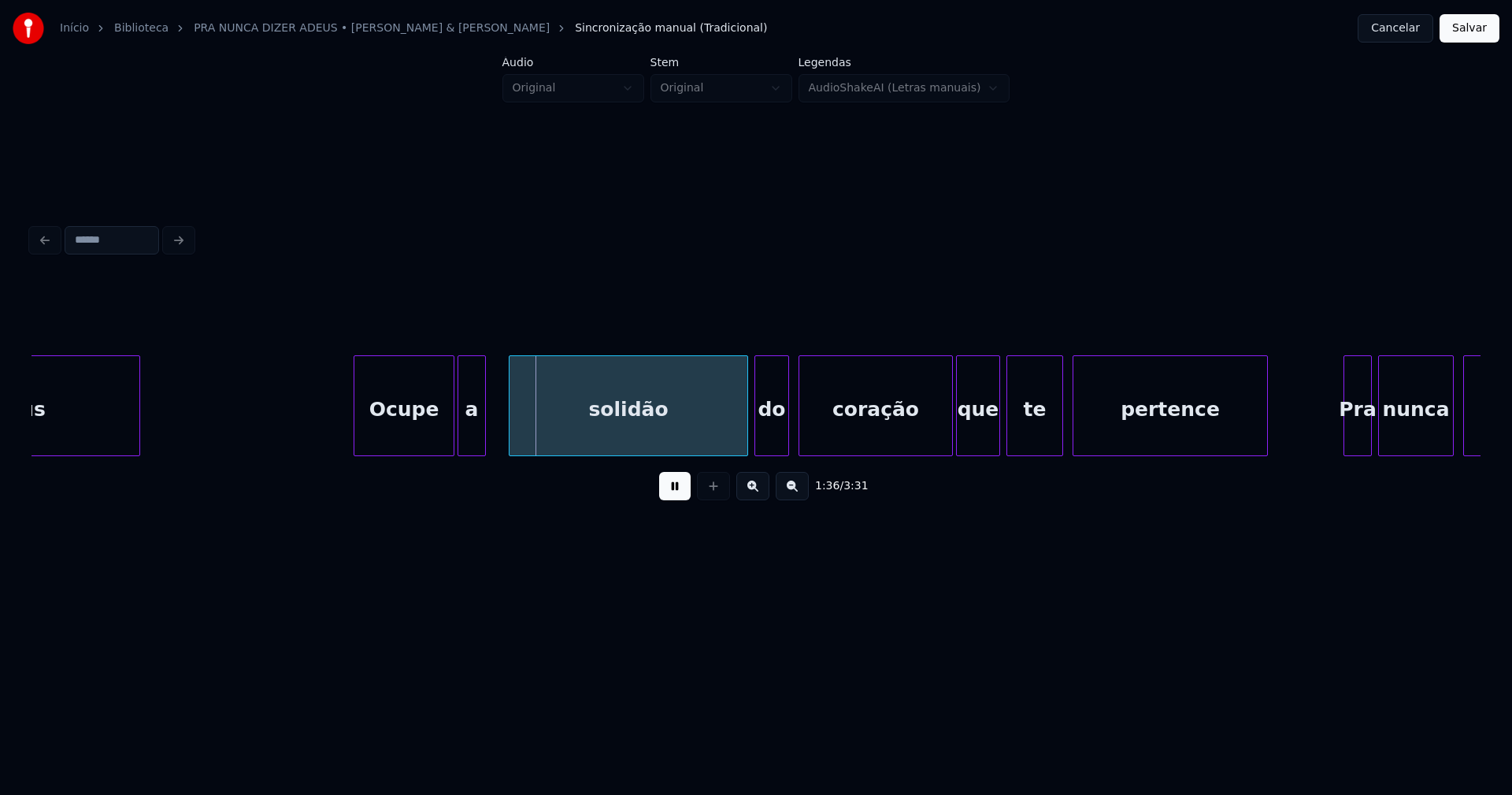
click at [474, 440] on div "a" at bounding box center [471, 409] width 27 height 107
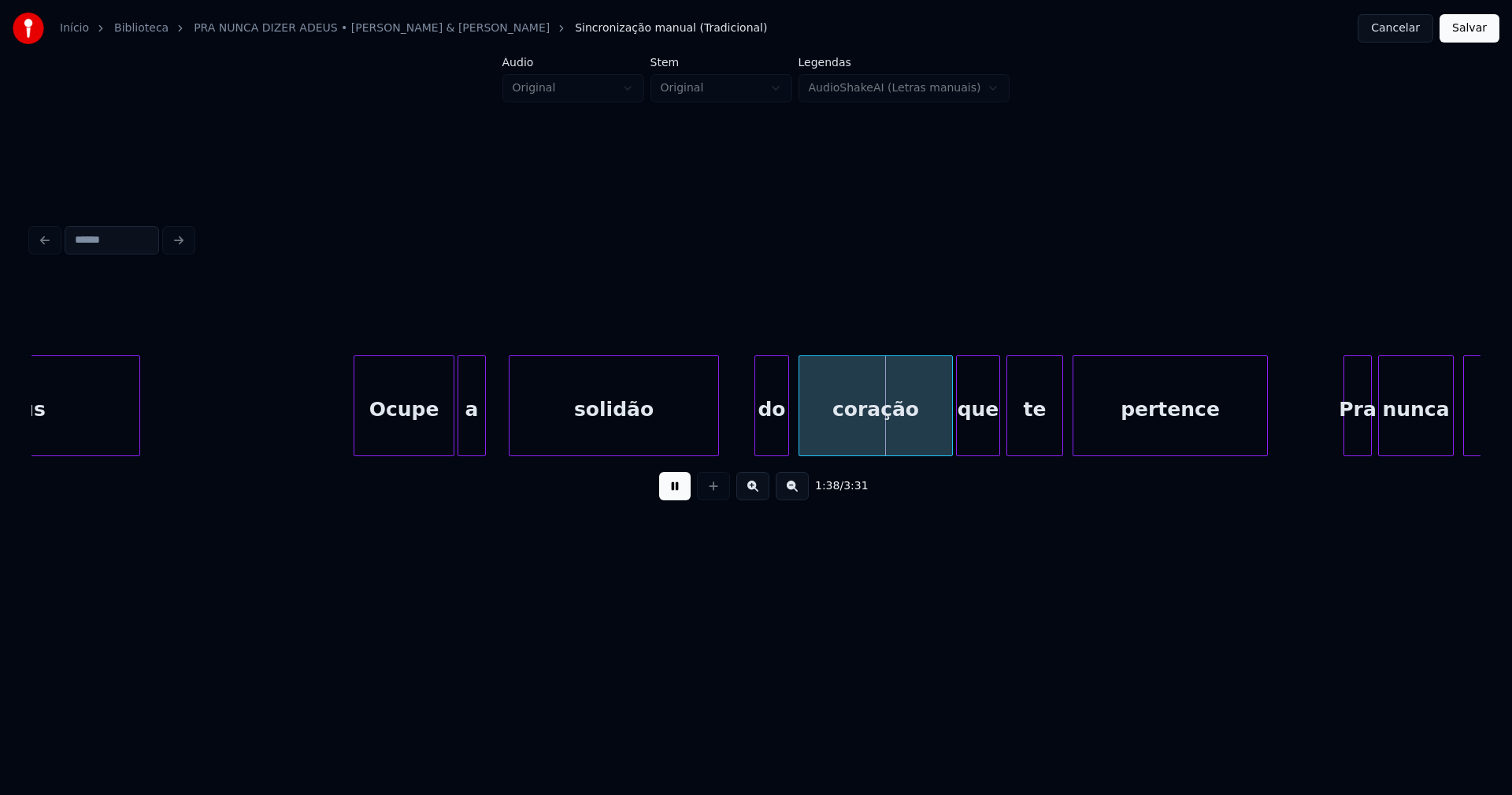
click at [717, 456] on div "Ocupe a solidão do coração que te pertence Pra nunca mais meus" at bounding box center [756, 406] width 1448 height 101
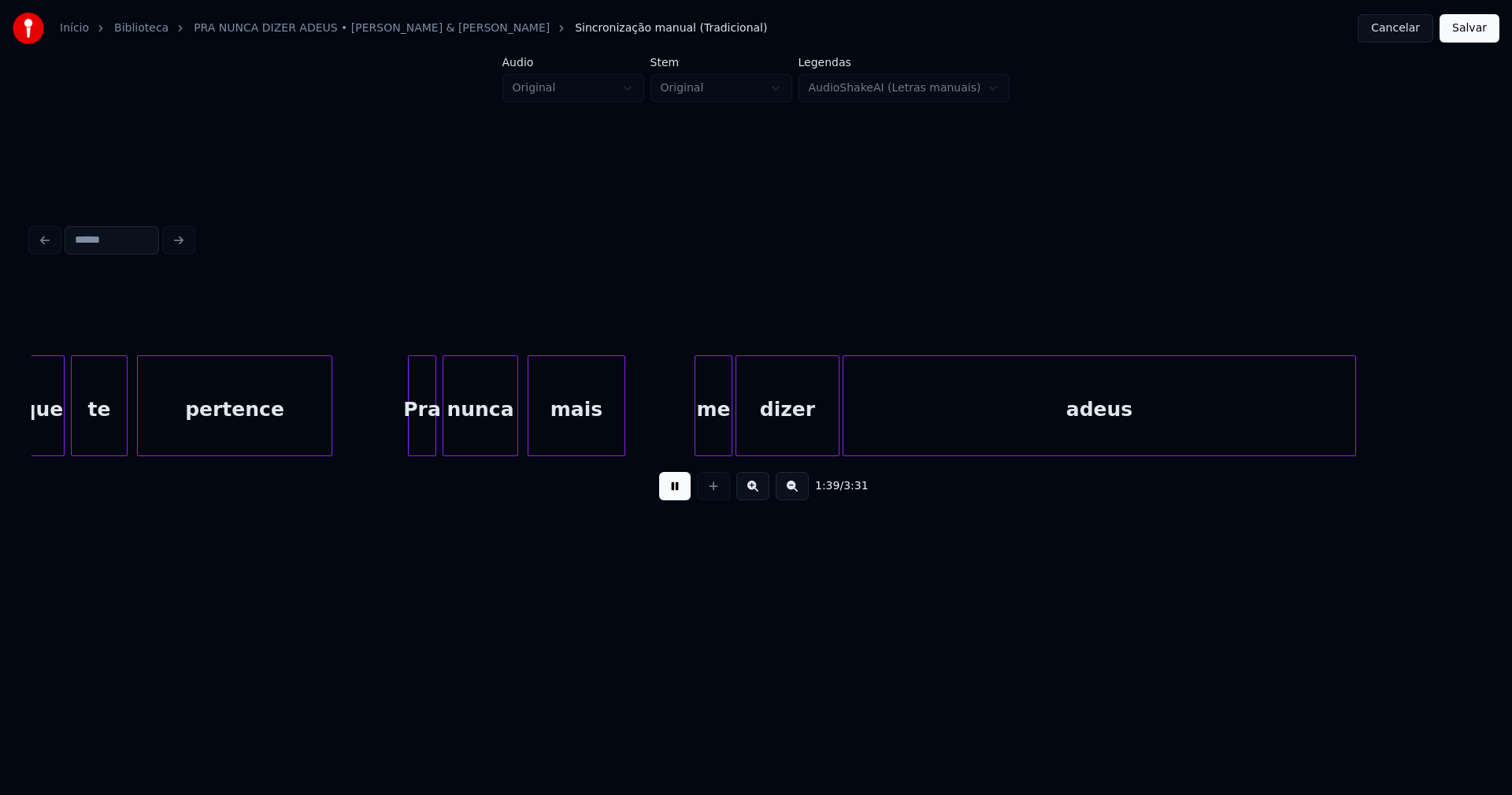
scroll to position [0, 15646]
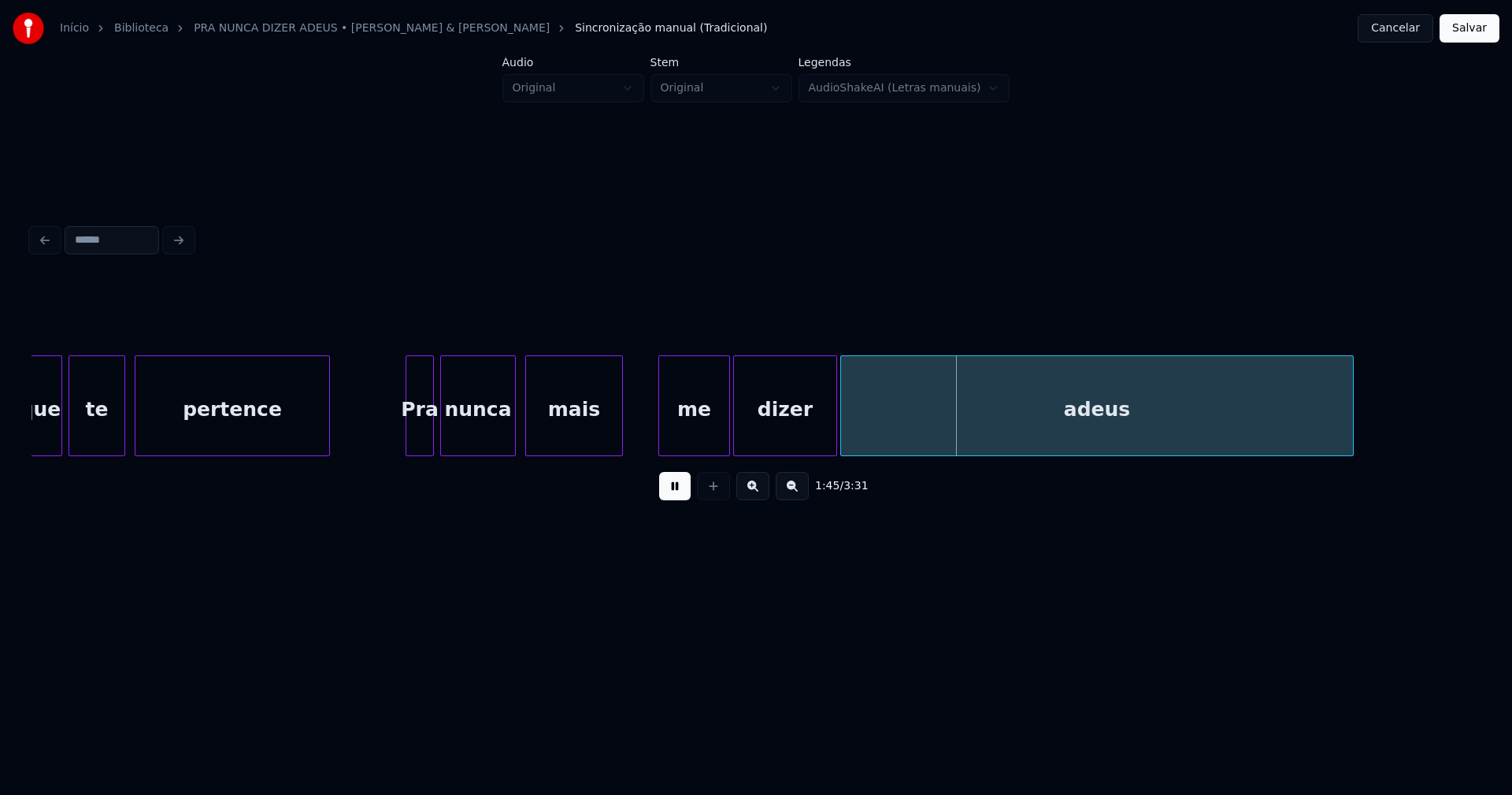
click at [662, 449] on div "me" at bounding box center [694, 406] width 71 height 101
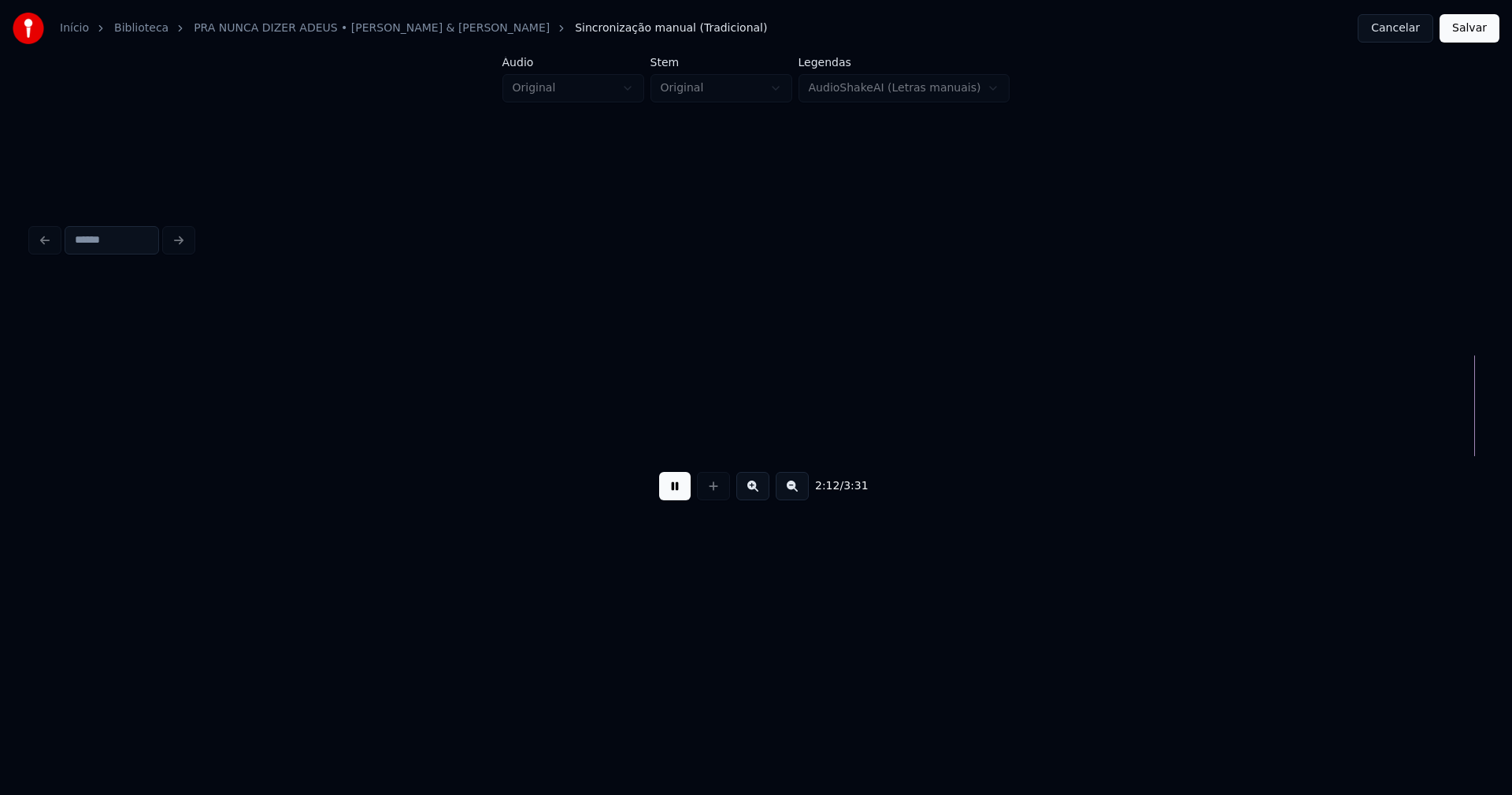
scroll to position [0, 20941]
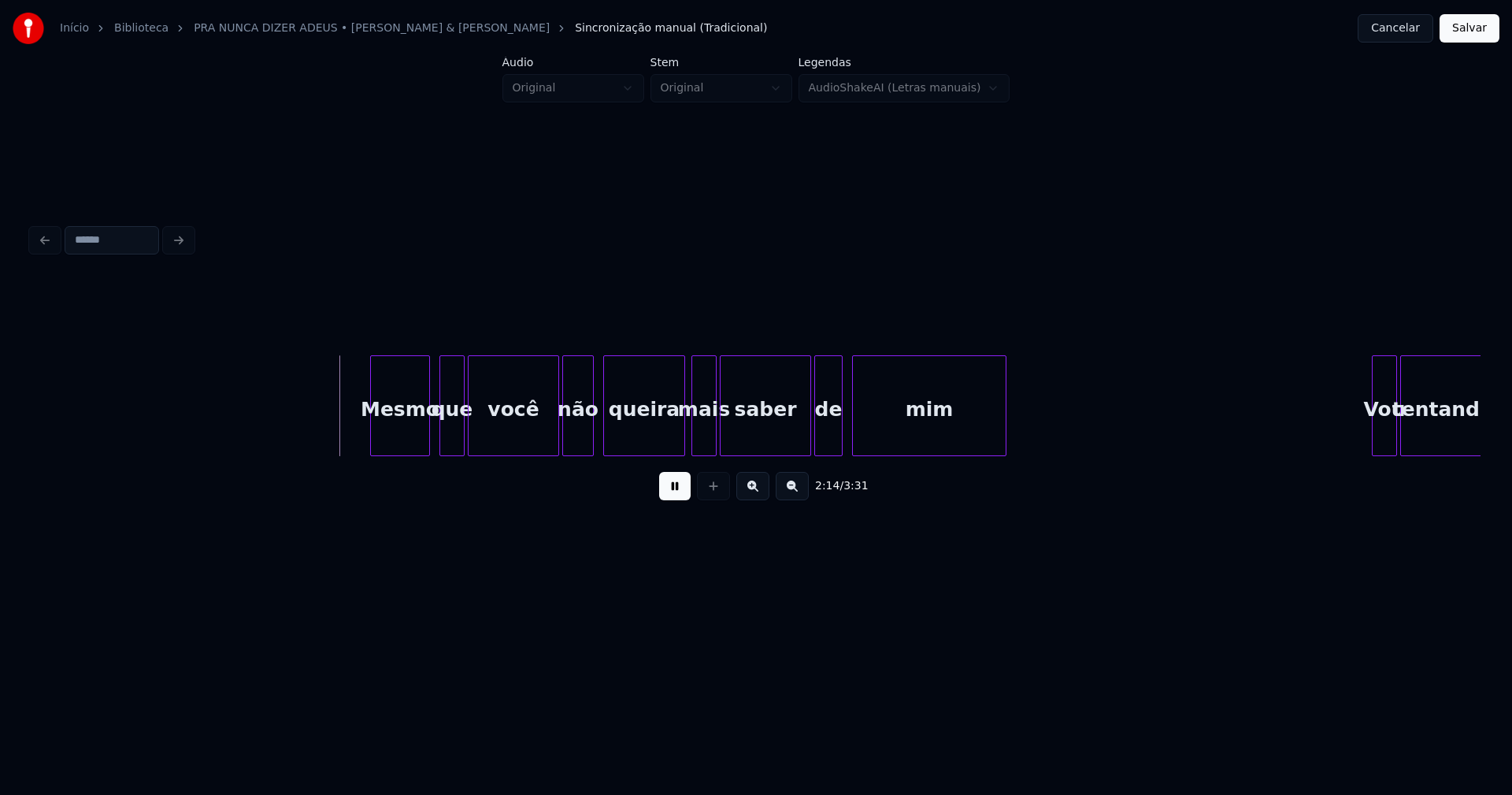
click at [397, 443] on div "Mesmo" at bounding box center [400, 409] width 58 height 107
click at [676, 436] on div at bounding box center [675, 406] width 4 height 99
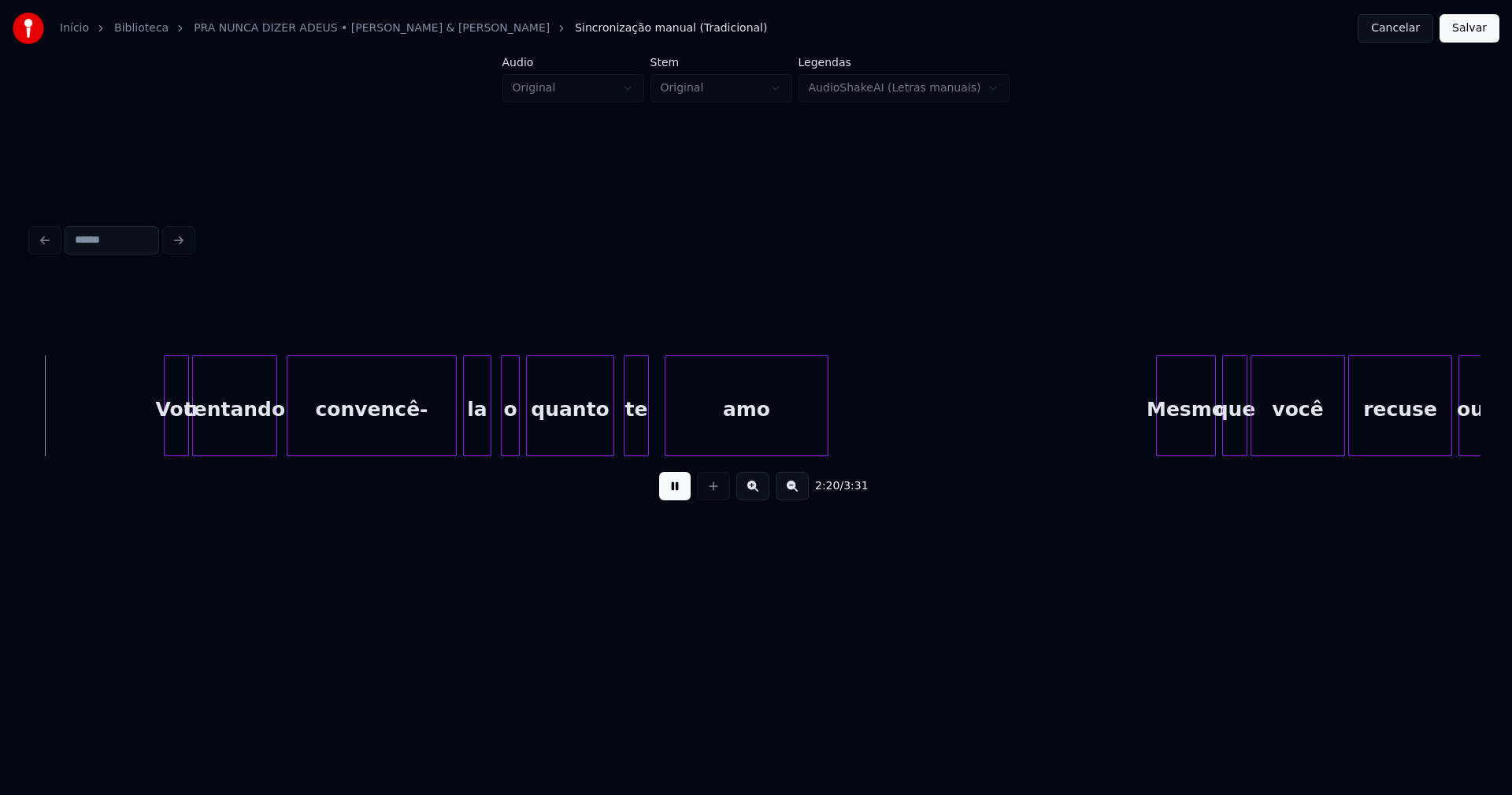
scroll to position [0, 22149]
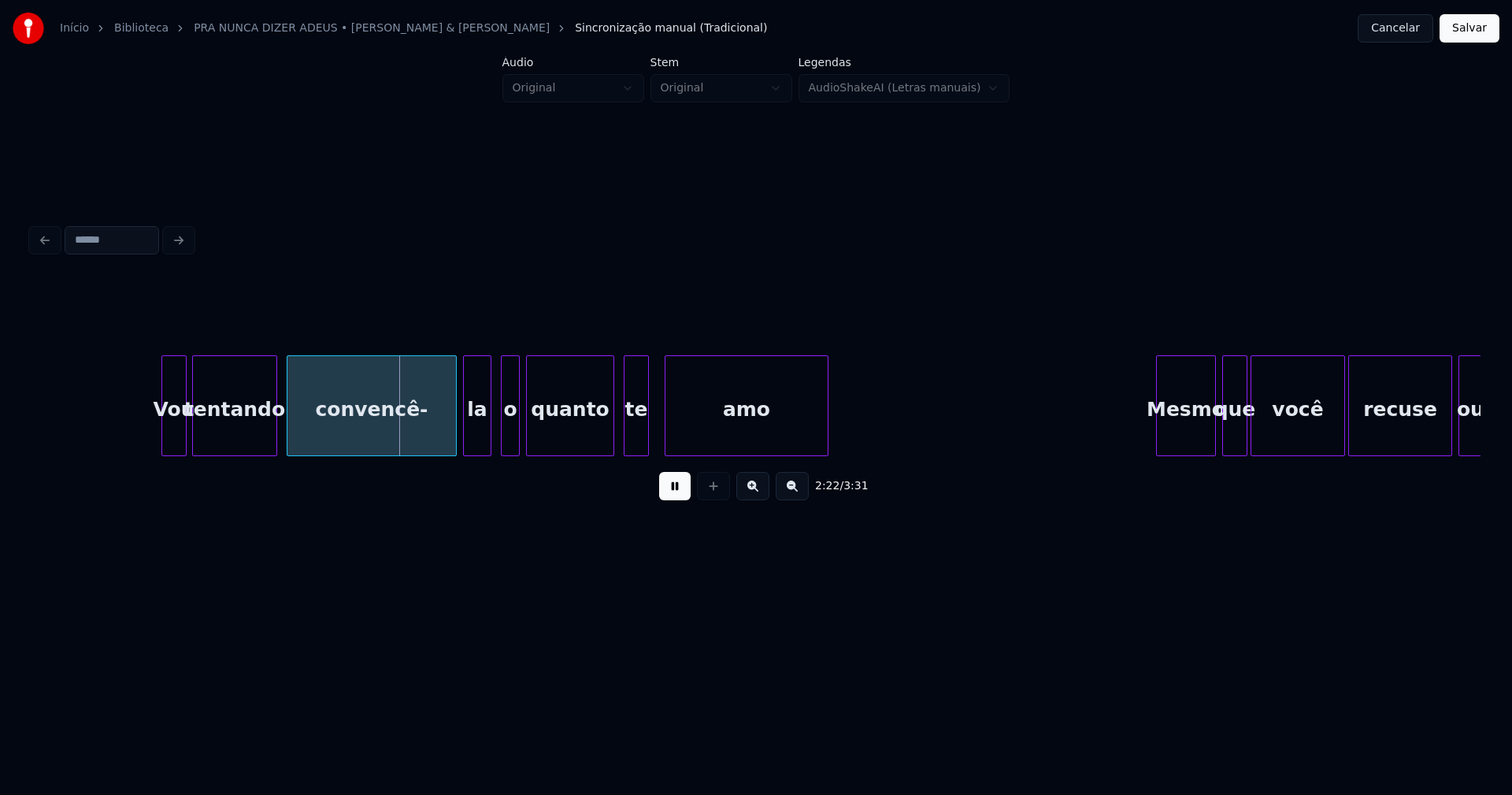
click at [171, 446] on div "Vou" at bounding box center [173, 409] width 24 height 107
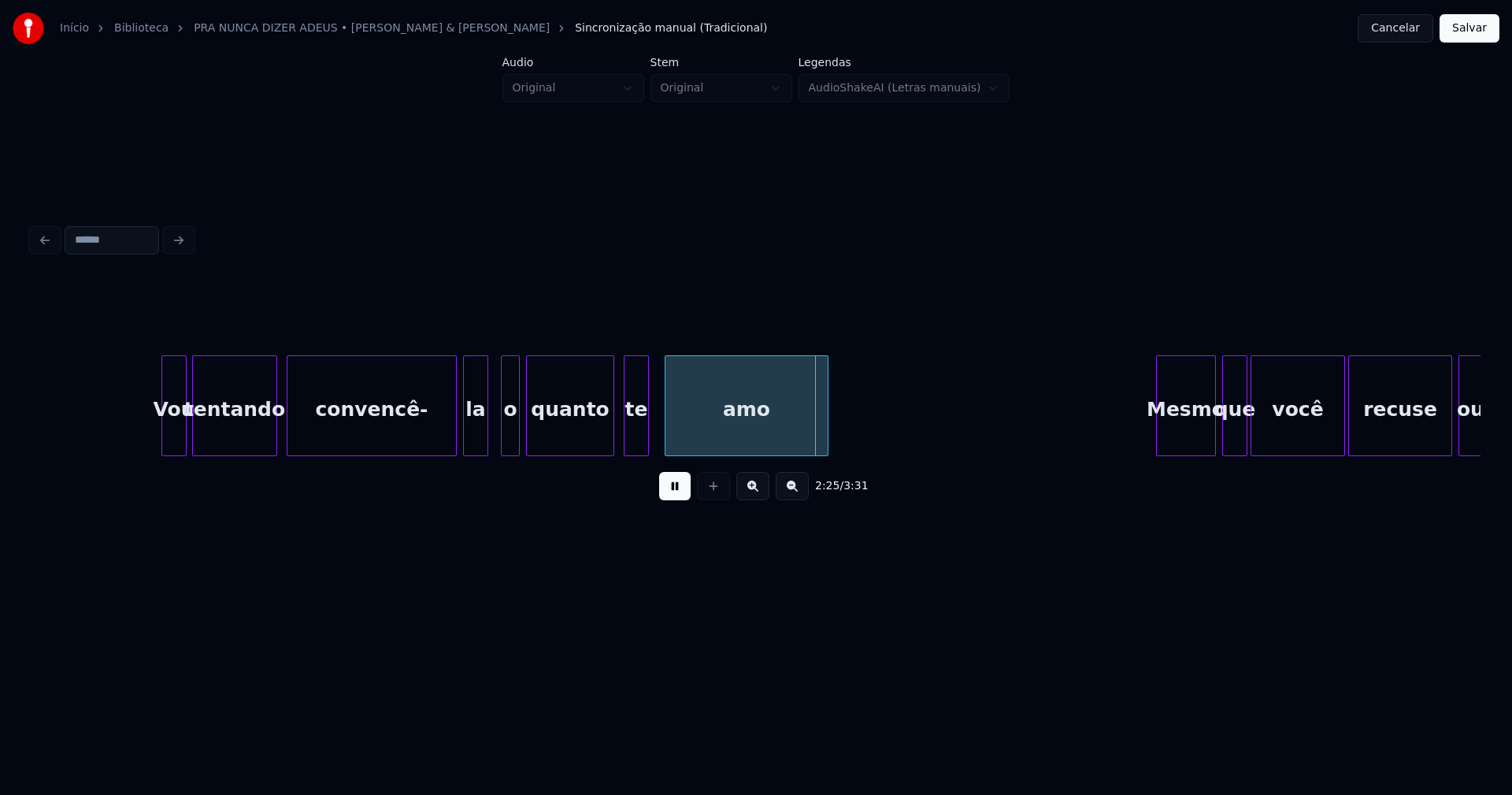
click at [483, 429] on div at bounding box center [485, 406] width 4 height 99
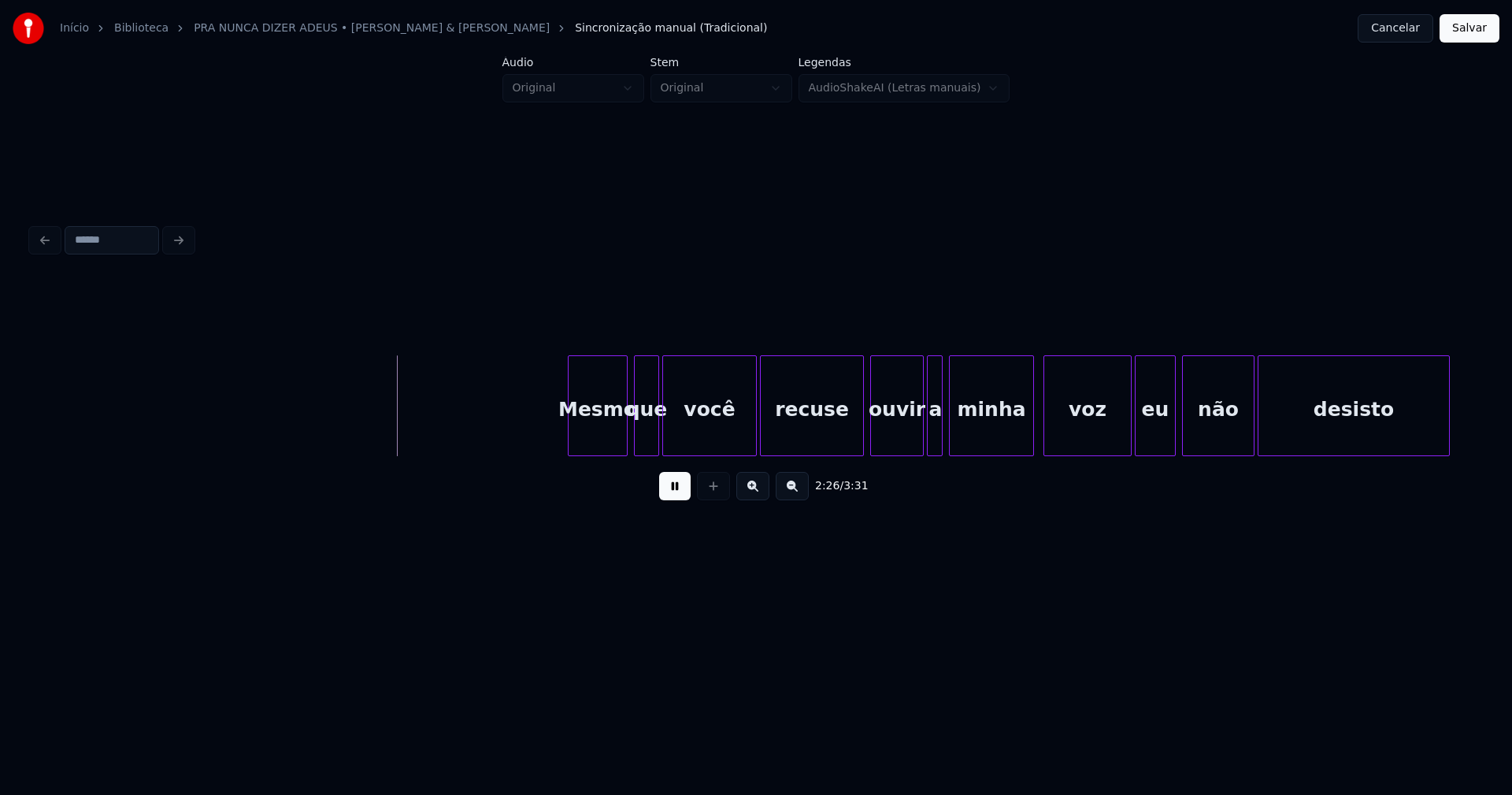
scroll to position [0, 22959]
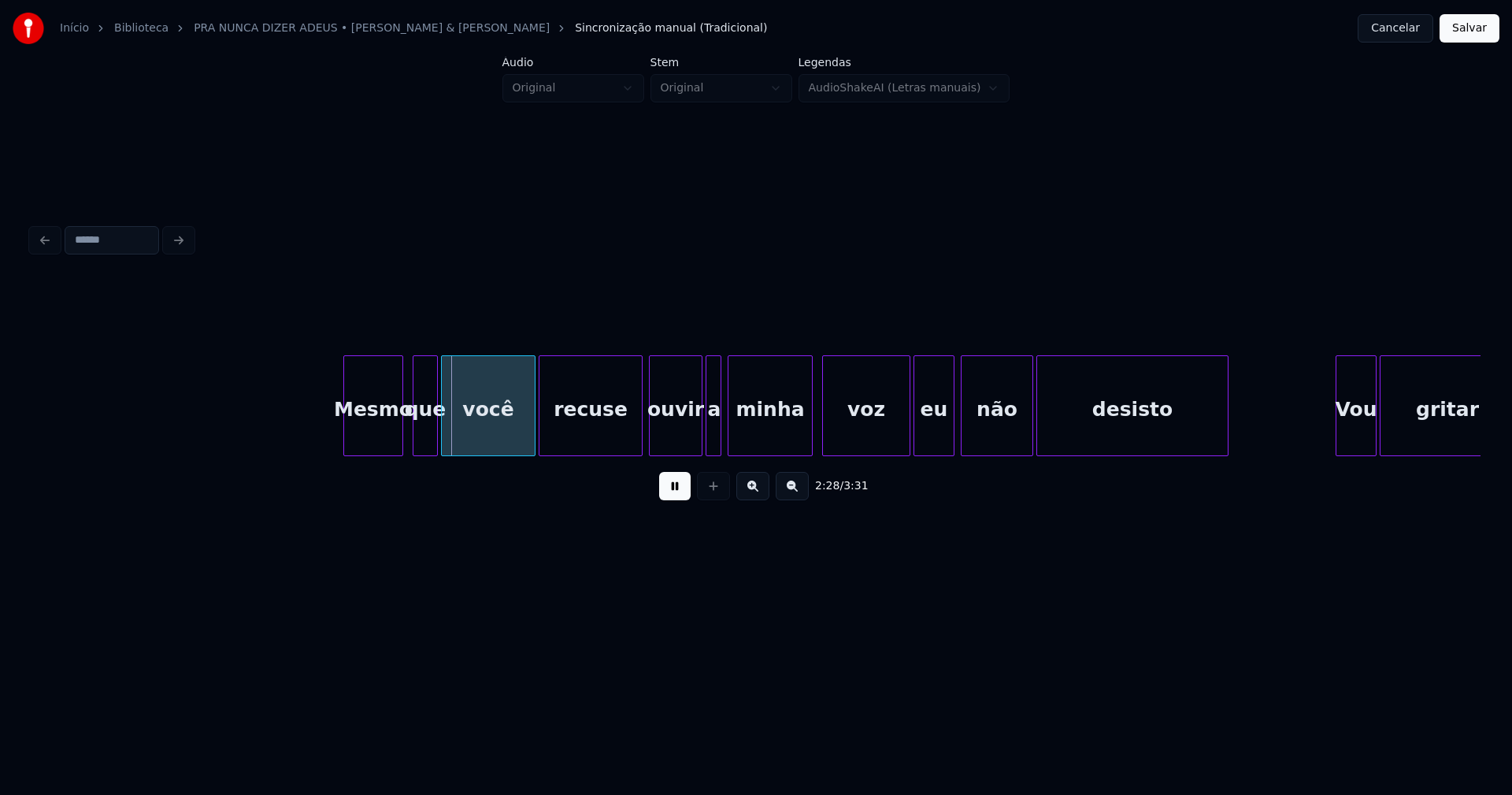
click at [370, 435] on div "Mesmo" at bounding box center [373, 409] width 58 height 107
click at [622, 442] on div at bounding box center [623, 406] width 4 height 99
click at [668, 441] on div "ouvir" at bounding box center [668, 409] width 52 height 107
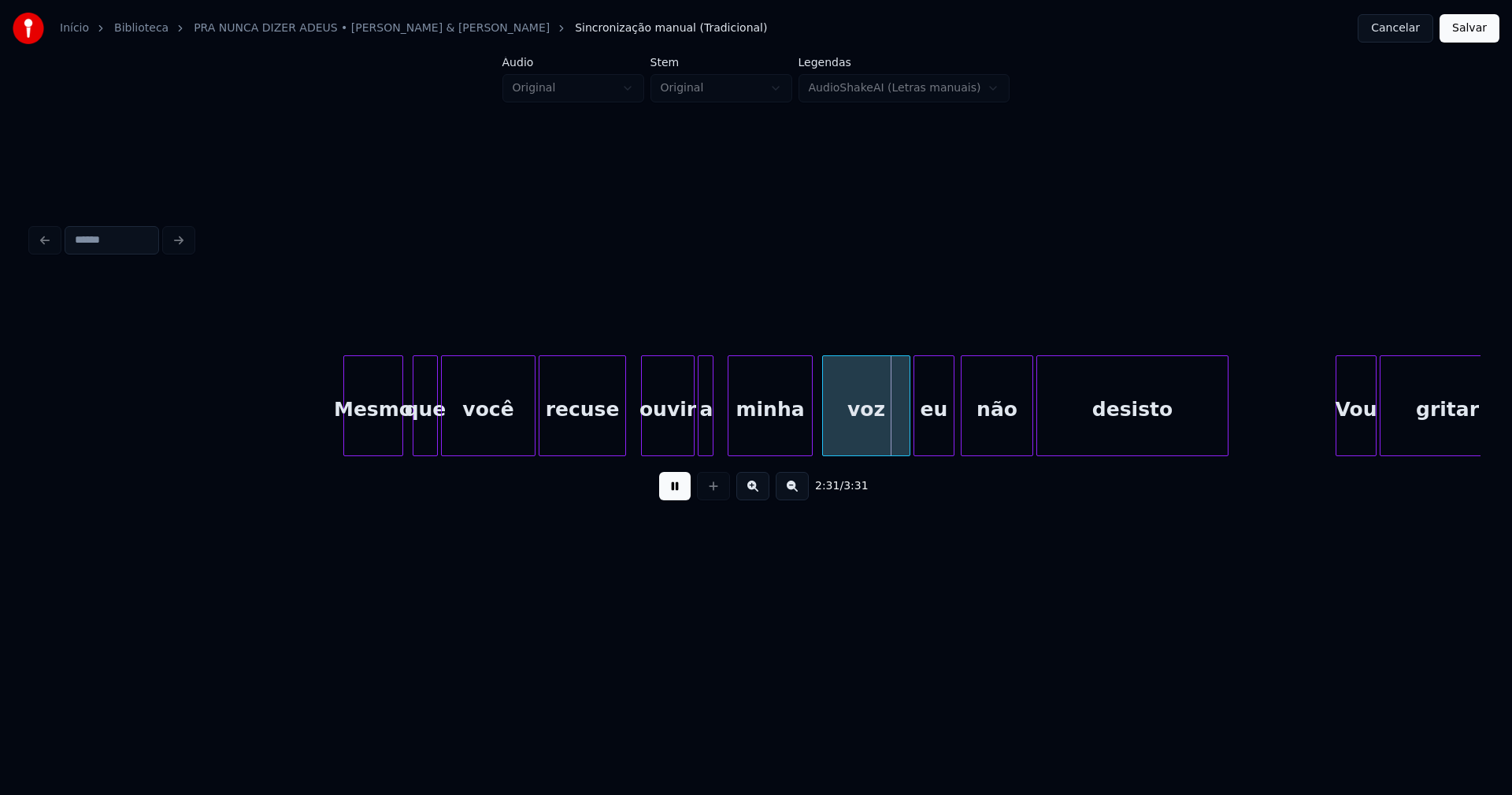
click at [704, 444] on div "a" at bounding box center [706, 409] width 16 height 107
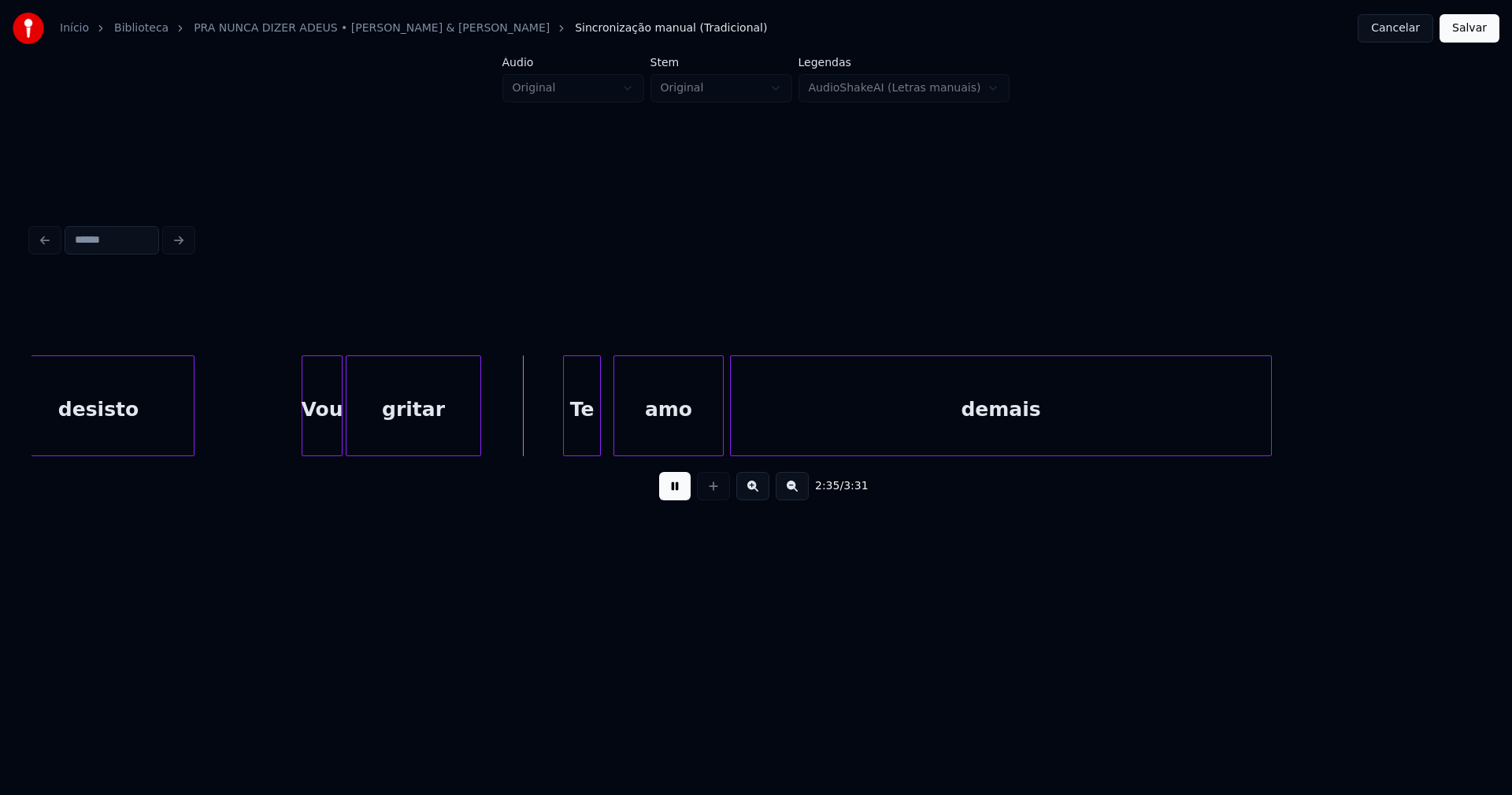
scroll to position [0, 24010]
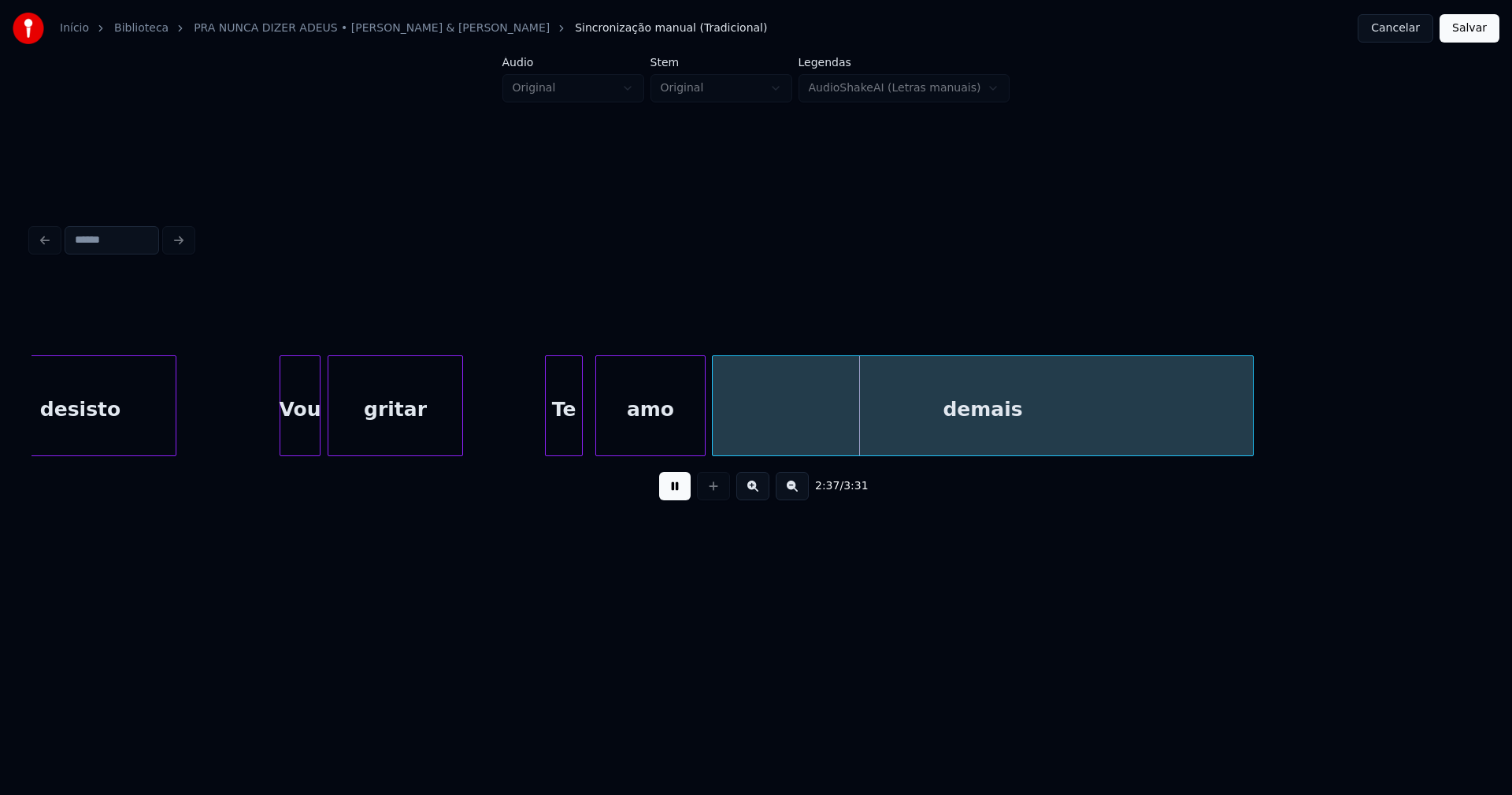
click at [299, 448] on div "Vou" at bounding box center [299, 409] width 39 height 107
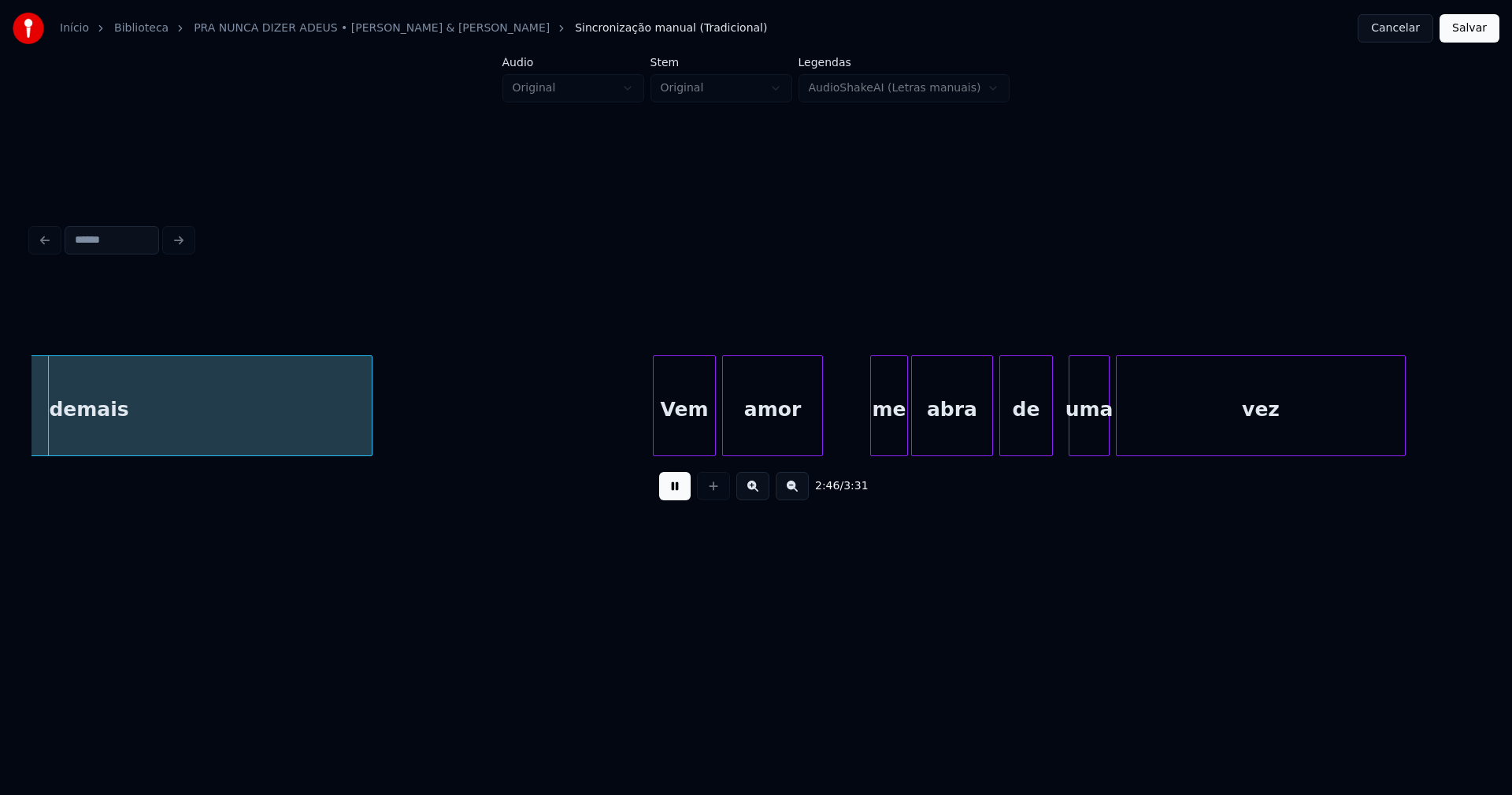
scroll to position [0, 26166]
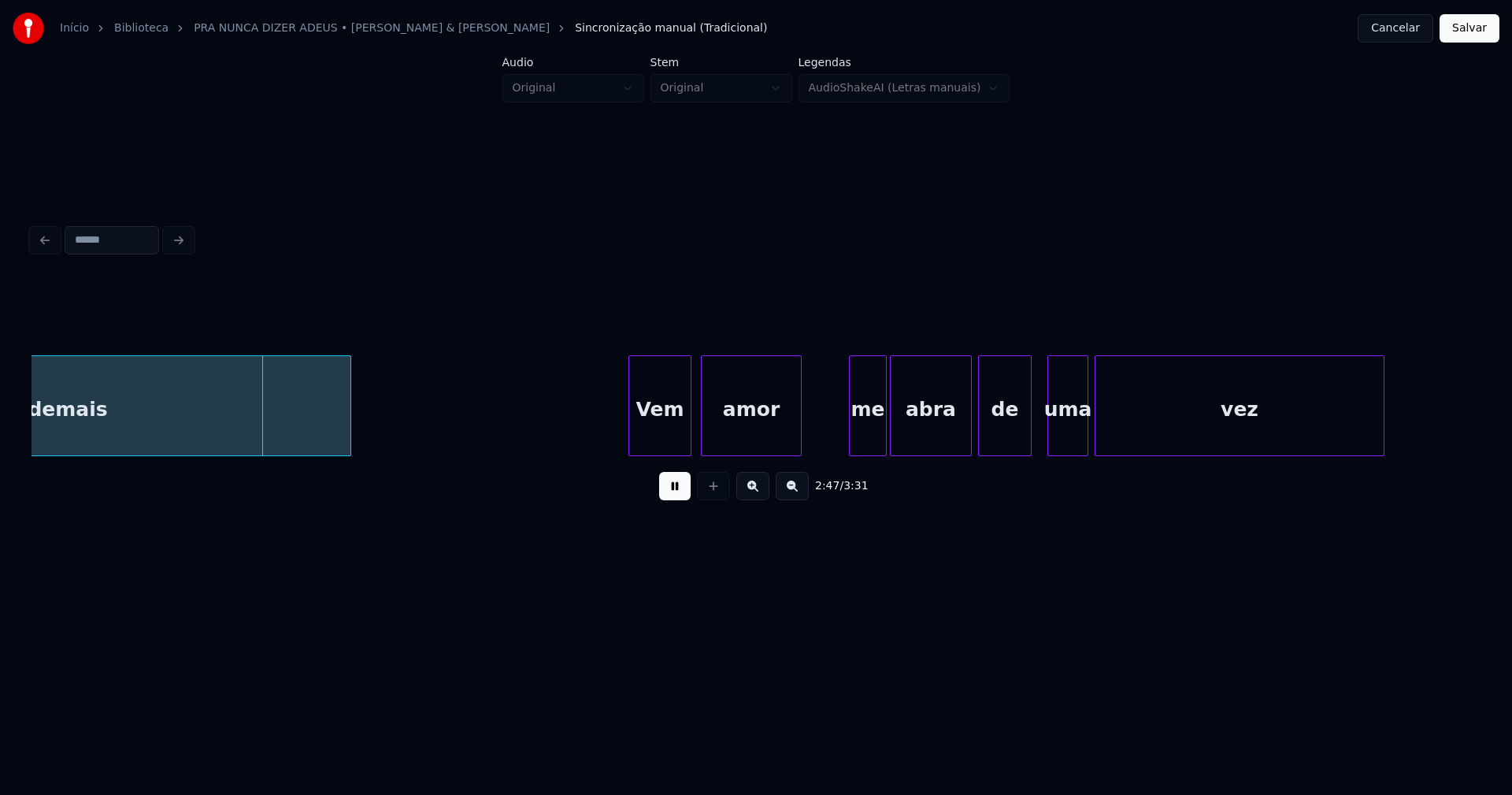
click at [666, 431] on div "Vem" at bounding box center [660, 409] width 62 height 107
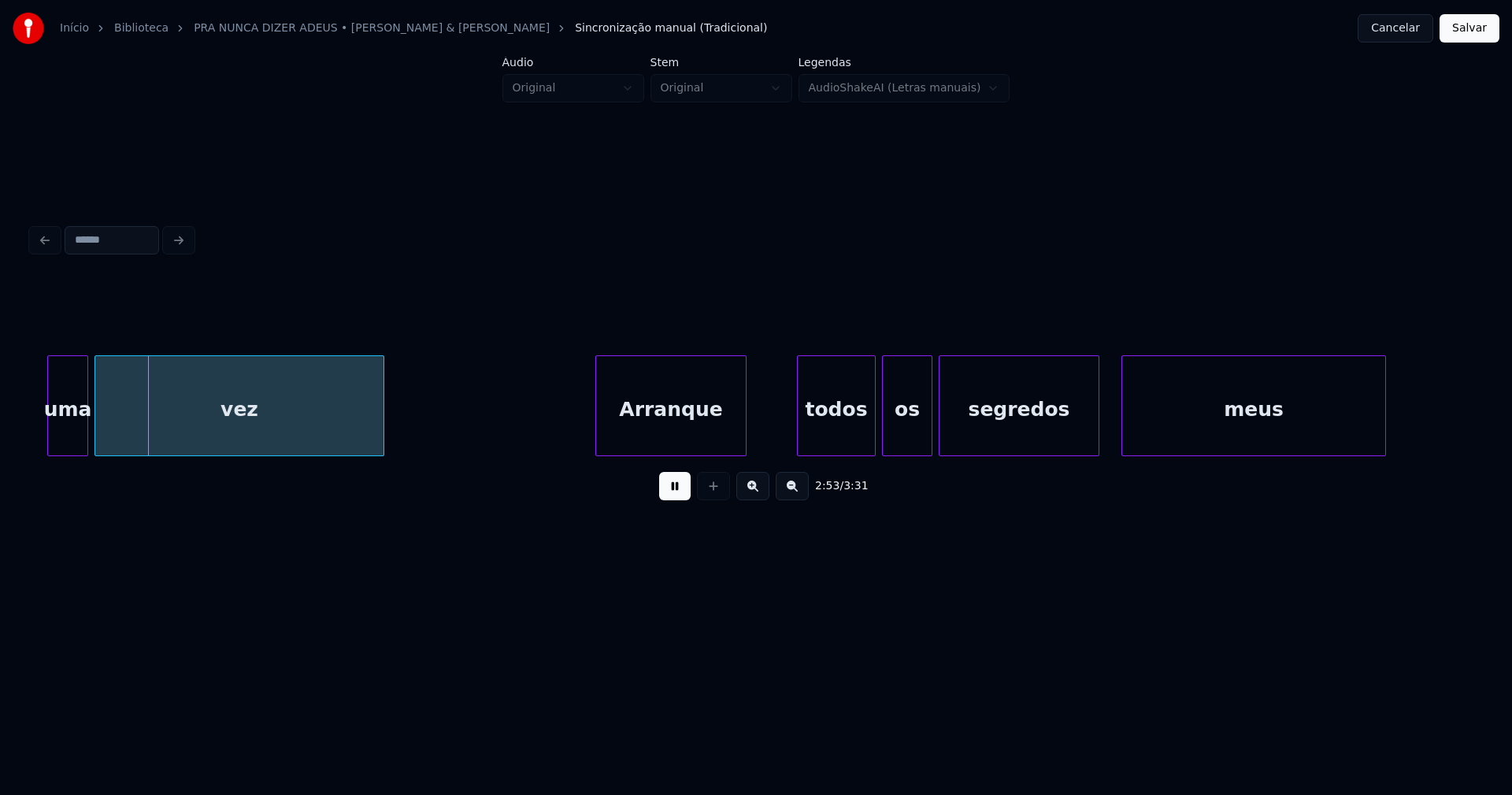
scroll to position [0, 27204]
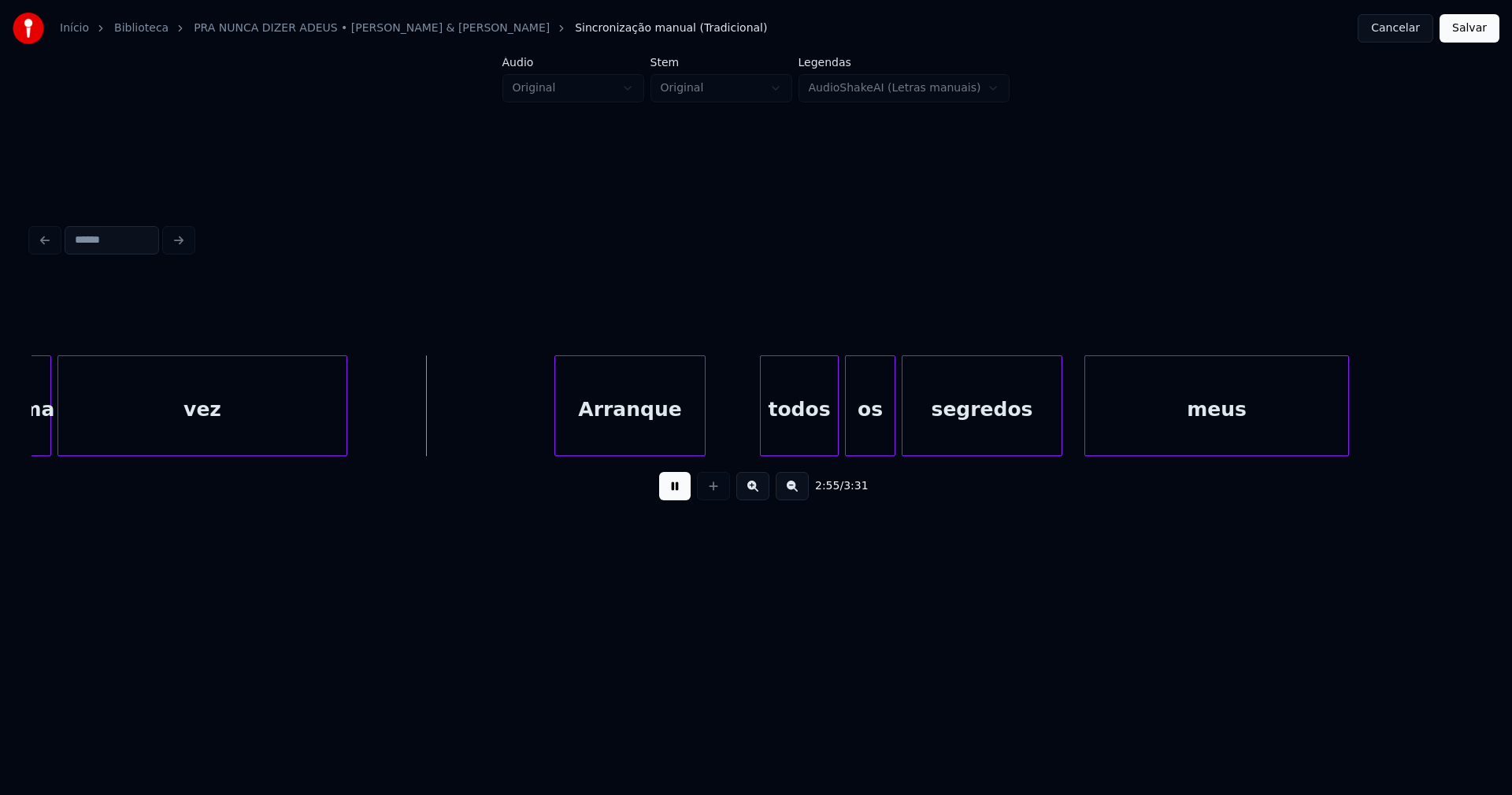
click at [621, 435] on div "Arranque" at bounding box center [630, 409] width 150 height 107
click at [786, 437] on div "todos" at bounding box center [795, 409] width 77 height 107
click at [855, 447] on div "os" at bounding box center [864, 409] width 49 height 107
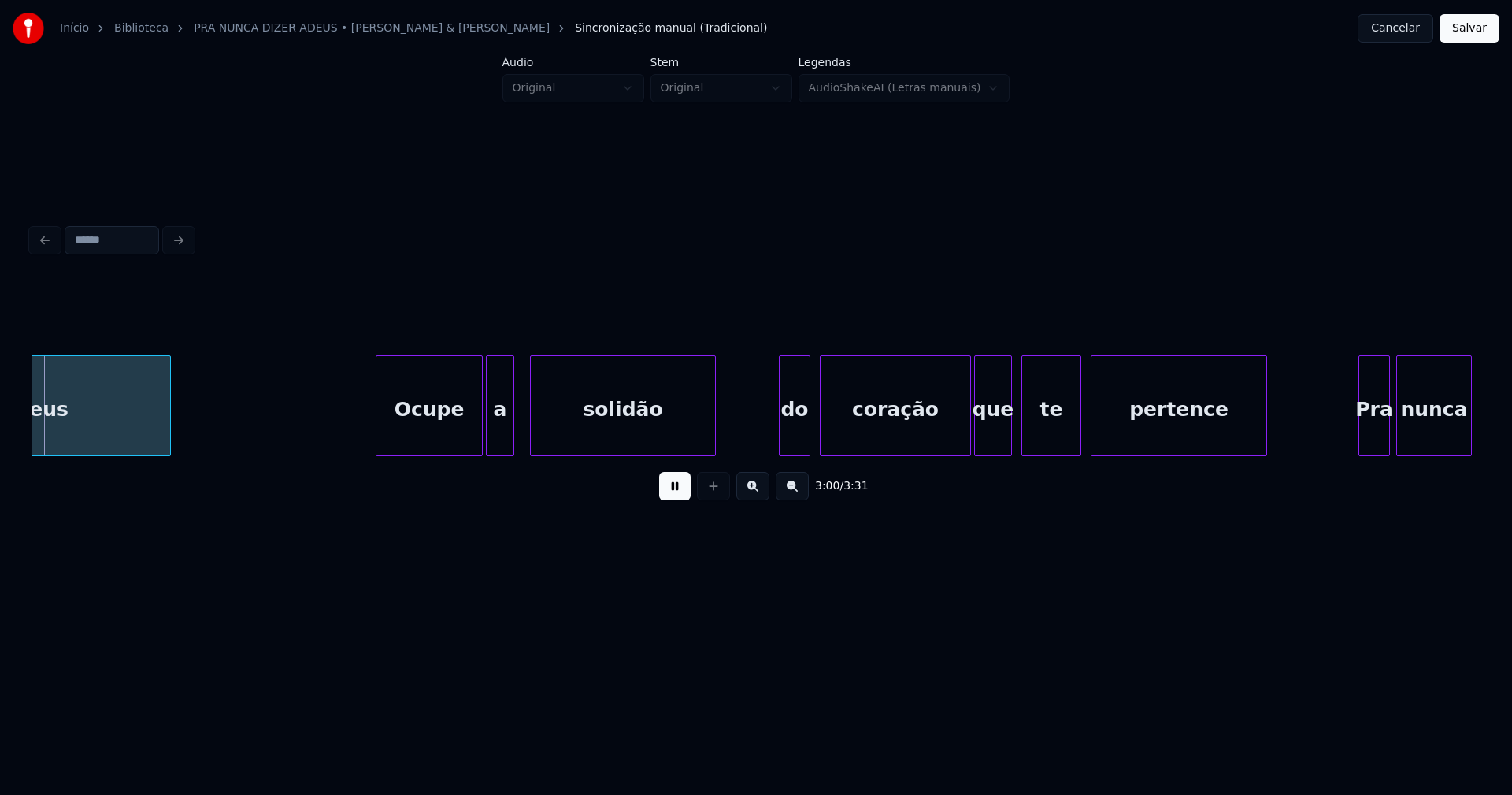
scroll to position [0, 28389]
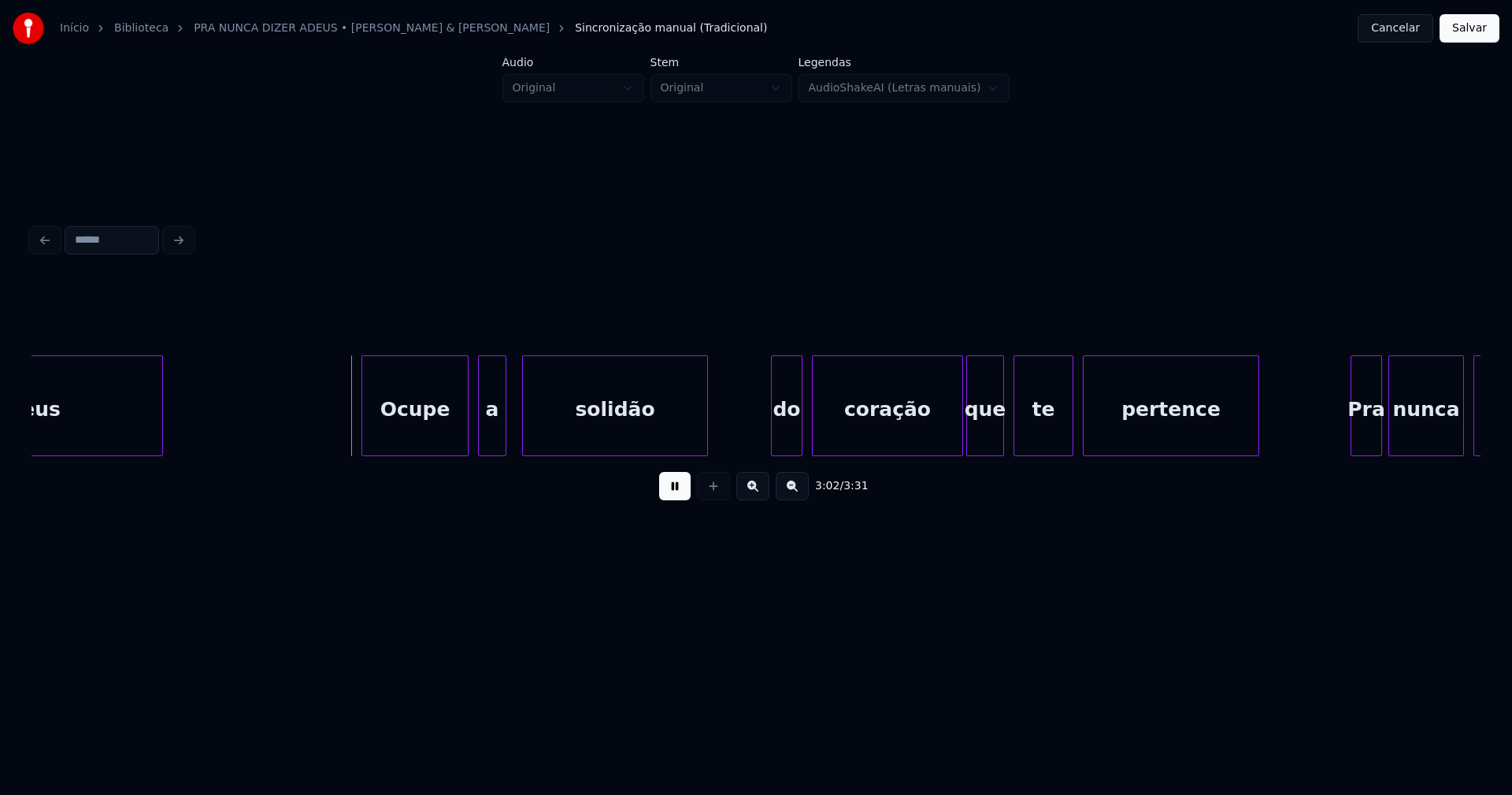
click at [413, 439] on div "Ocupe" at bounding box center [414, 409] width 105 height 107
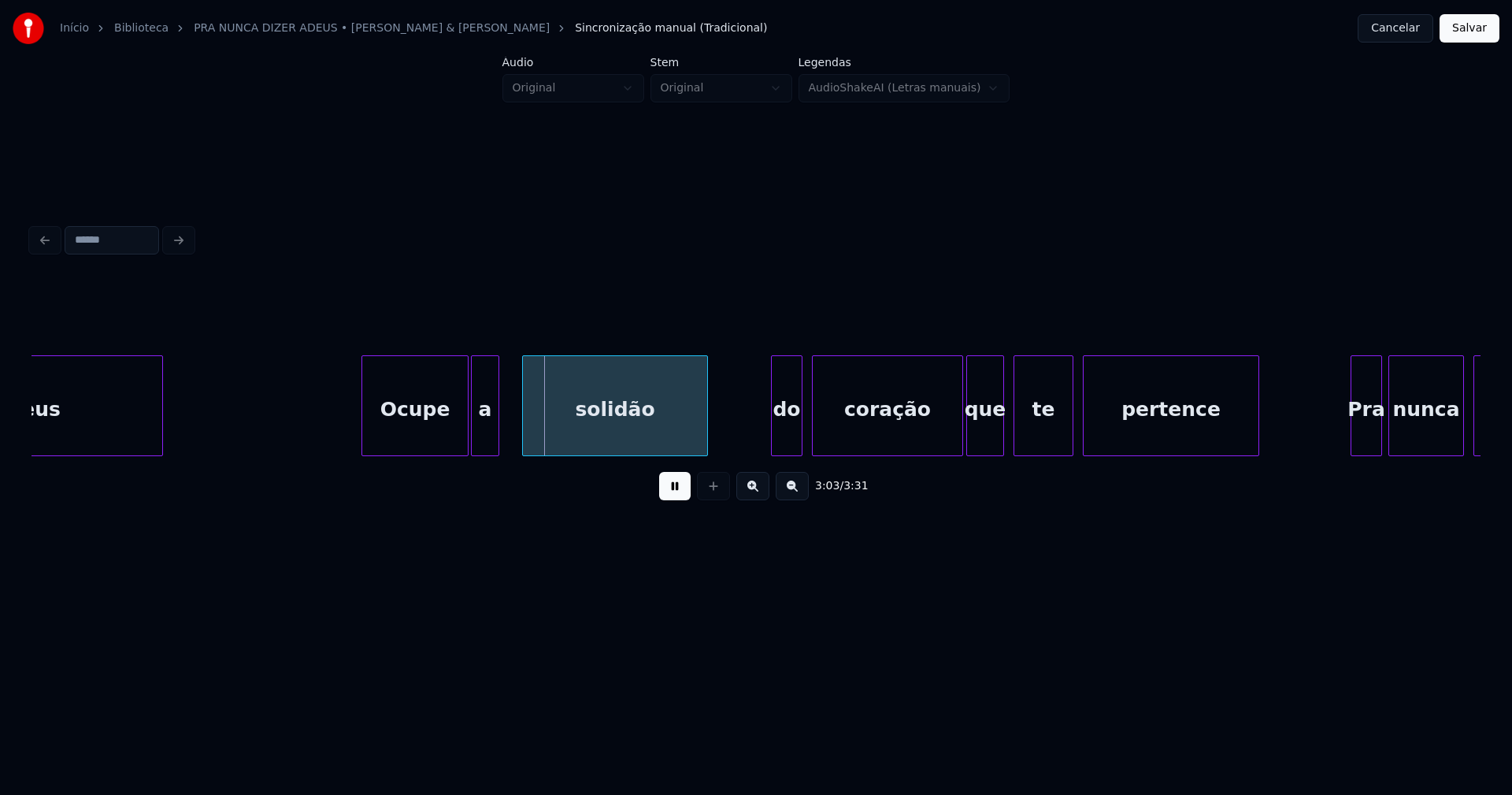
click at [488, 440] on div "a" at bounding box center [485, 409] width 27 height 107
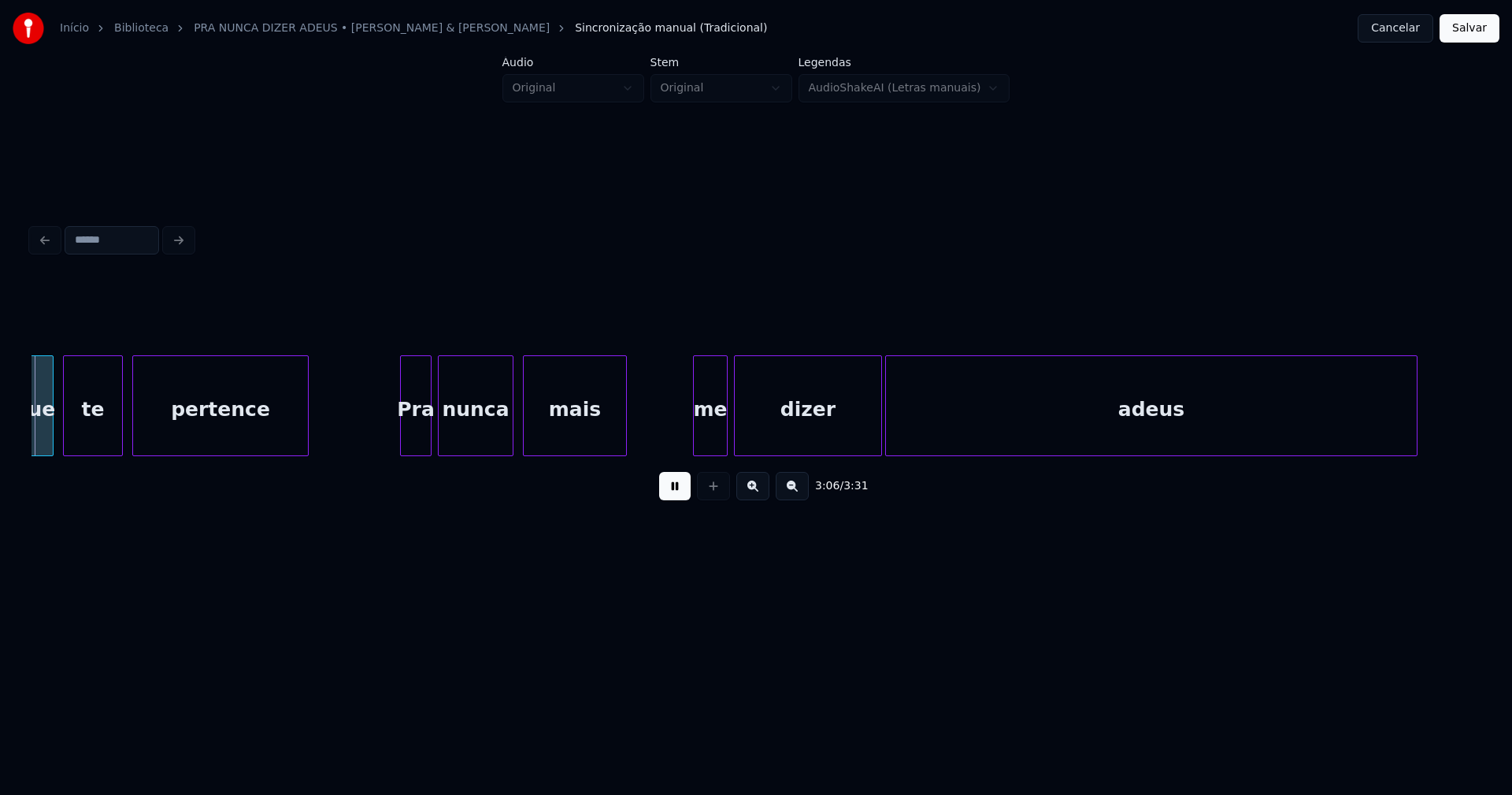
scroll to position [0, 29371]
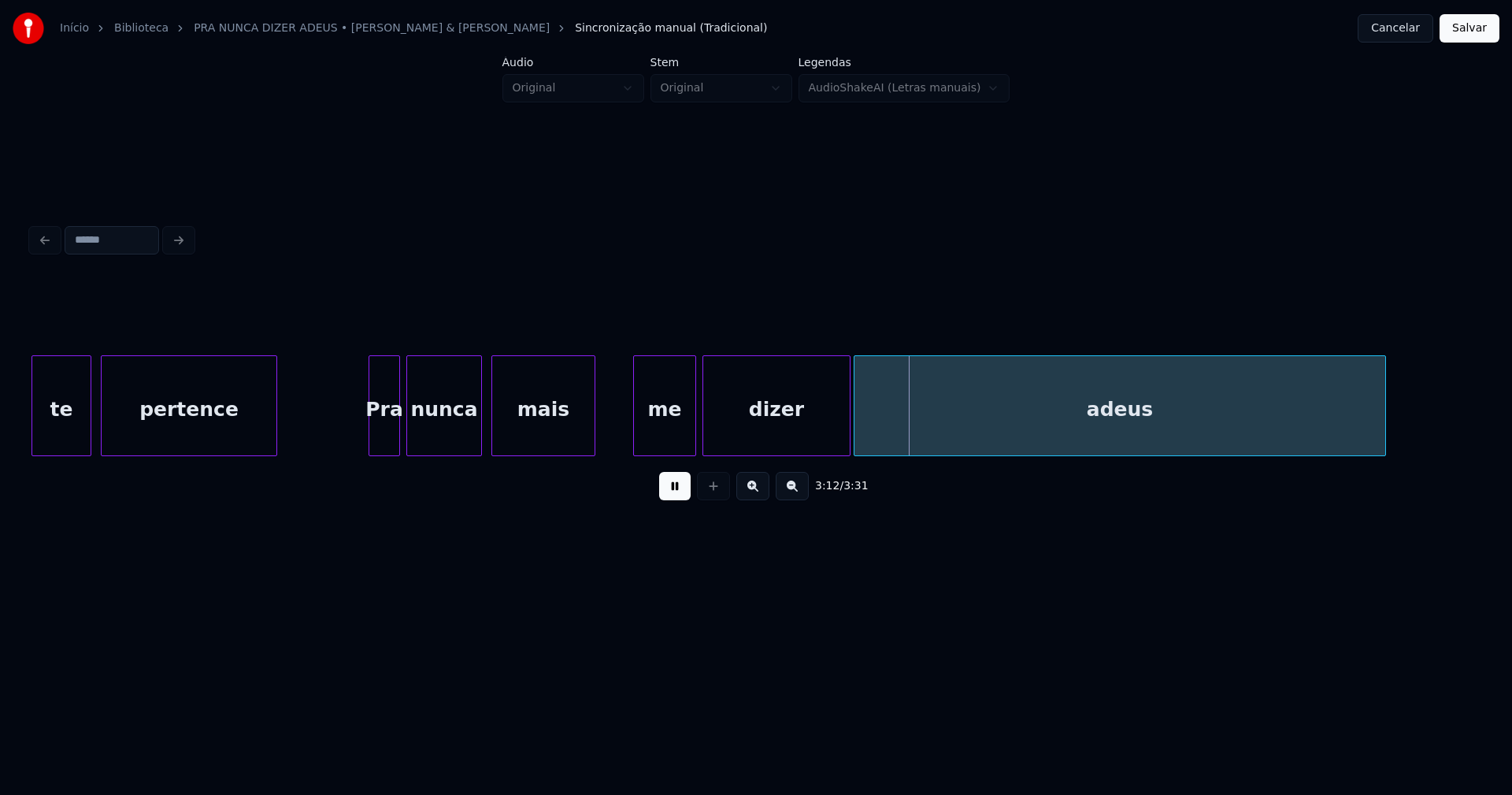
click at [636, 441] on div at bounding box center [635, 406] width 4 height 99
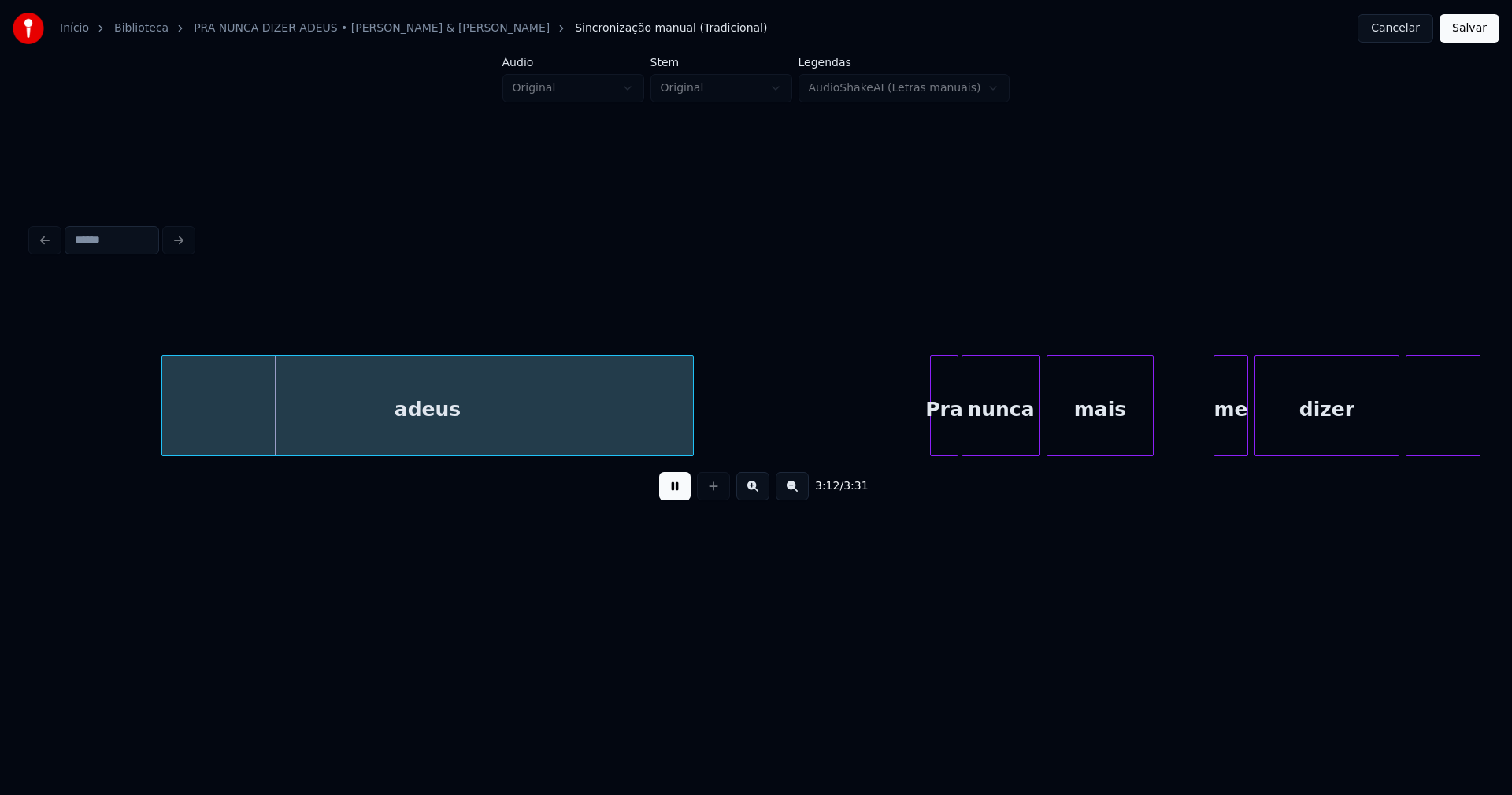
scroll to position [0, 30285]
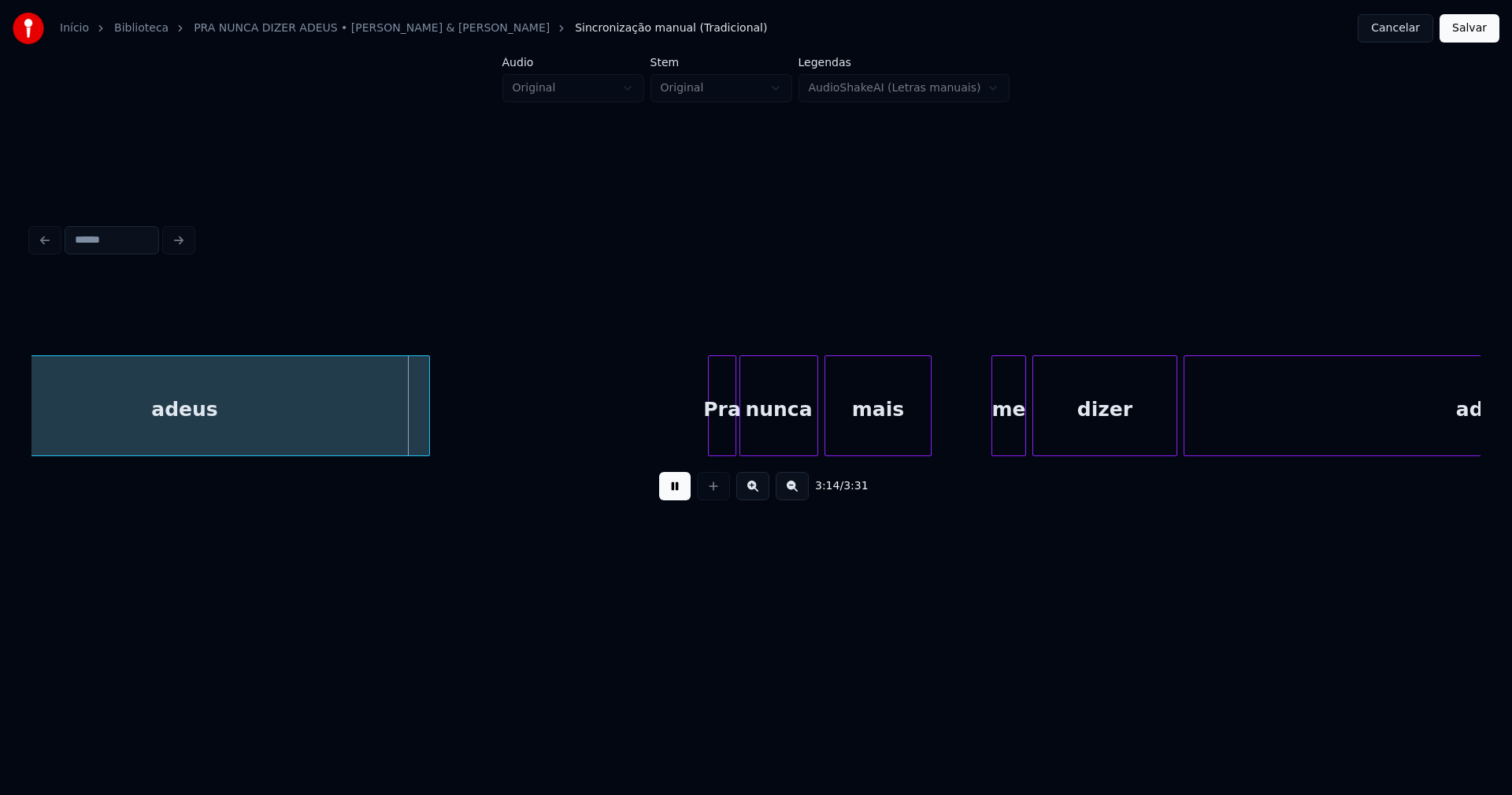
click at [426, 431] on div at bounding box center [427, 406] width 4 height 99
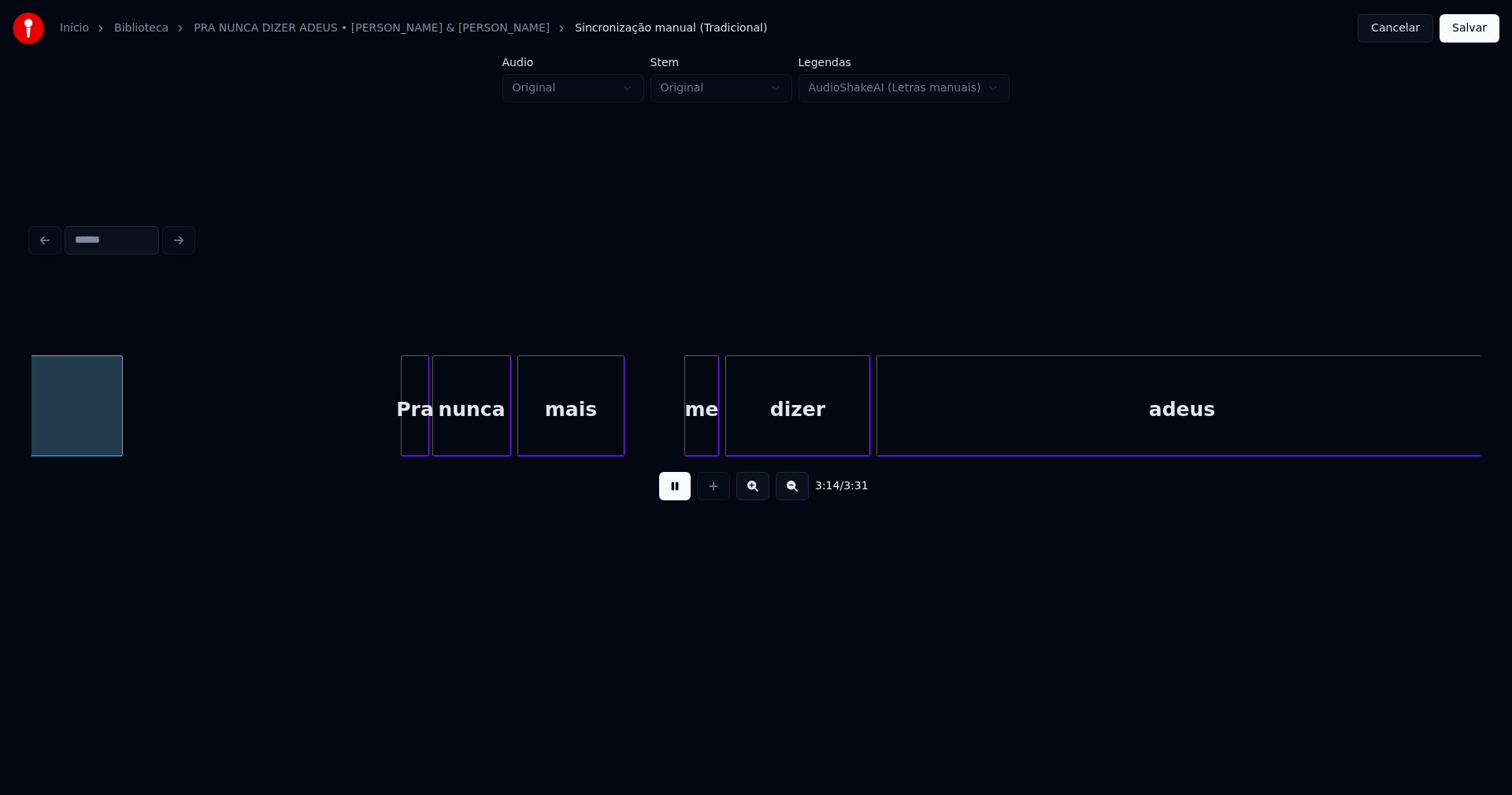
scroll to position [0, 30607]
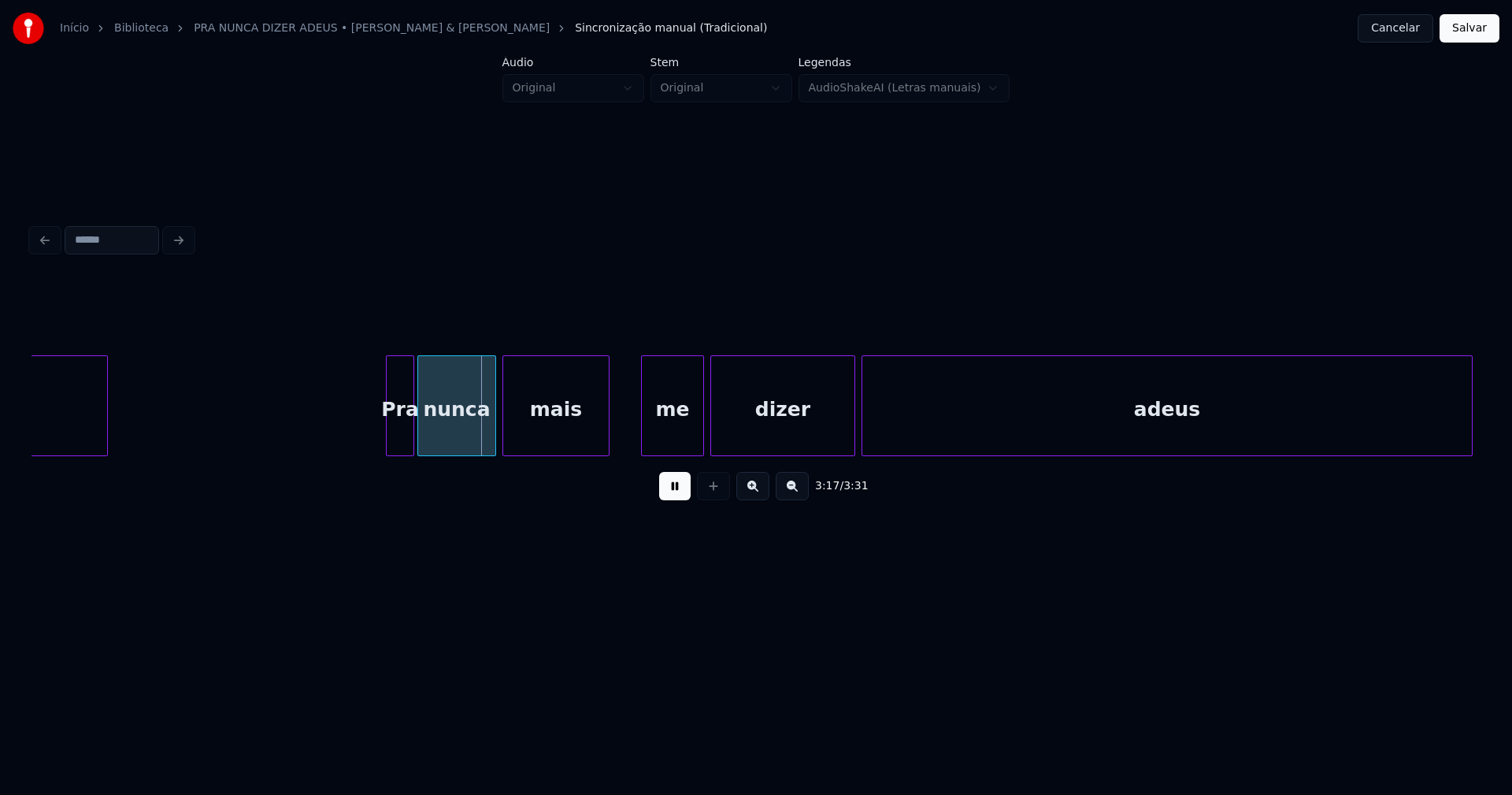
click at [643, 438] on div at bounding box center [643, 406] width 4 height 99
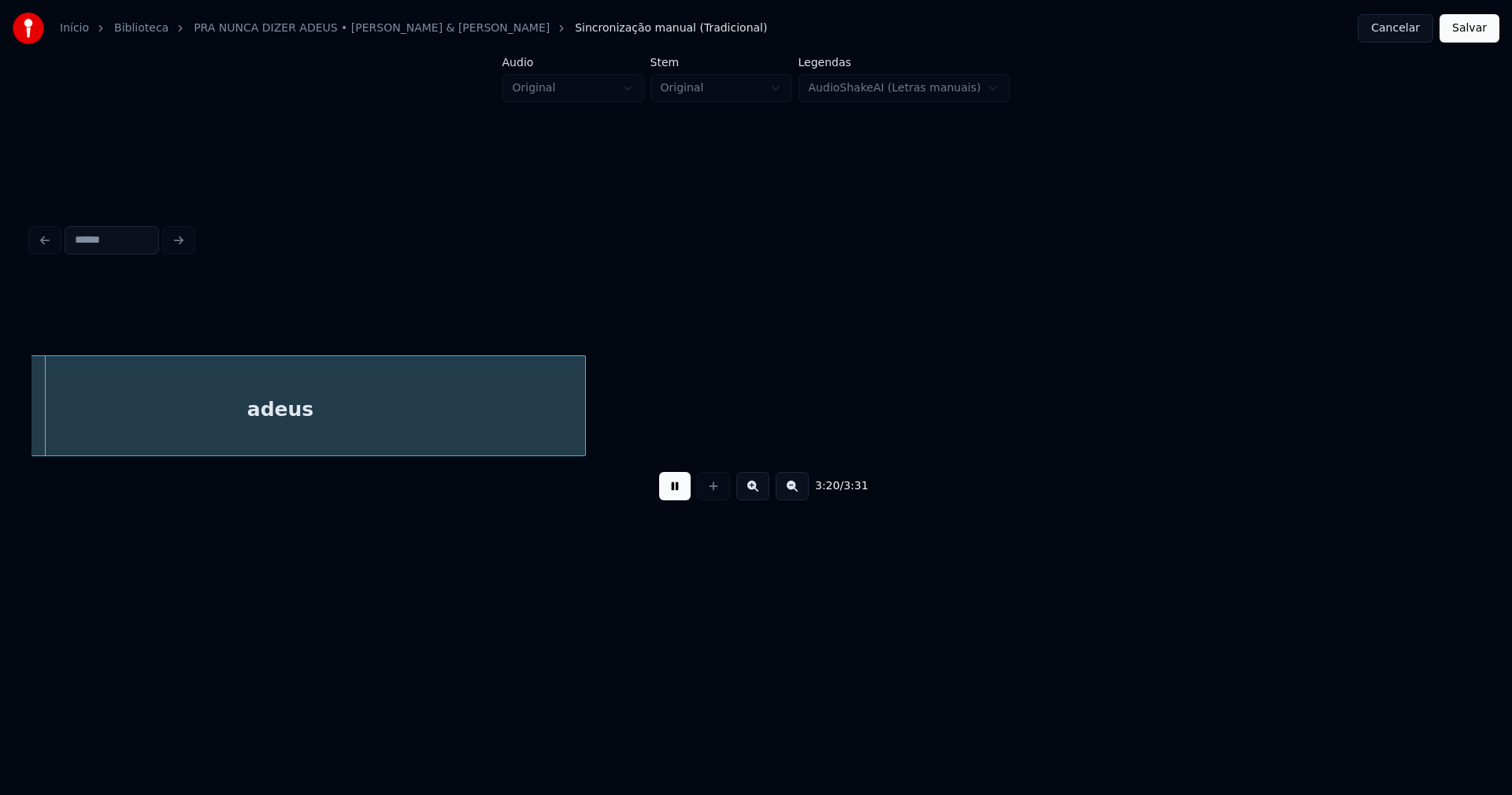
scroll to position [0, 31497]
click at [1457, 33] on button "Salvar" at bounding box center [1469, 28] width 60 height 29
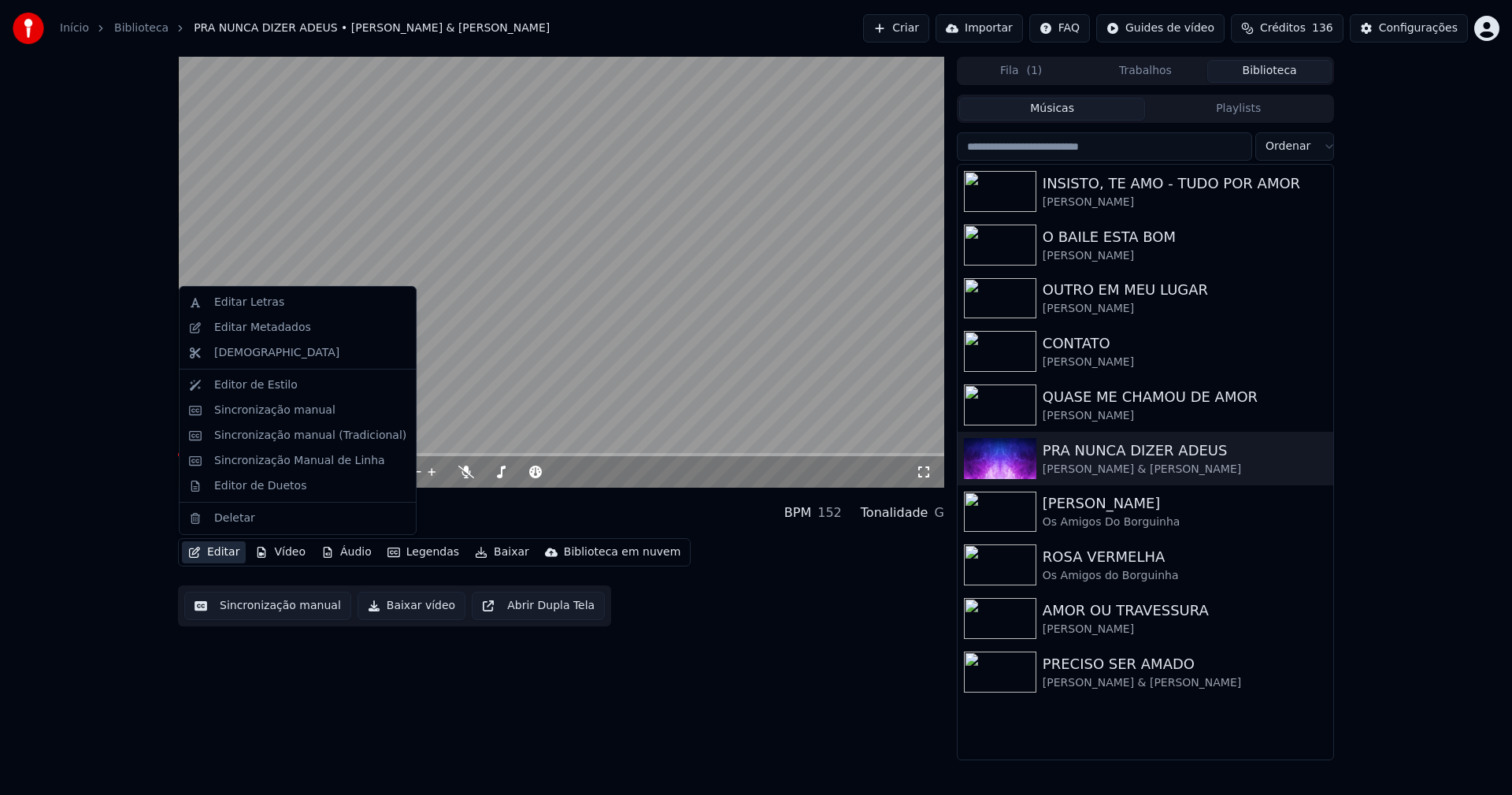
click at [220, 555] on button "Editar" at bounding box center [213, 551] width 64 height 22
click at [259, 335] on div "Editar Metadados" at bounding box center [298, 327] width 230 height 25
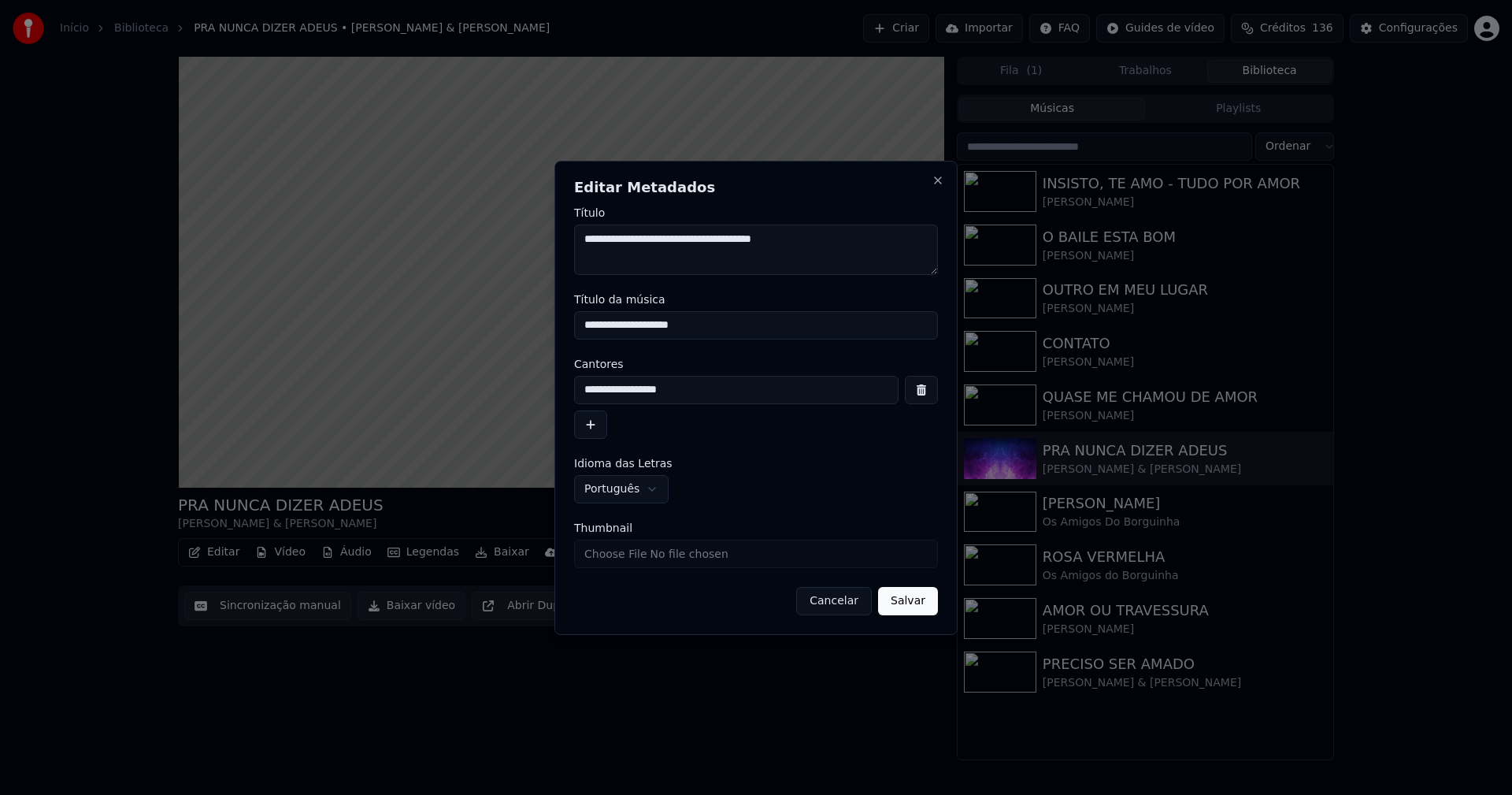
click at [635, 553] on input "Thumbnail" at bounding box center [756, 554] width 364 height 29
type input "**********"
click at [930, 605] on button "Salvar" at bounding box center [908, 601] width 60 height 29
